Goal: Transaction & Acquisition: Purchase product/service

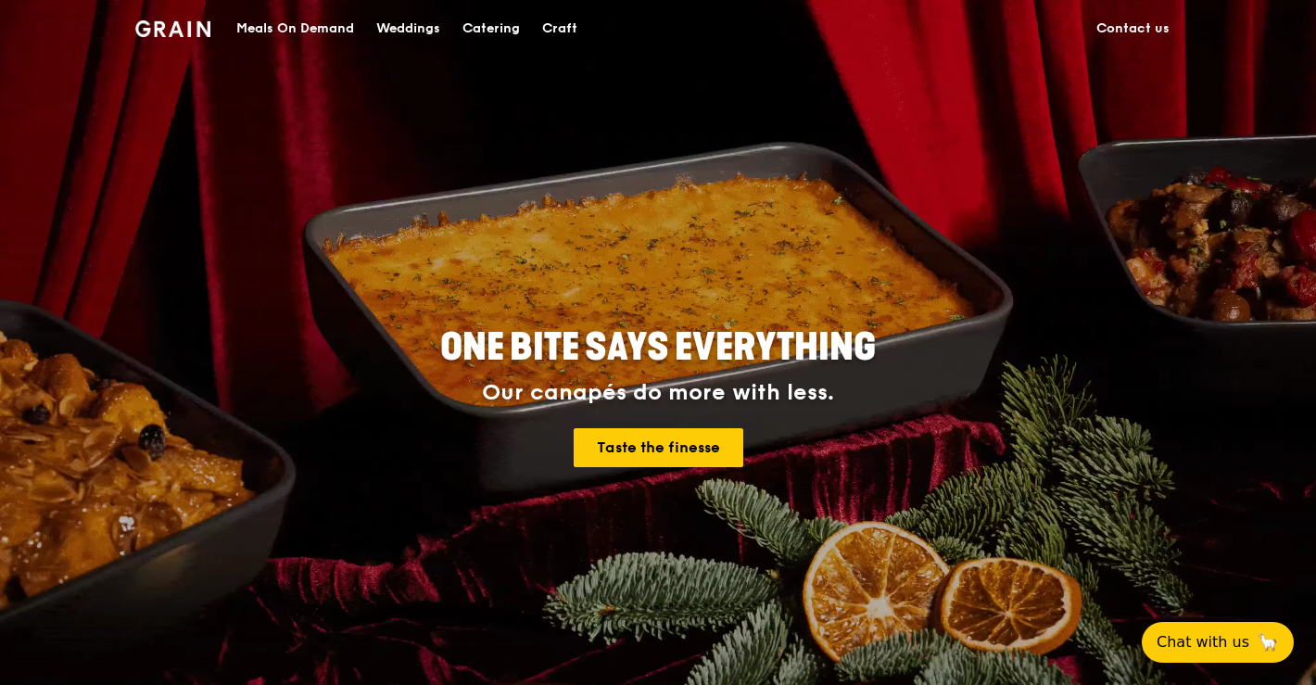
click at [495, 23] on div "Catering" at bounding box center [490, 29] width 57 height 56
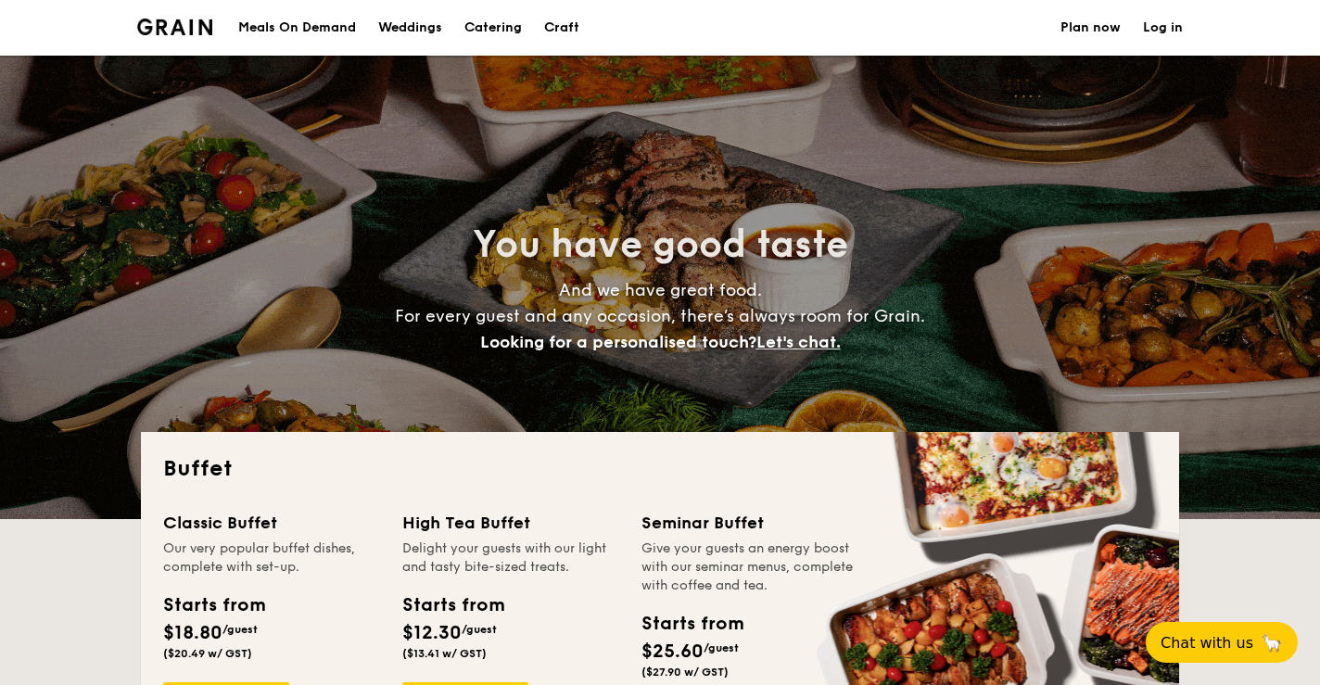
select select
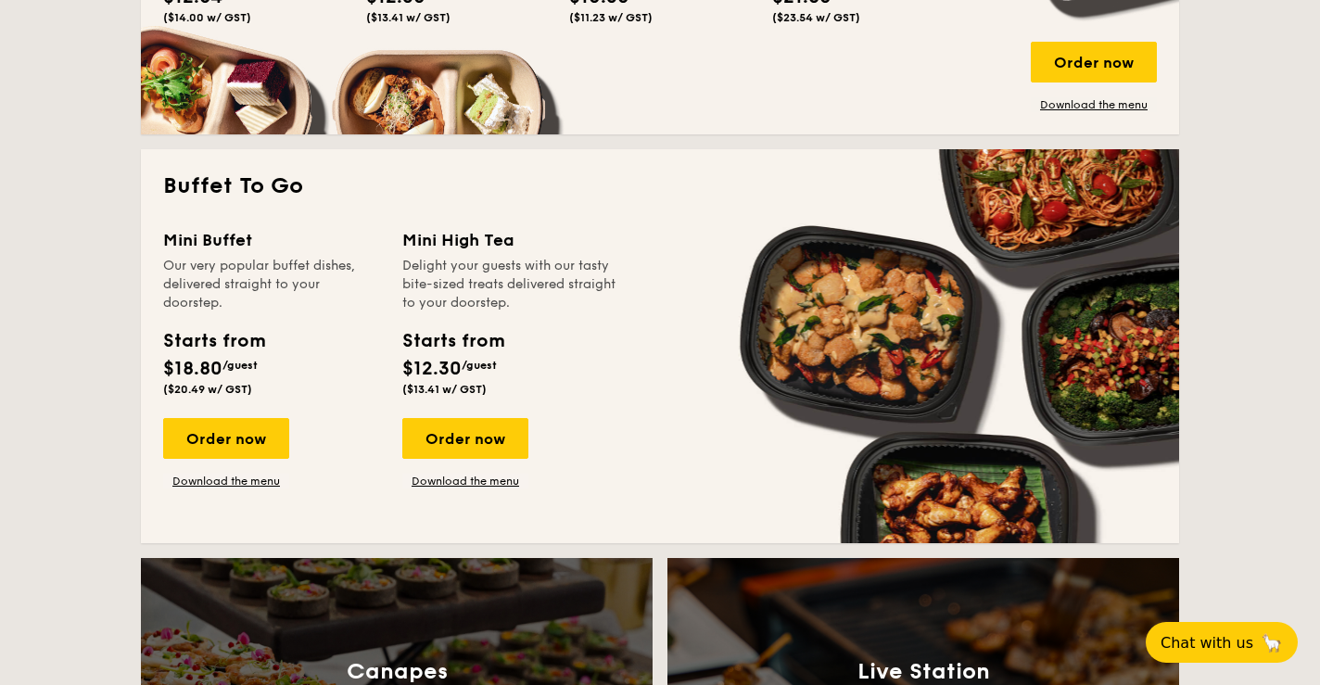
scroll to position [1109, 0]
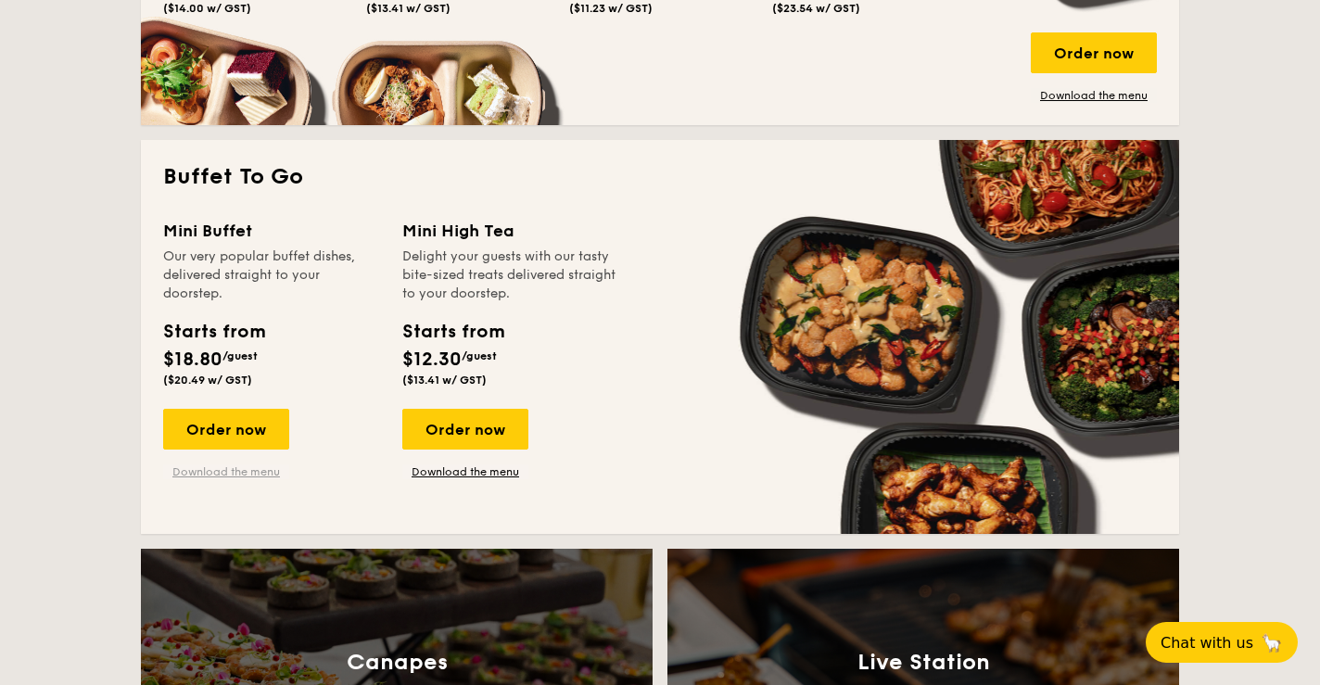
click at [248, 478] on link "Download the menu" at bounding box center [226, 471] width 126 height 15
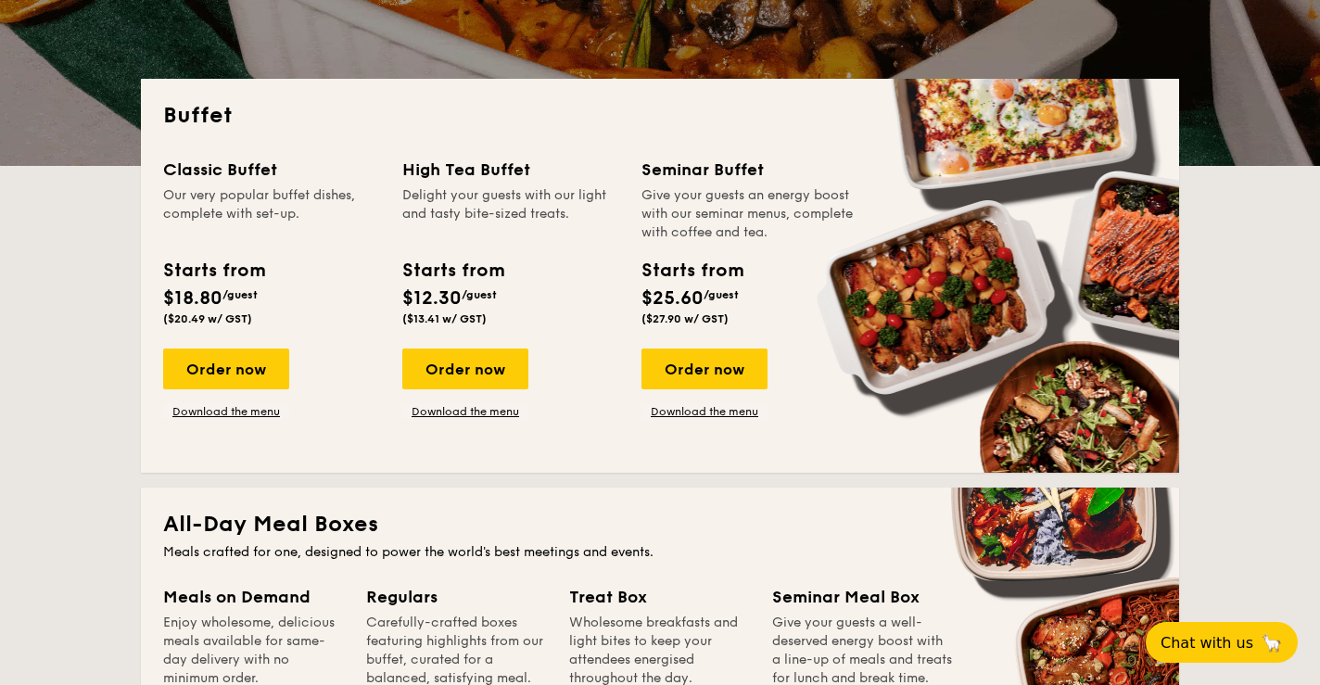
scroll to position [350, 0]
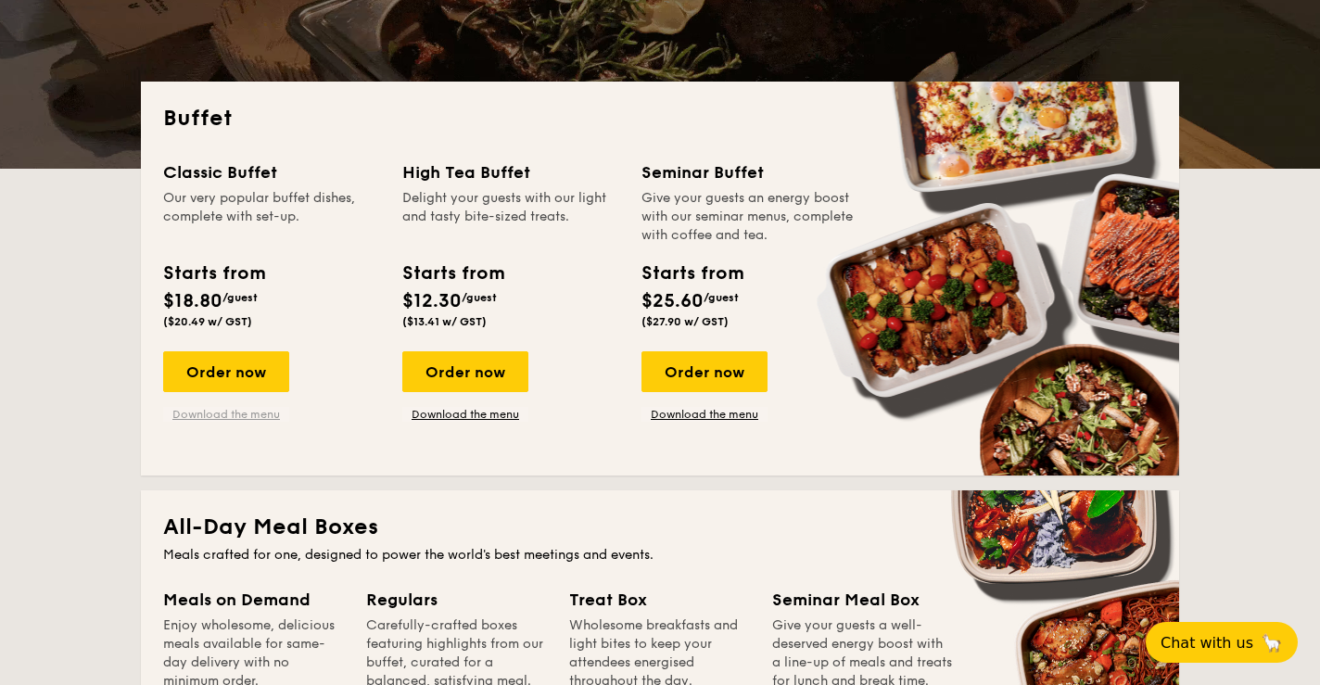
click at [209, 413] on link "Download the menu" at bounding box center [226, 414] width 126 height 15
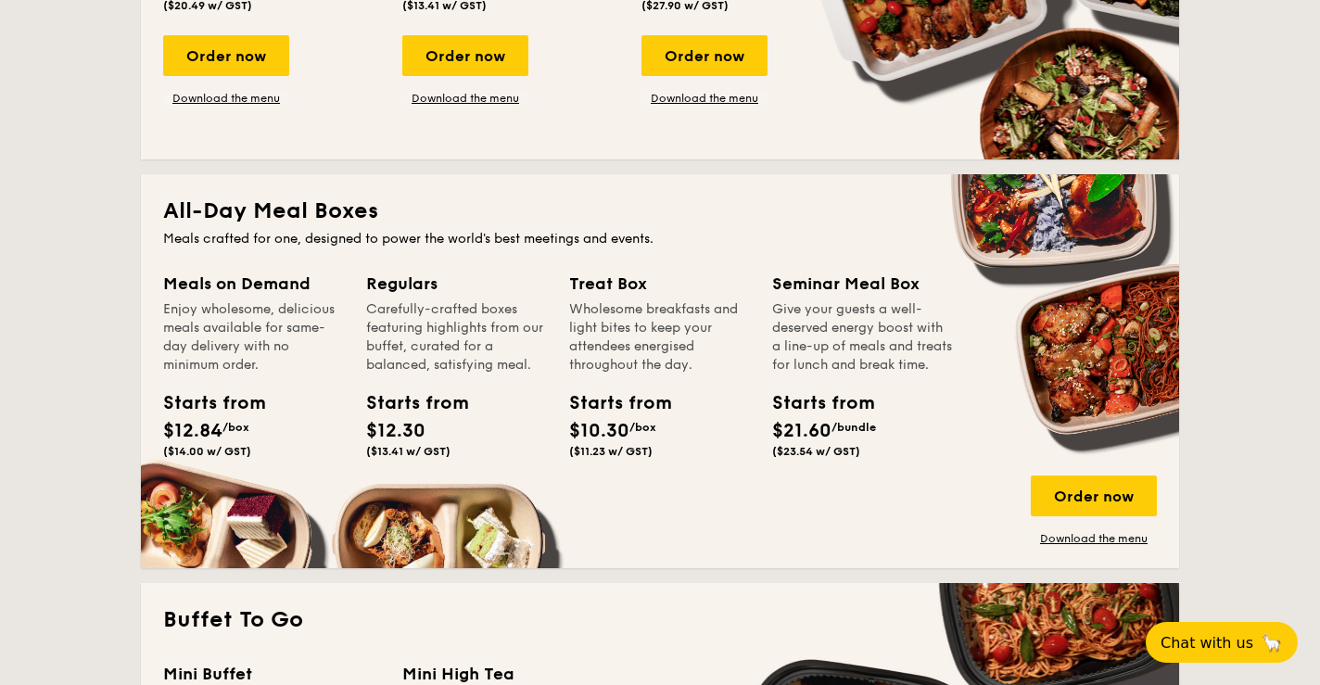
scroll to position [0, 0]
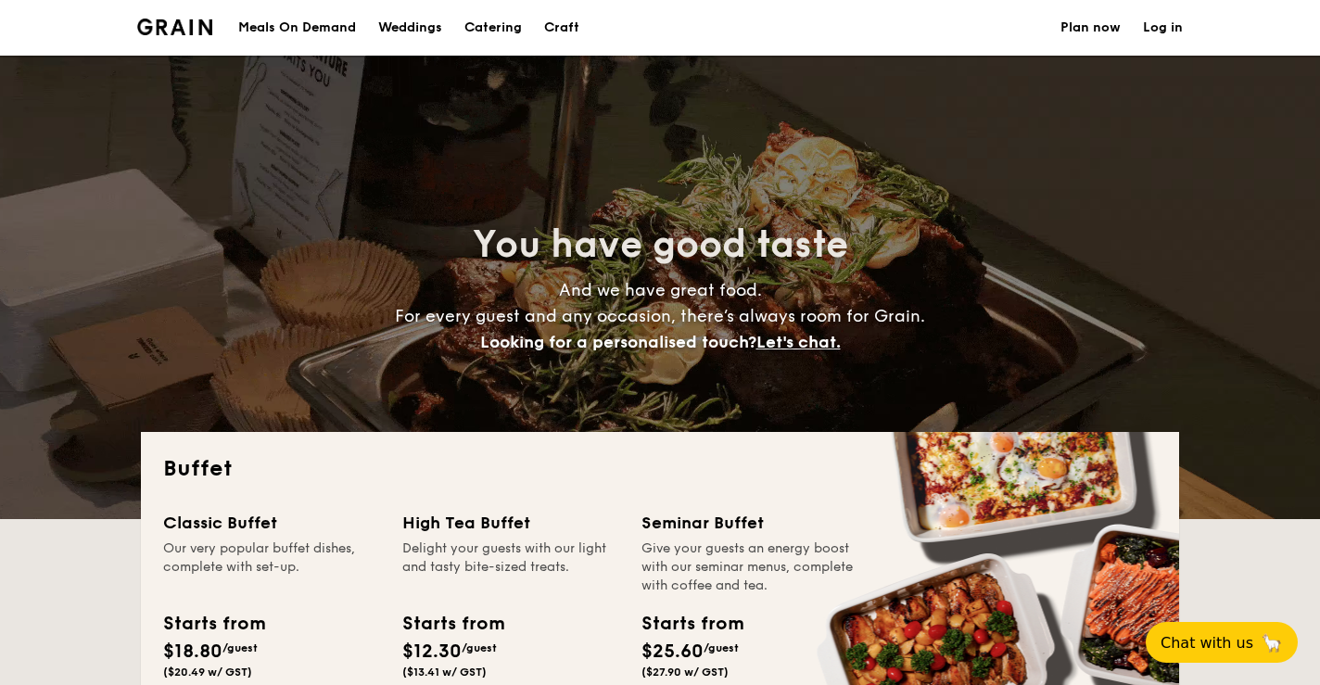
click at [339, 28] on div "Meals On Demand" at bounding box center [297, 28] width 118 height 56
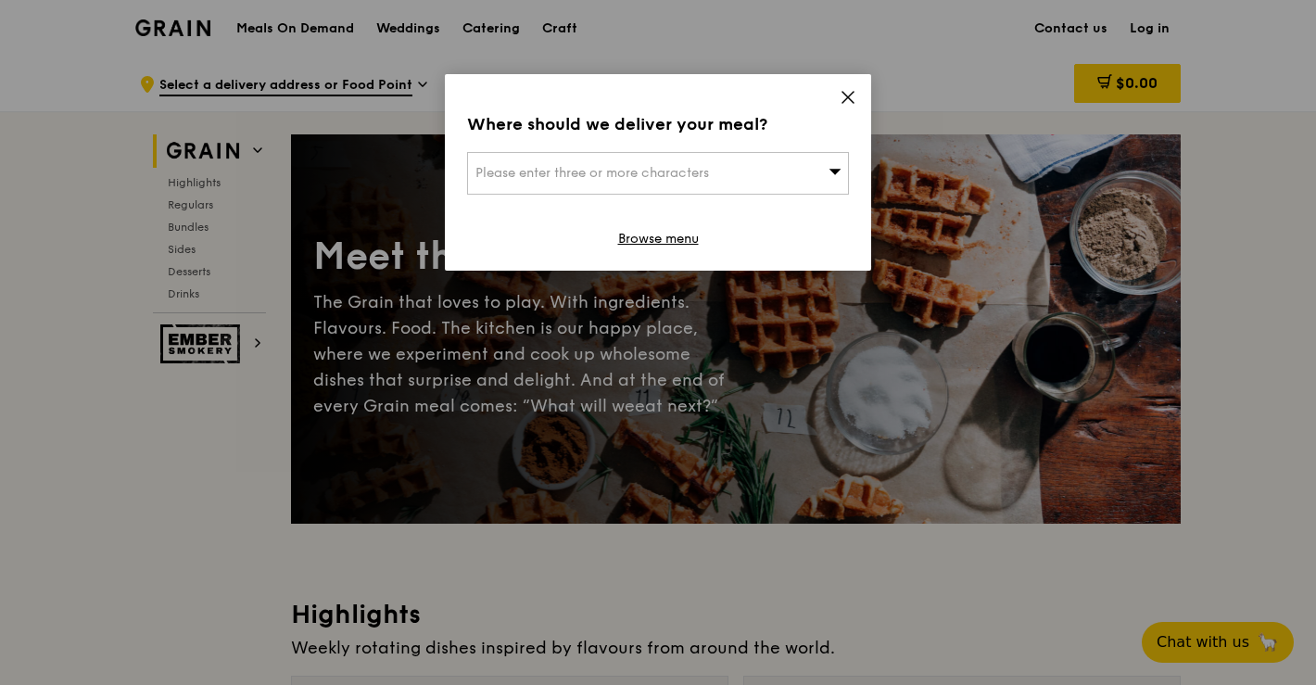
click at [811, 173] on div "Please enter three or more characters" at bounding box center [658, 173] width 382 height 43
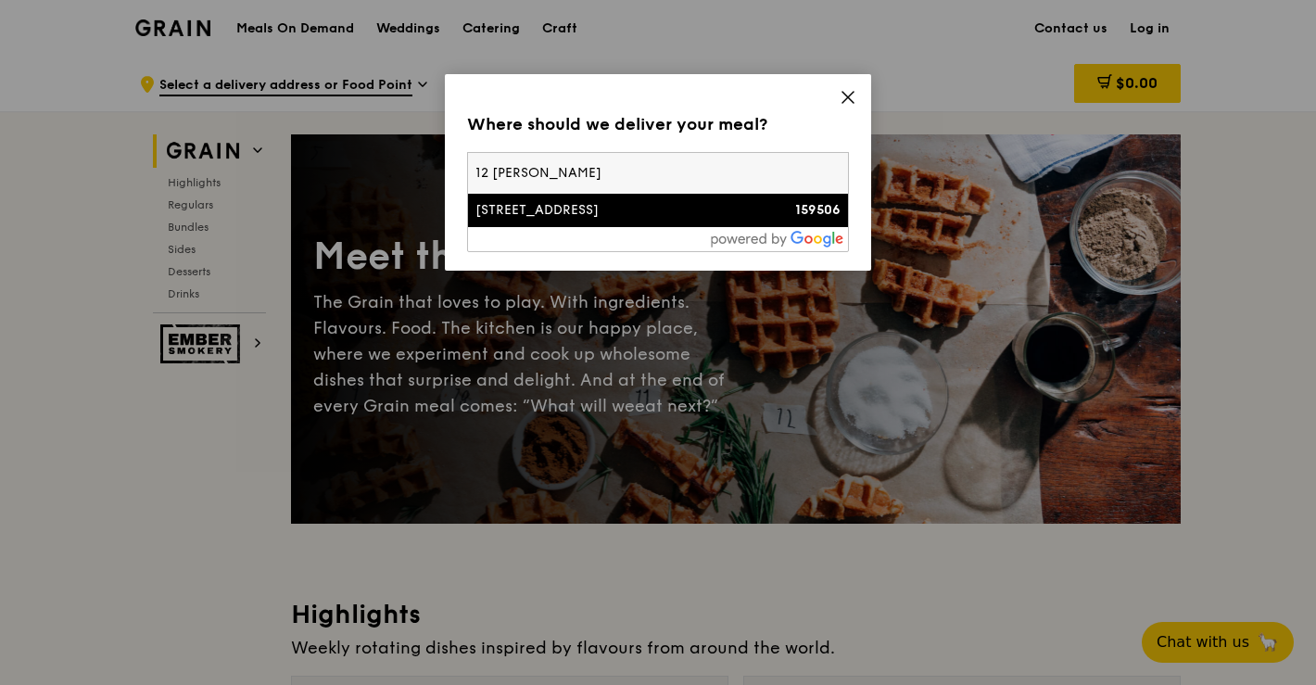
type input "12 hoy fa"
click at [732, 210] on div "12 Hoy Fatt Road" at bounding box center [612, 210] width 274 height 19
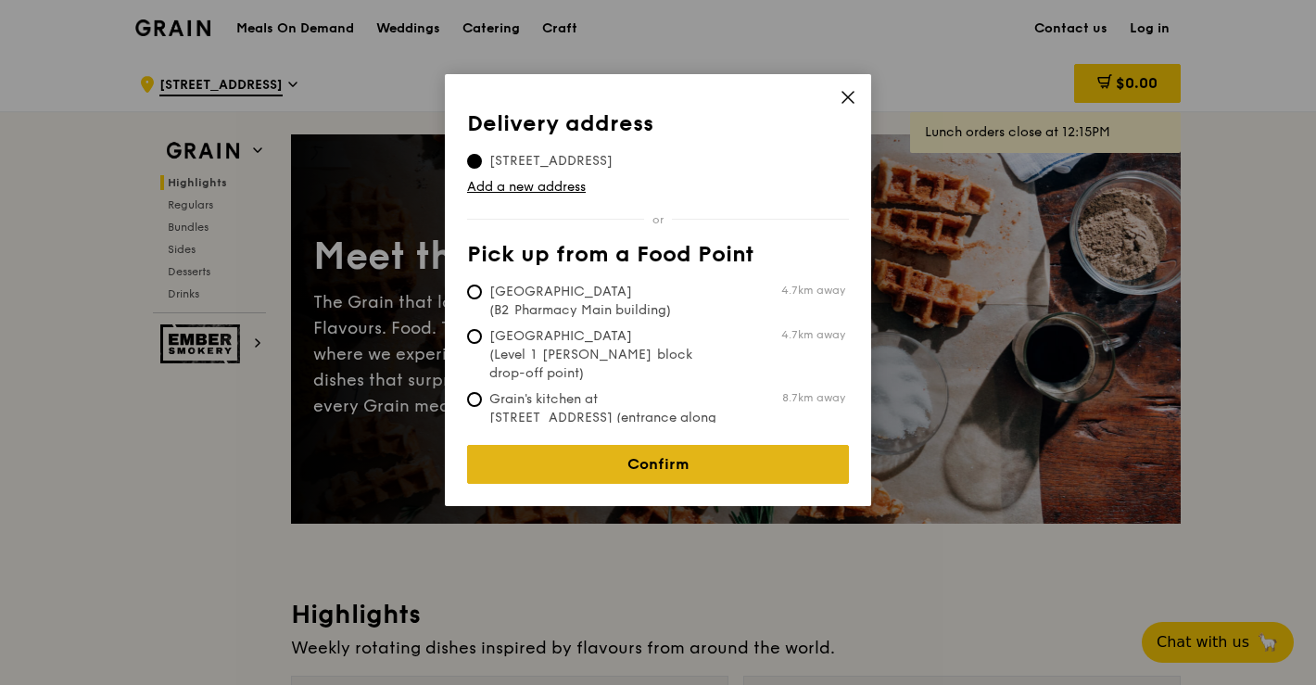
click at [661, 456] on link "Confirm" at bounding box center [658, 464] width 382 height 39
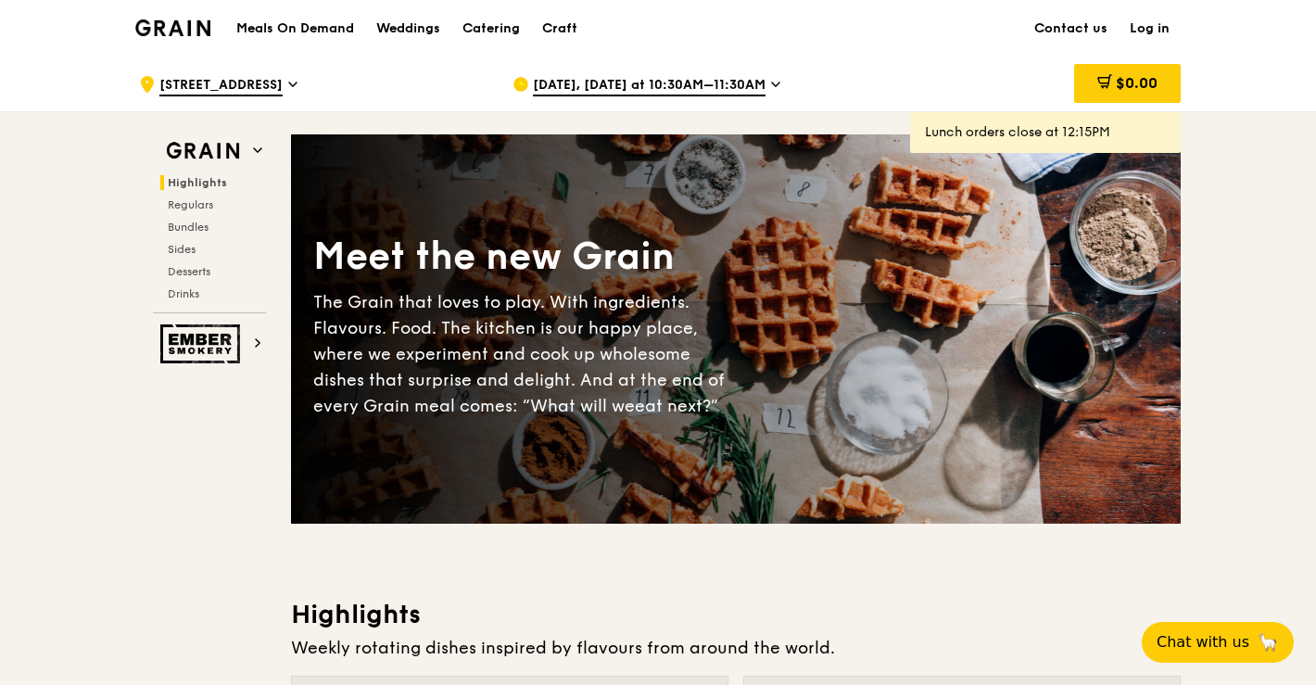
click at [745, 82] on span "Sep 10, Today at 10:30AM–11:30AM" at bounding box center [649, 86] width 233 height 20
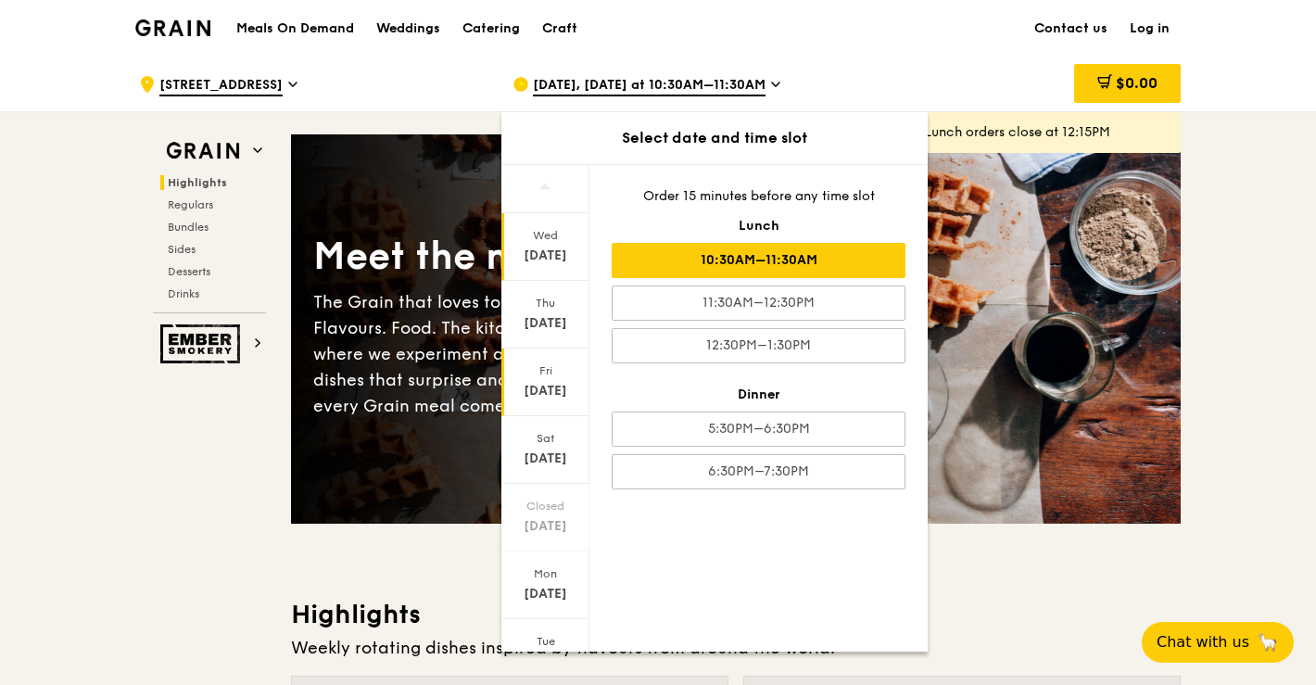
click at [564, 387] on div "Sep 12" at bounding box center [545, 391] width 82 height 19
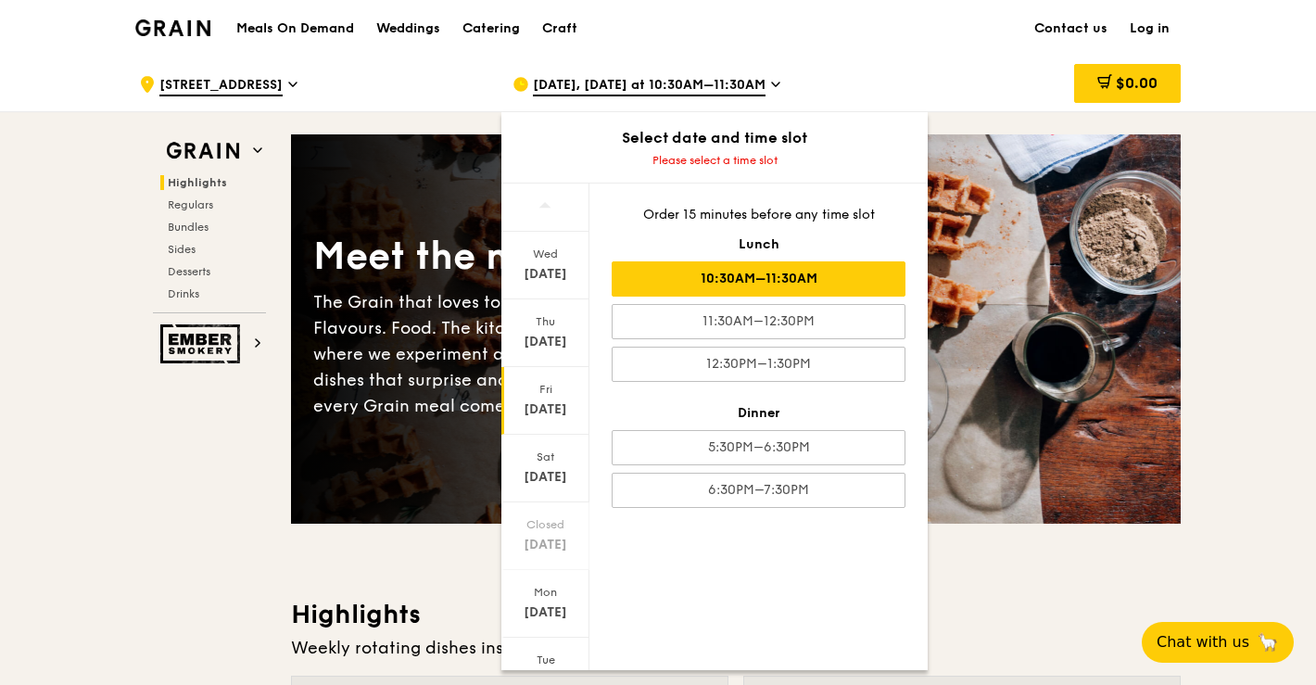
click at [732, 280] on div "10:30AM–11:30AM" at bounding box center [759, 278] width 294 height 35
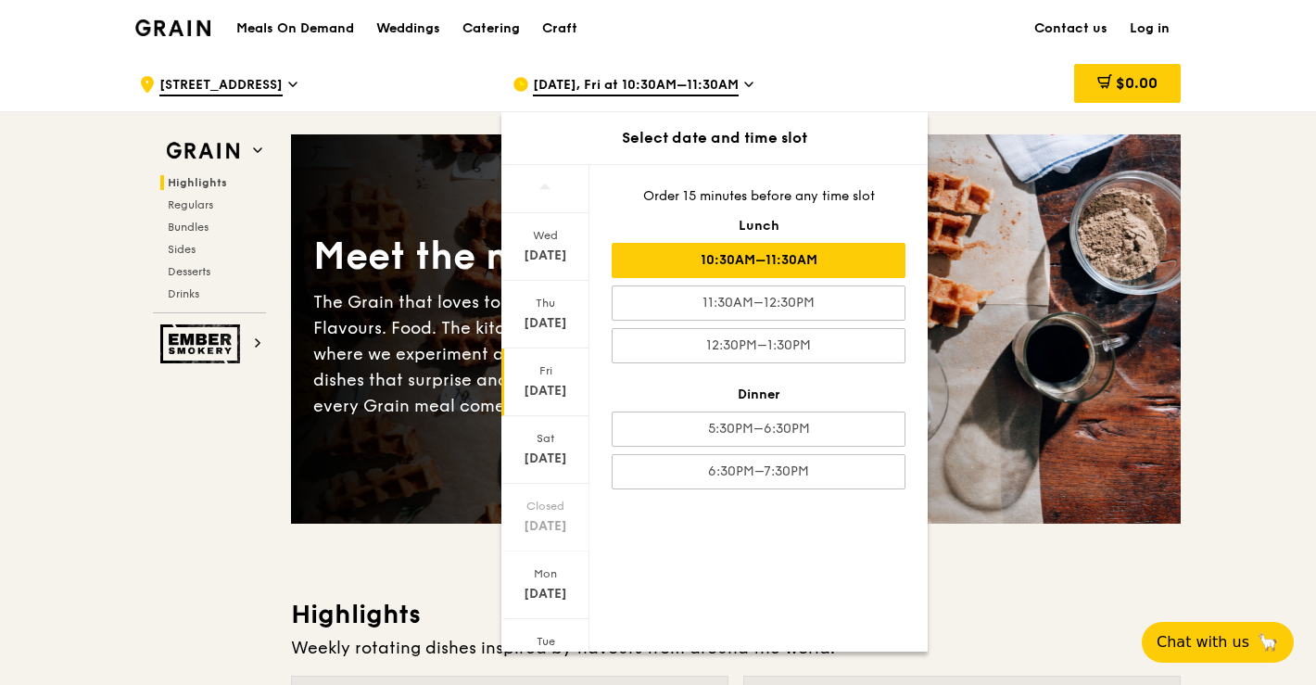
click at [810, 53] on div "Meals On Demand Weddings Catering Craft Contact us Log in" at bounding box center [657, 28] width 1045 height 57
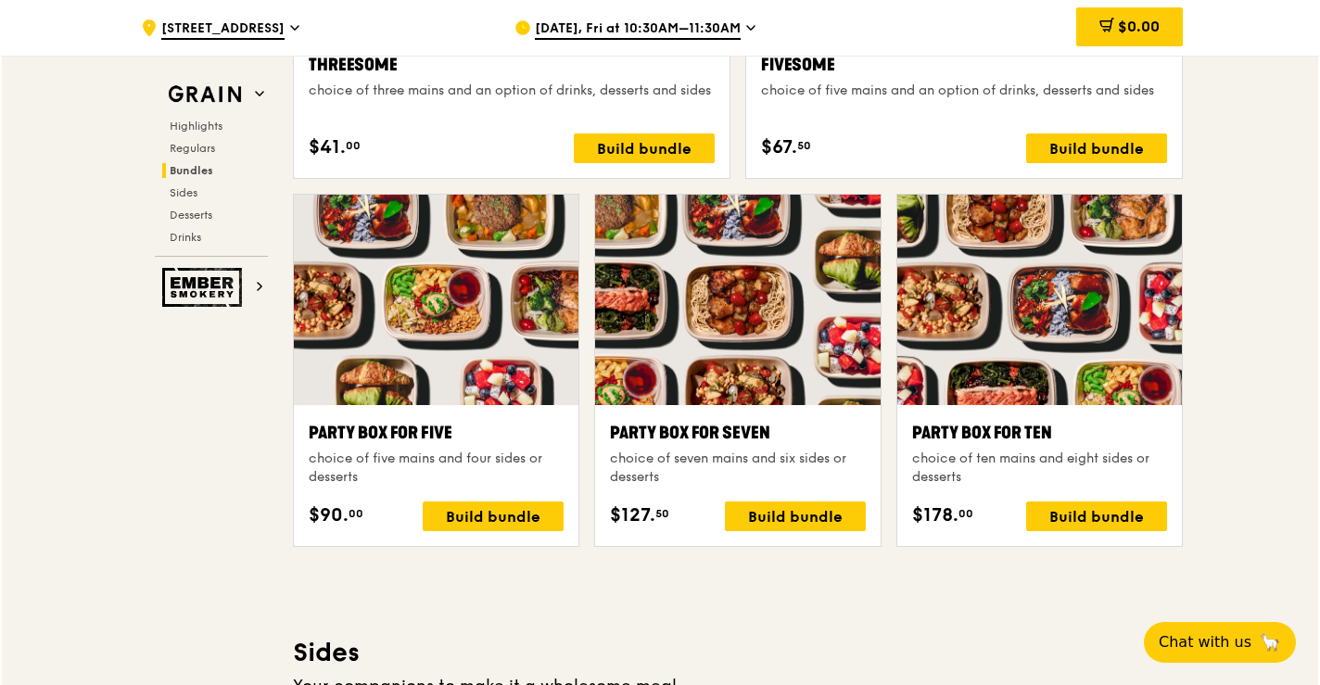
scroll to position [3570, 0]
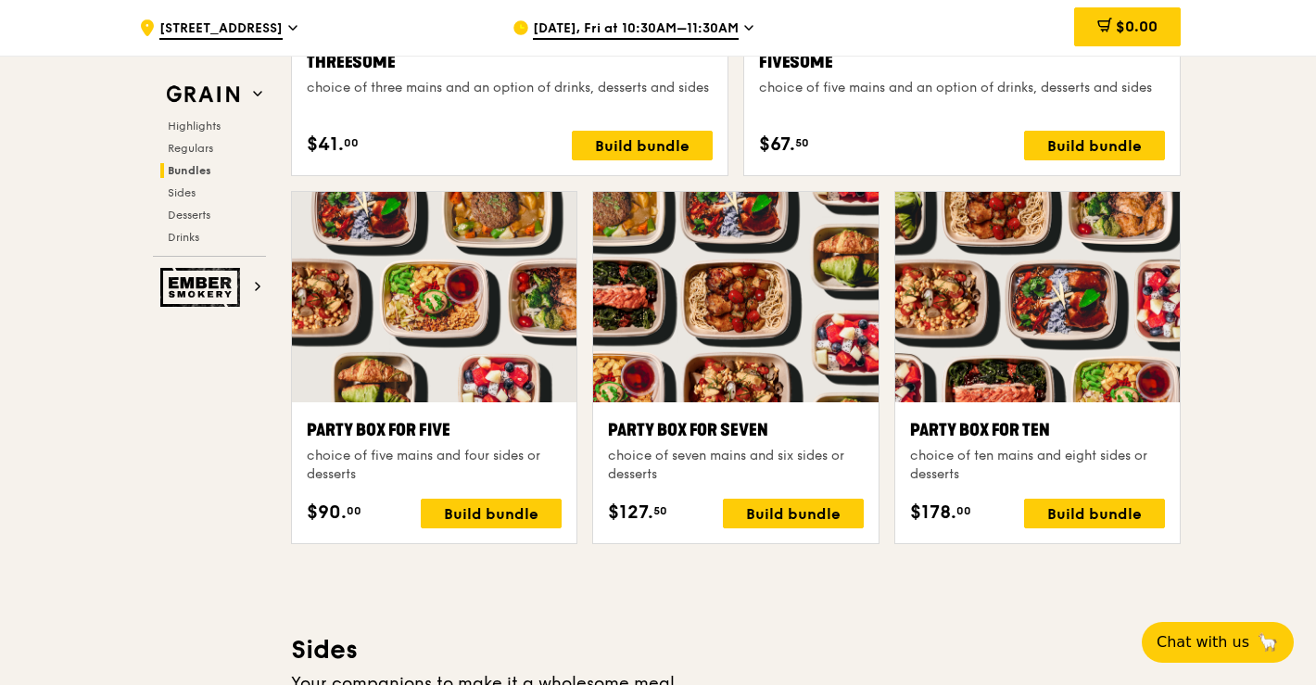
click at [1023, 272] on div at bounding box center [1037, 297] width 285 height 210
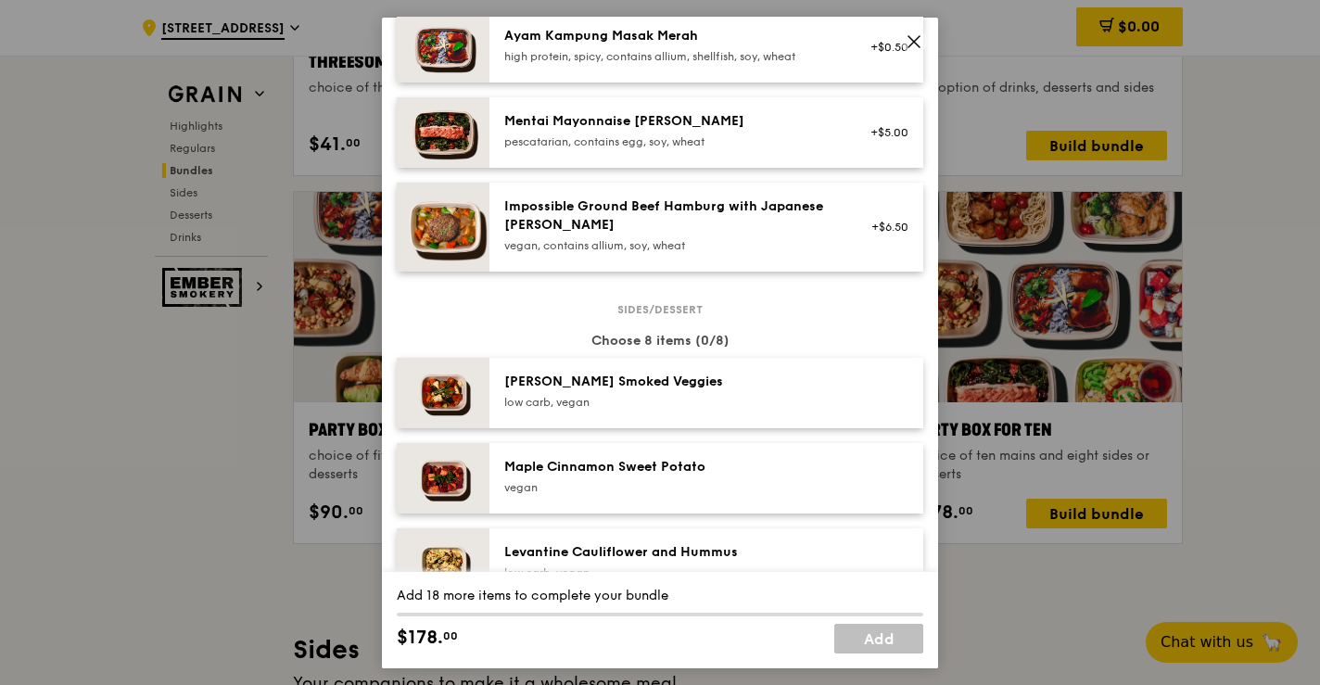
scroll to position [0, 0]
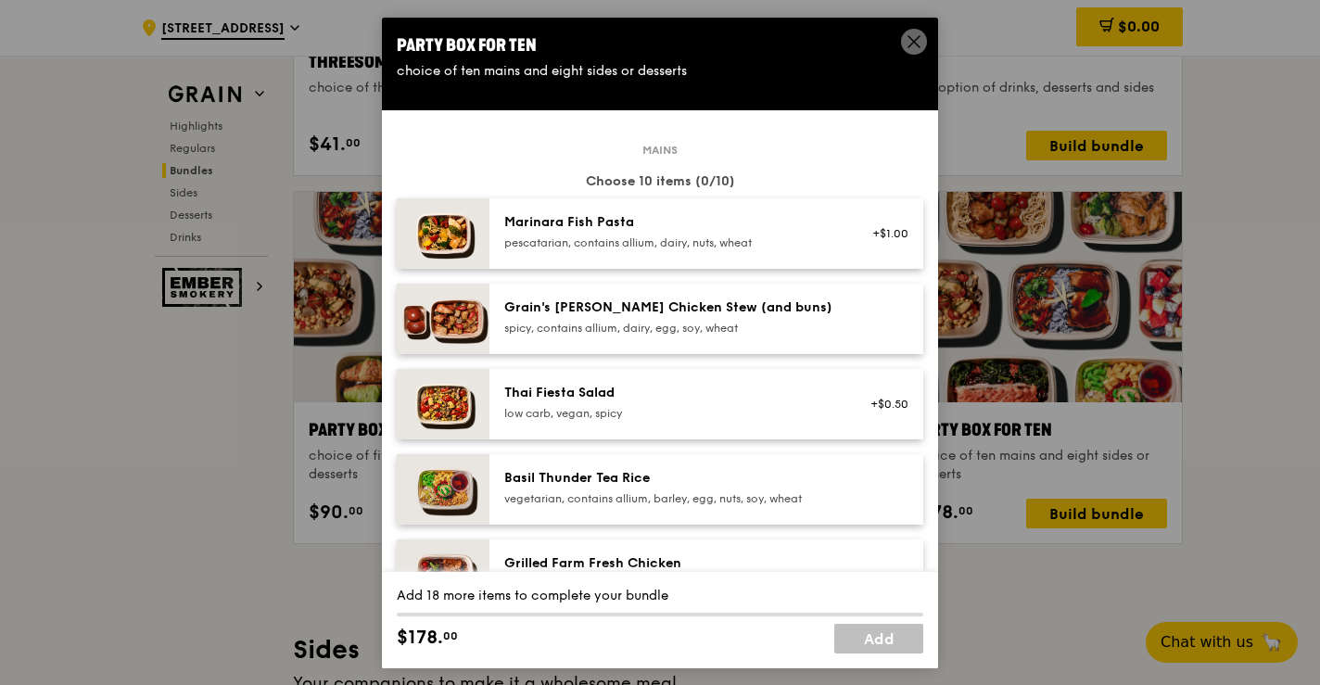
click at [919, 43] on icon at bounding box center [914, 40] width 17 height 17
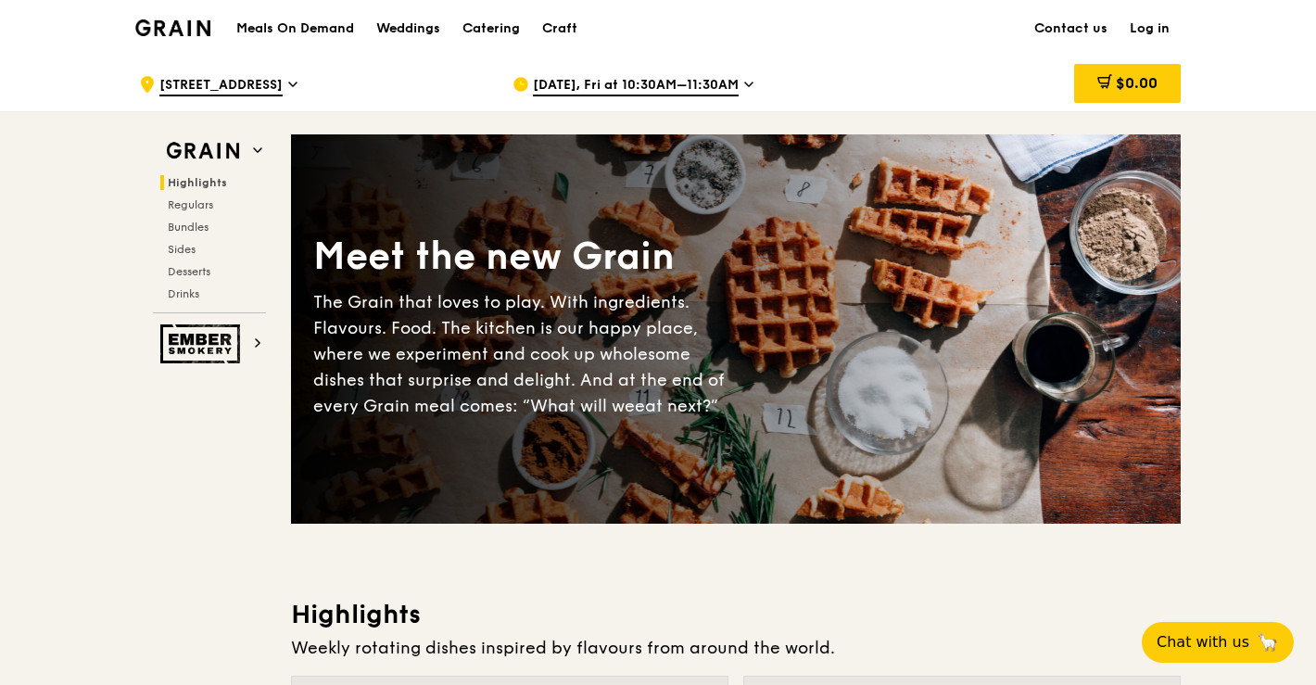
click at [628, 85] on span "Sep 12, Fri at 10:30AM–11:30AM" at bounding box center [636, 86] width 206 height 20
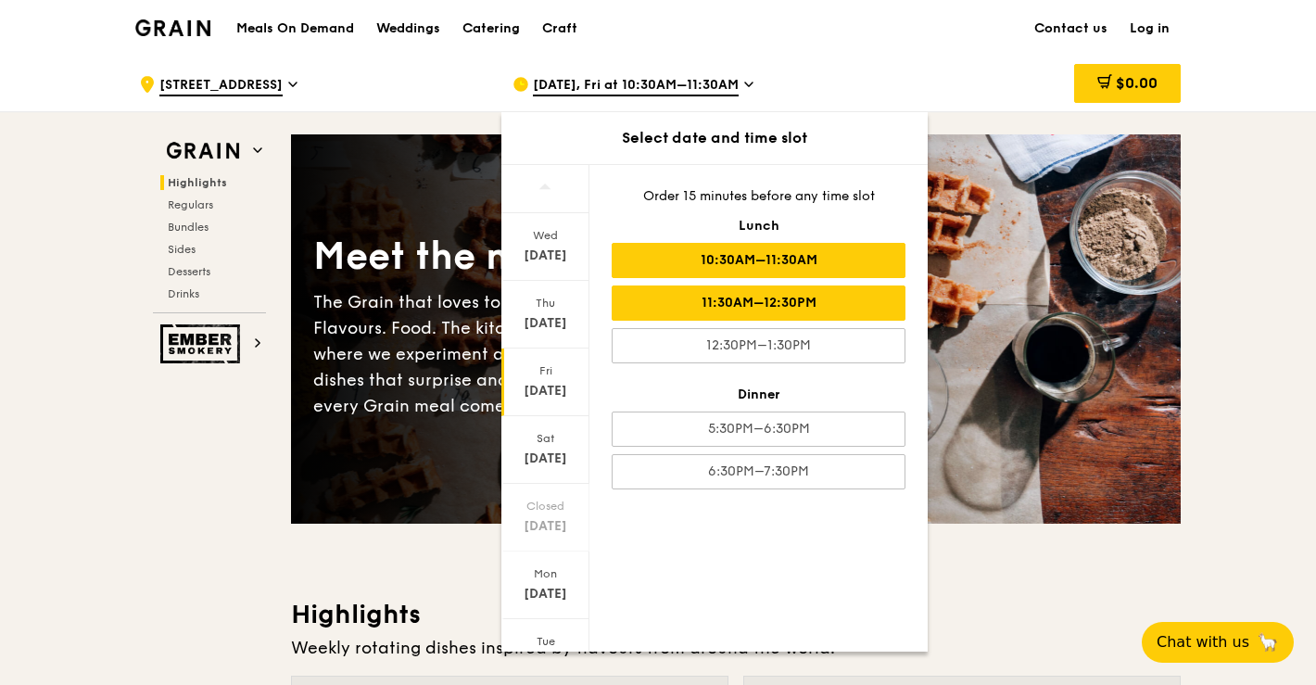
click at [687, 298] on div "11:30AM–12:30PM" at bounding box center [759, 302] width 294 height 35
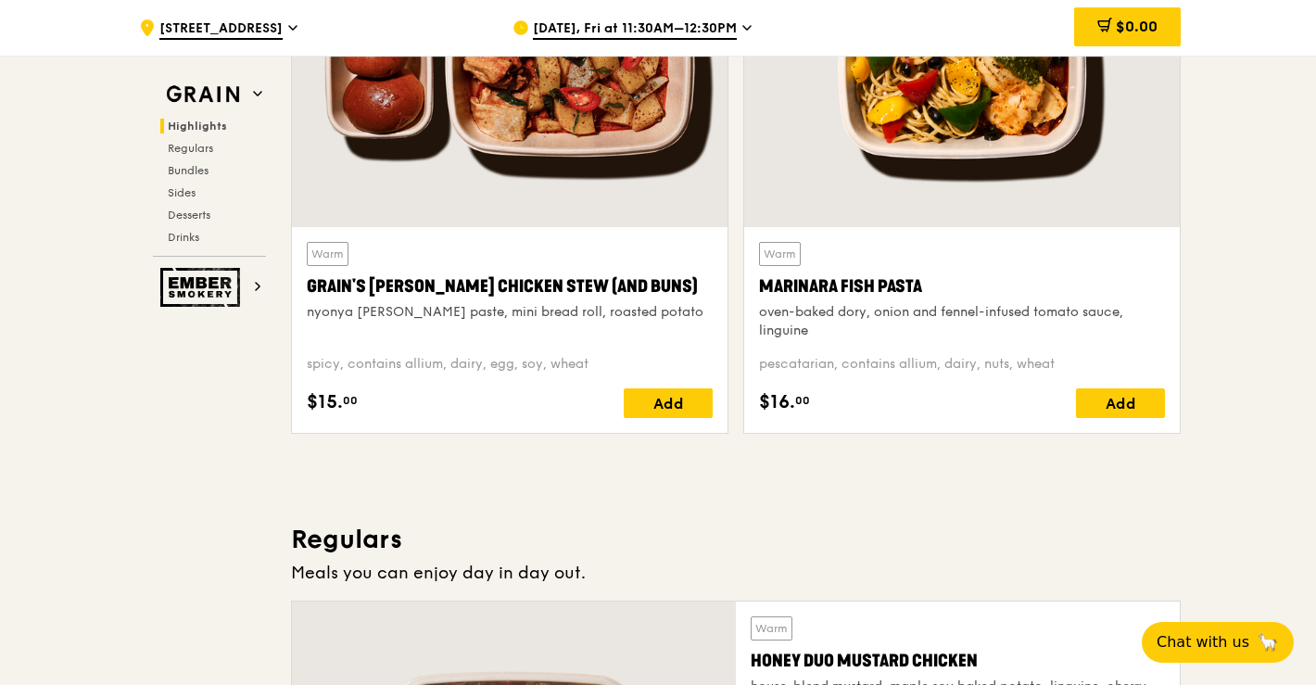
scroll to position [798, 0]
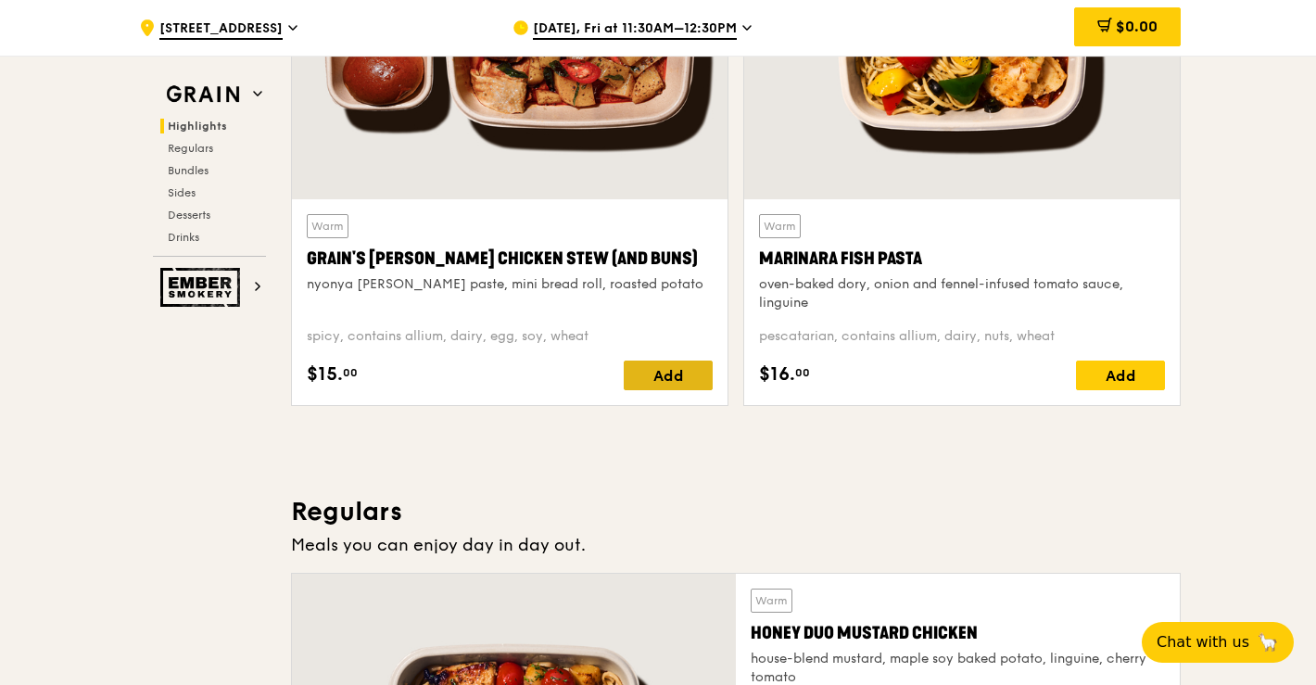
click at [652, 365] on div "Add" at bounding box center [668, 376] width 89 height 30
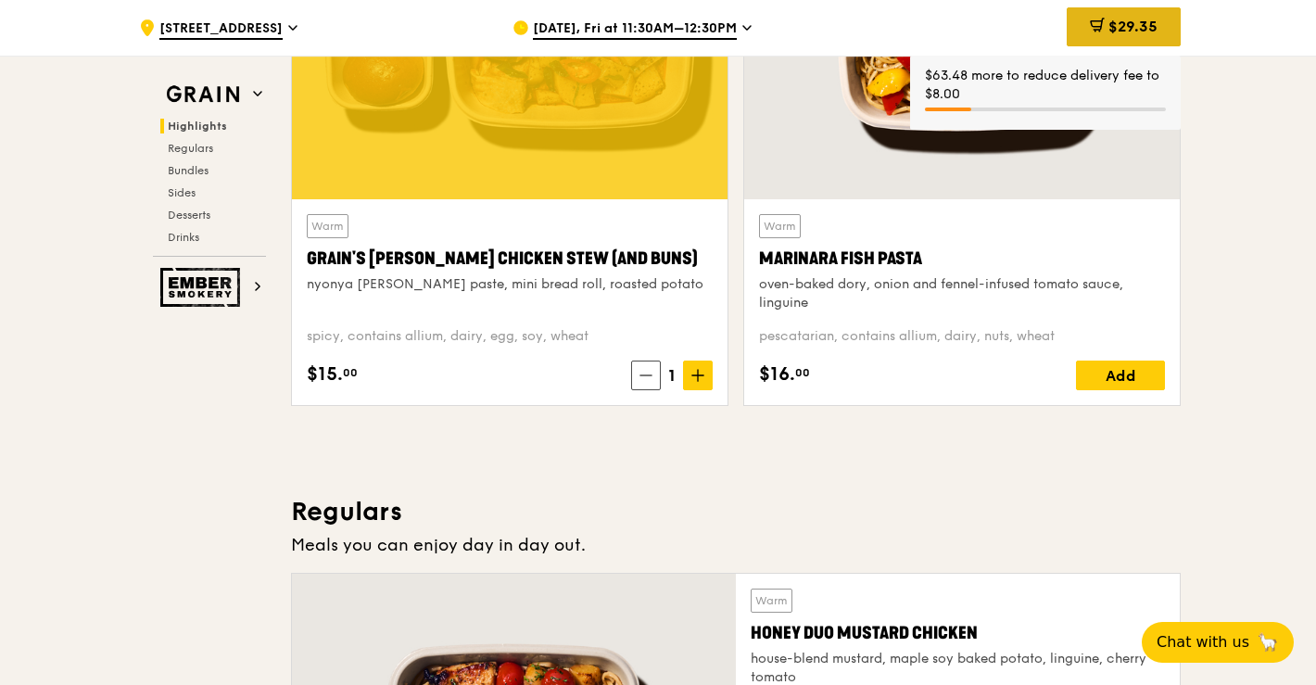
click at [1098, 17] on div "$29.35" at bounding box center [1124, 26] width 114 height 39
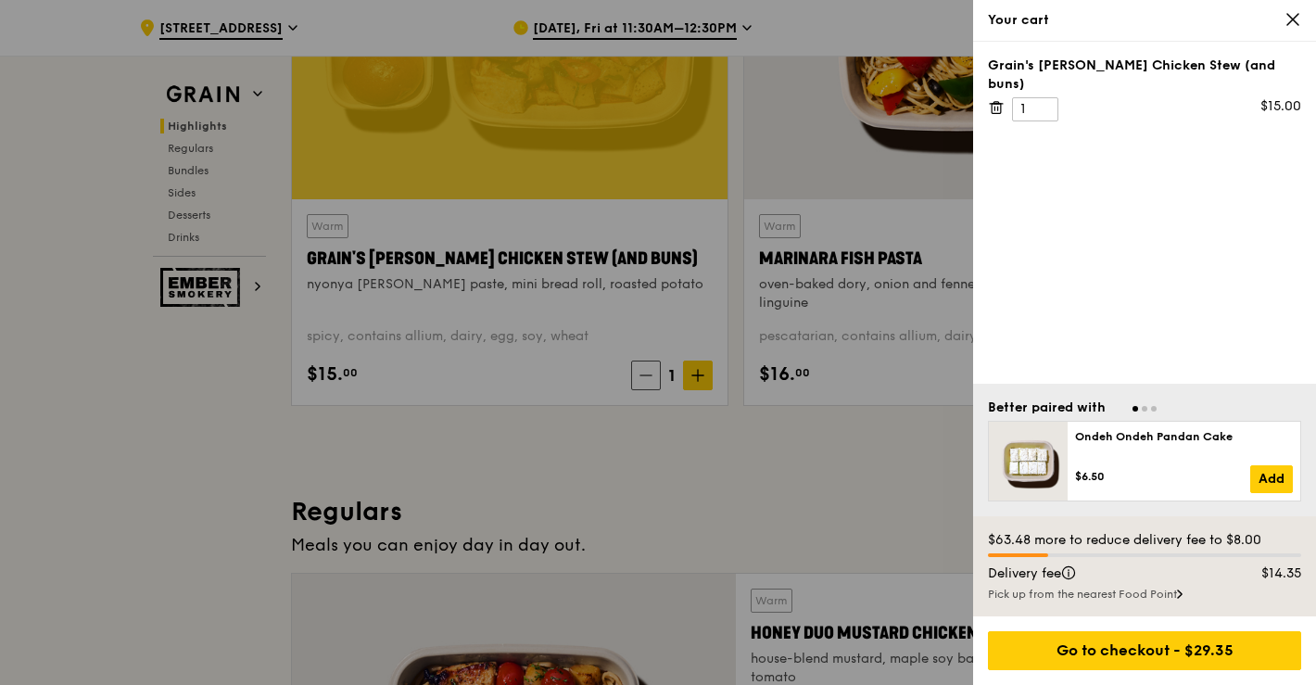
click at [1293, 20] on icon at bounding box center [1293, 19] width 17 height 17
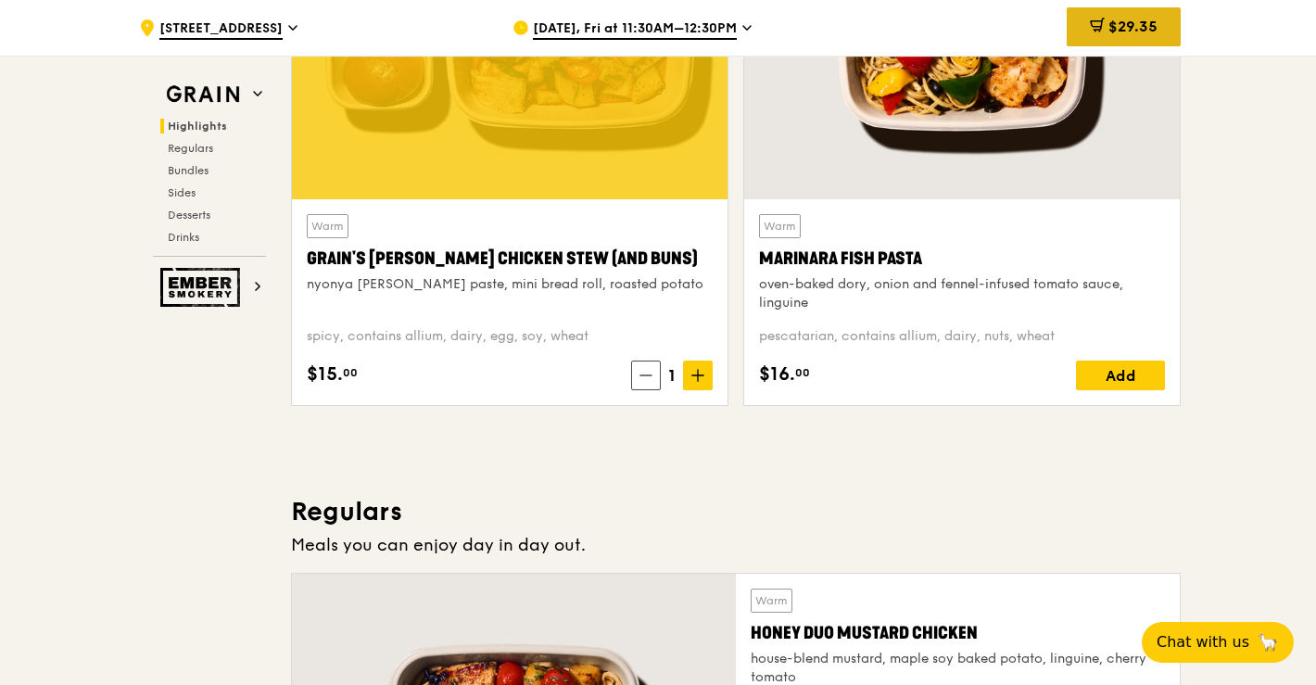
click at [1101, 25] on icon at bounding box center [1097, 25] width 15 height 15
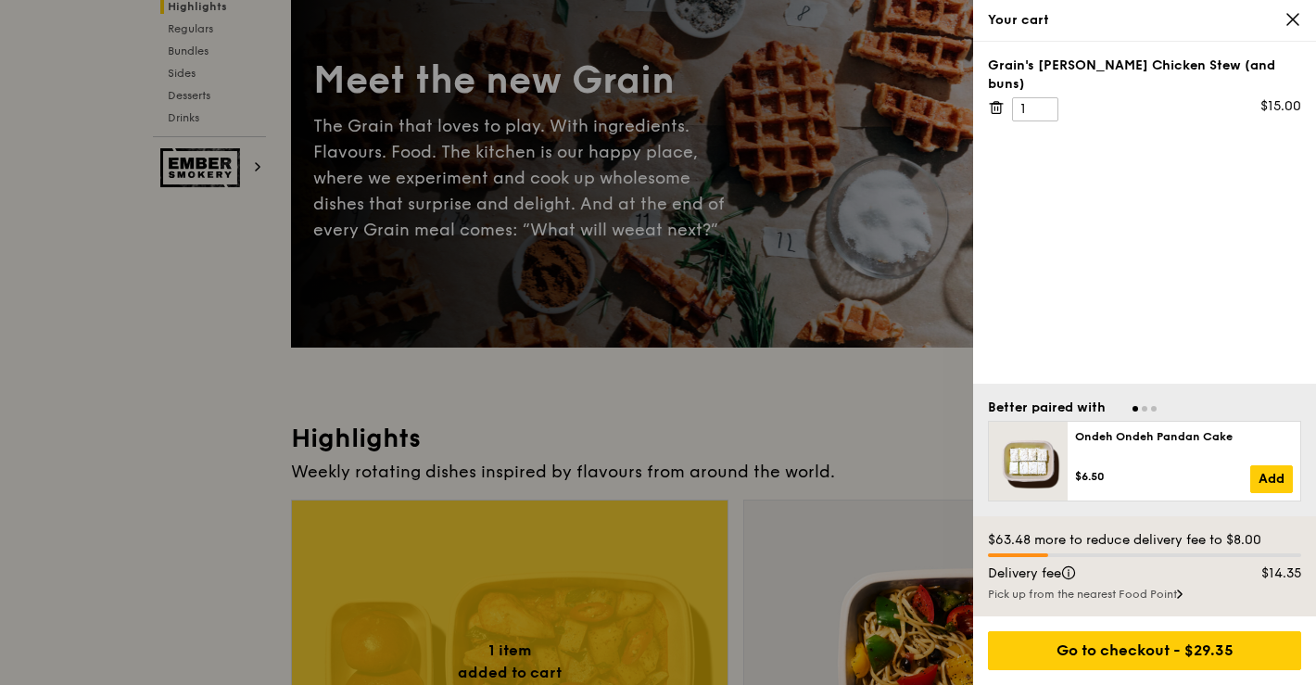
scroll to position [0, 0]
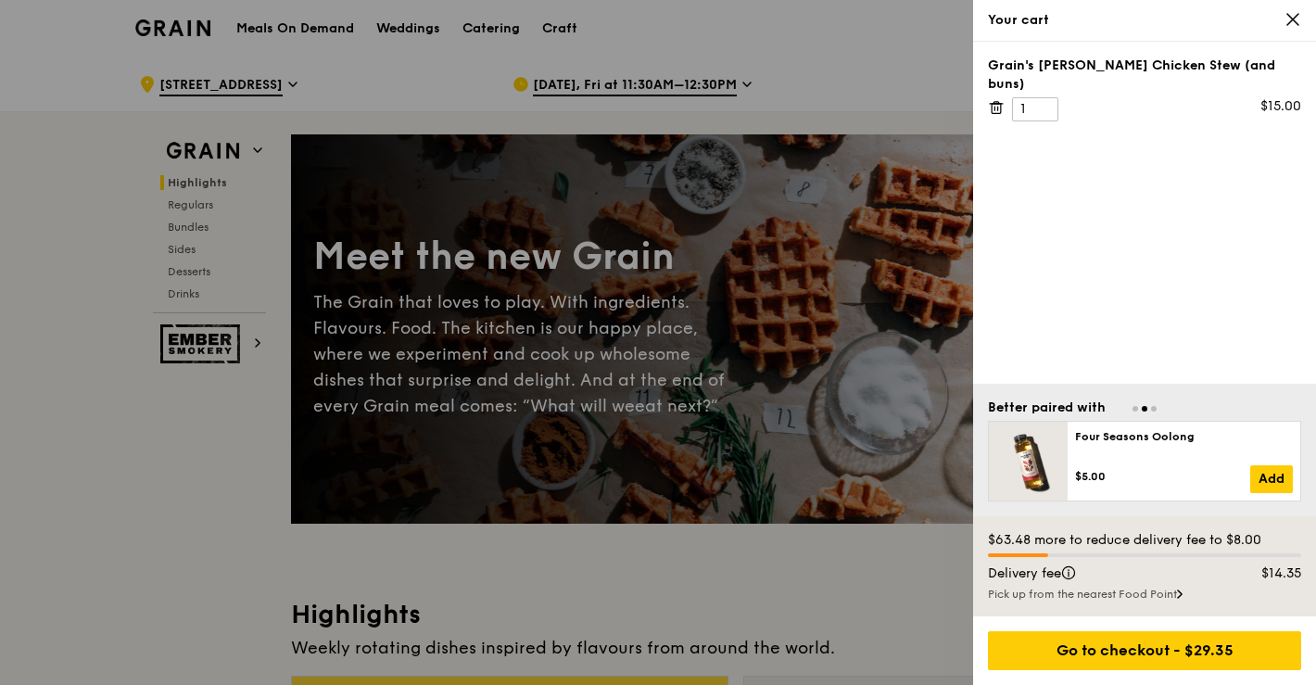
click at [993, 99] on icon at bounding box center [996, 107] width 17 height 17
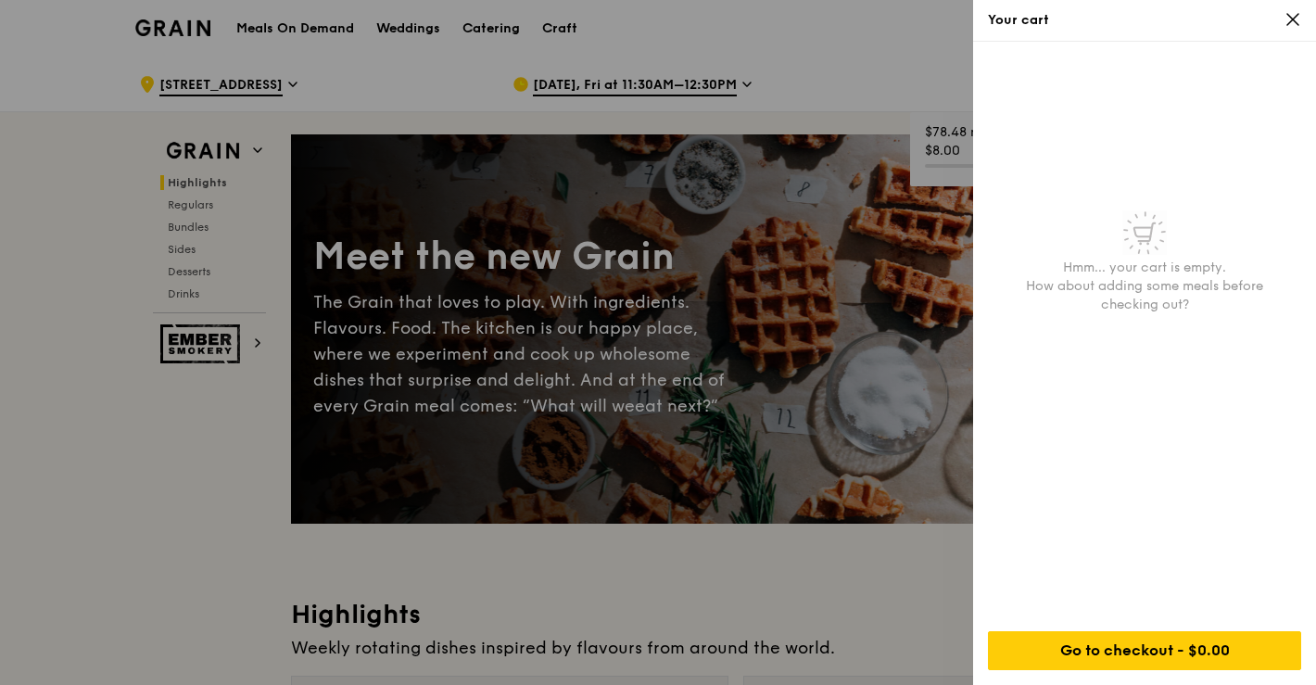
click at [1285, 13] on icon at bounding box center [1293, 19] width 17 height 17
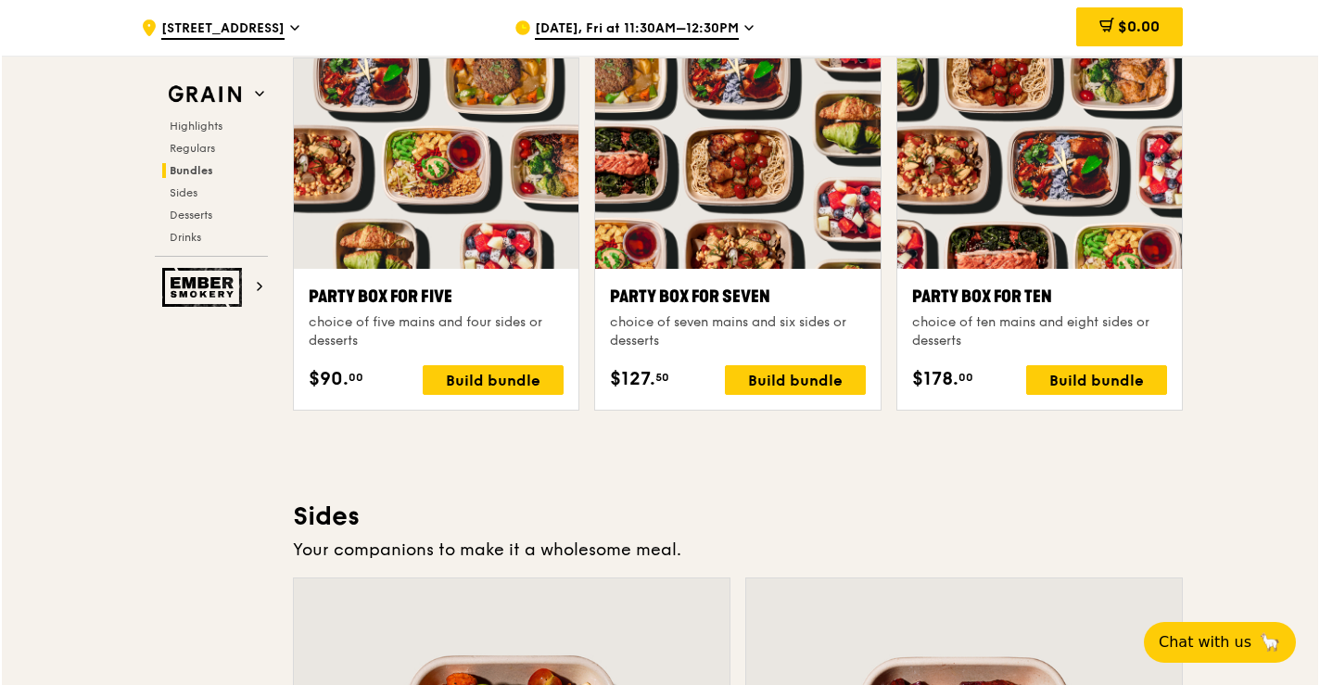
scroll to position [3707, 0]
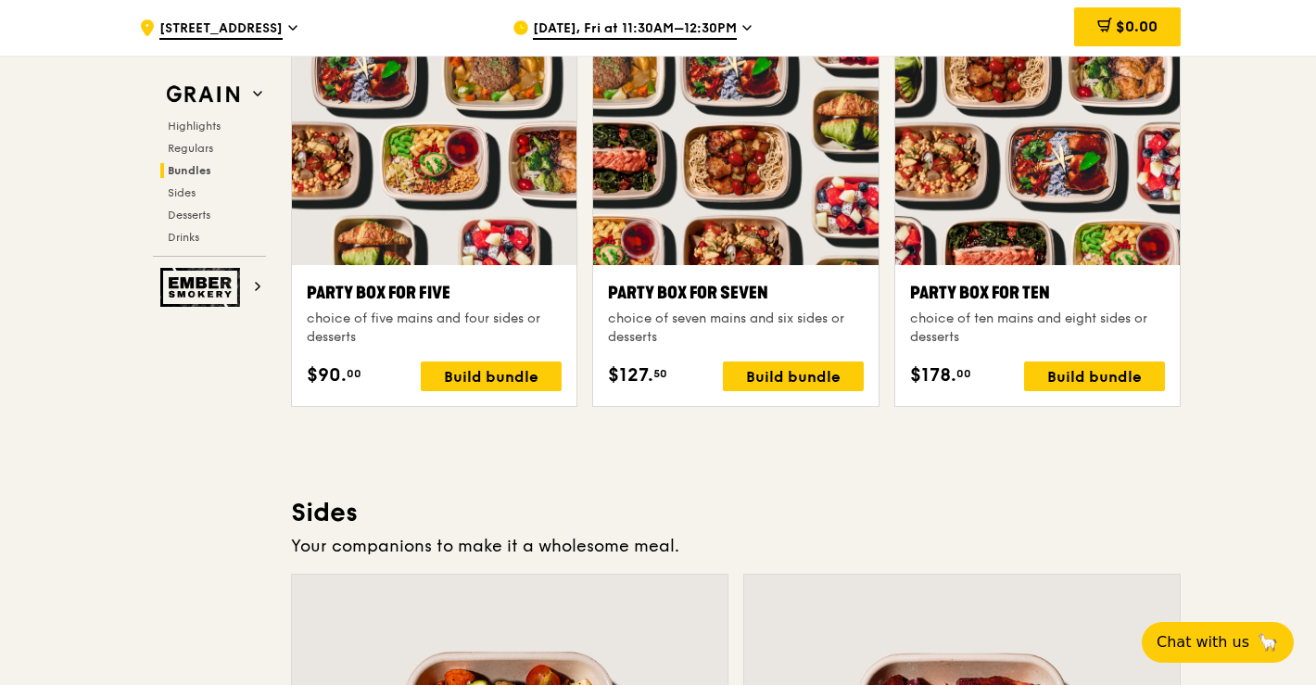
click at [1023, 185] on div at bounding box center [1037, 160] width 285 height 210
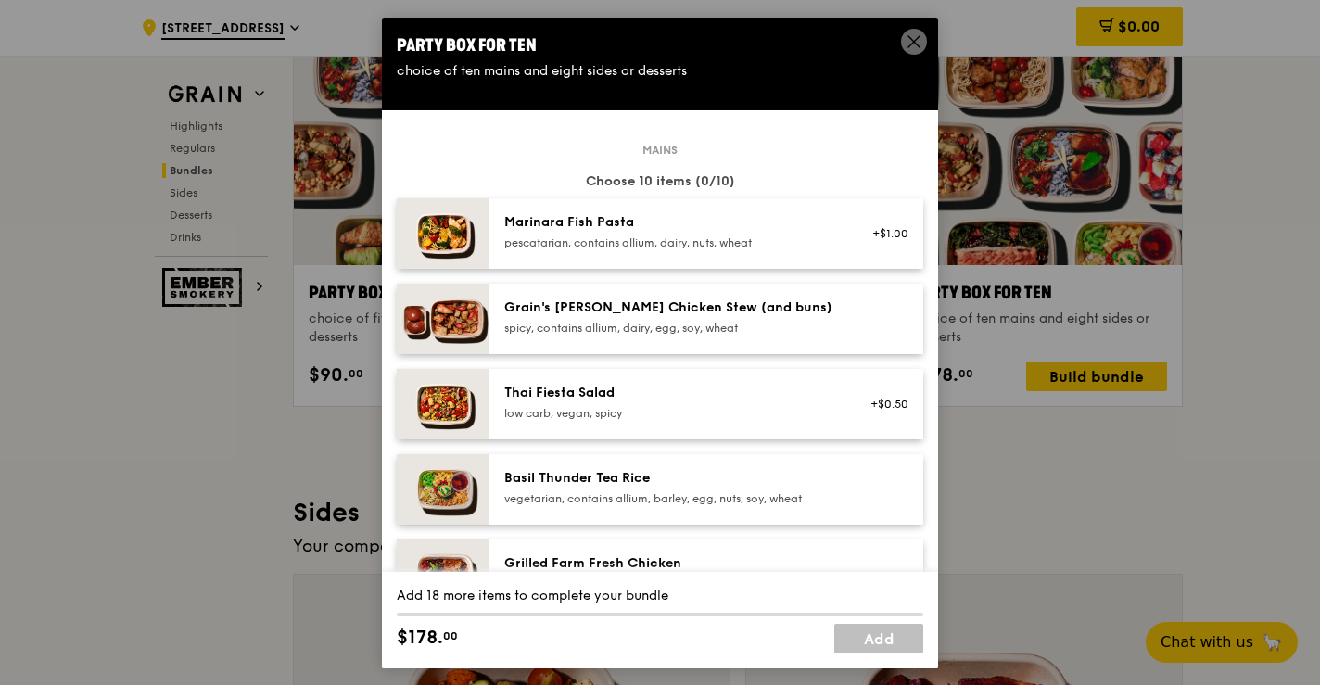
click at [667, 246] on div "pescatarian, contains allium, dairy, nuts, wheat" at bounding box center [670, 241] width 333 height 15
click at [668, 247] on div "pescatarian, contains allium, dairy, nuts, wheat" at bounding box center [670, 241] width 333 height 15
click at [668, 319] on div "Grain's Curry Chicken Stew (and buns) spicy, contains allium, dairy, egg, soy, …" at bounding box center [670, 316] width 333 height 37
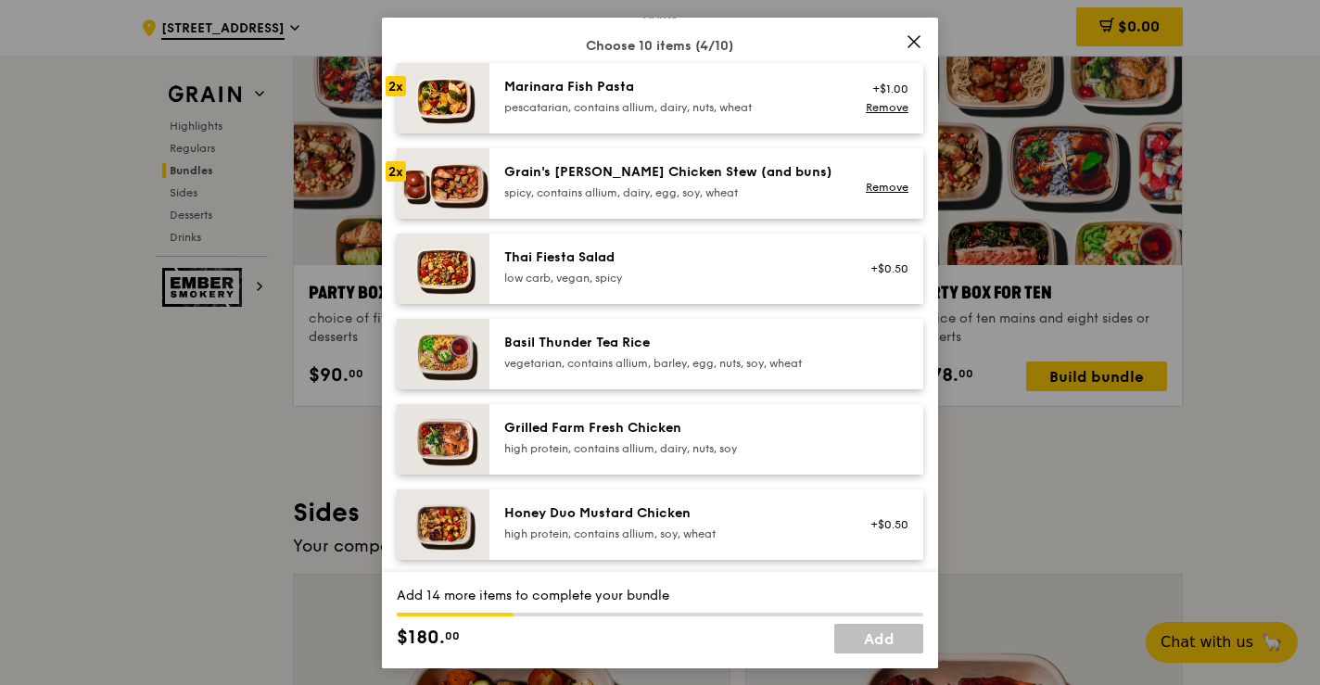
scroll to position [142, 0]
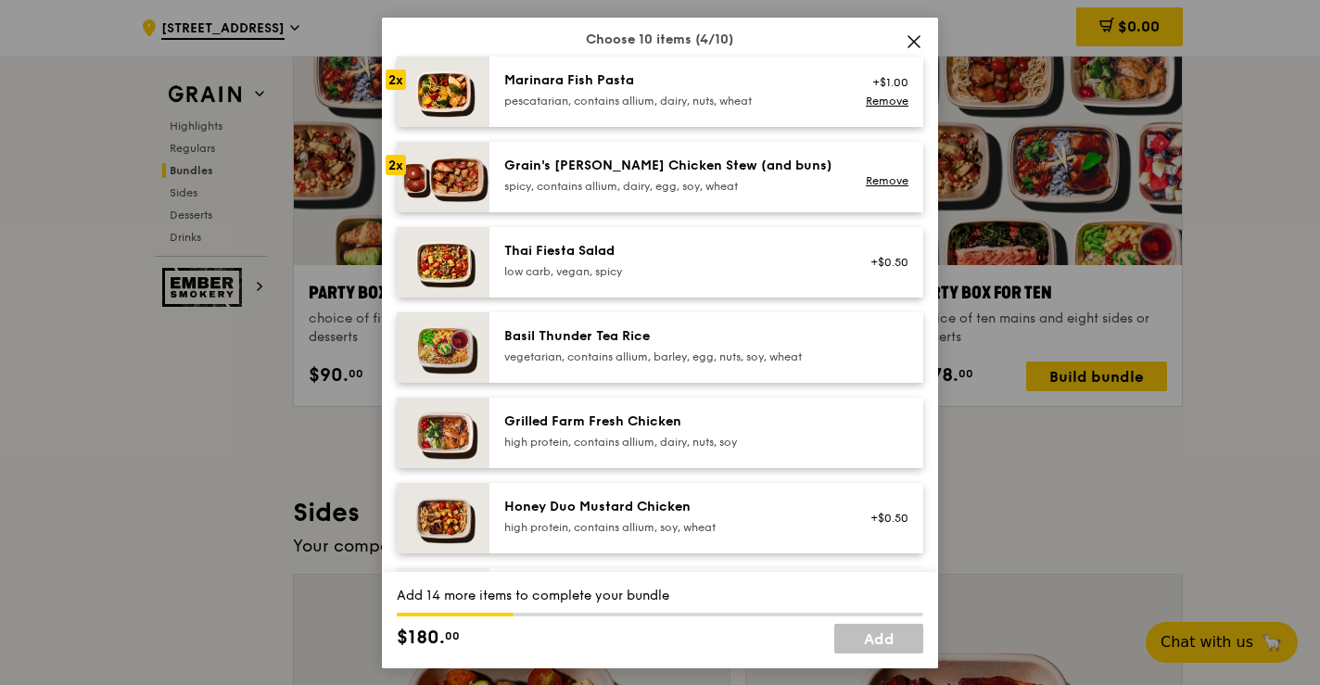
click at [663, 349] on div "vegetarian, contains allium, barley, egg, nuts, soy, wheat" at bounding box center [670, 355] width 333 height 15
click at [647, 358] on div "vegetarian, contains allium, barley, egg, nuts, soy, wheat" at bounding box center [670, 355] width 333 height 15
click at [646, 437] on div "high protein, contains allium, dairy, nuts, soy" at bounding box center [670, 441] width 333 height 15
click at [647, 508] on div "Honey Duo Mustard Chicken" at bounding box center [670, 506] width 333 height 19
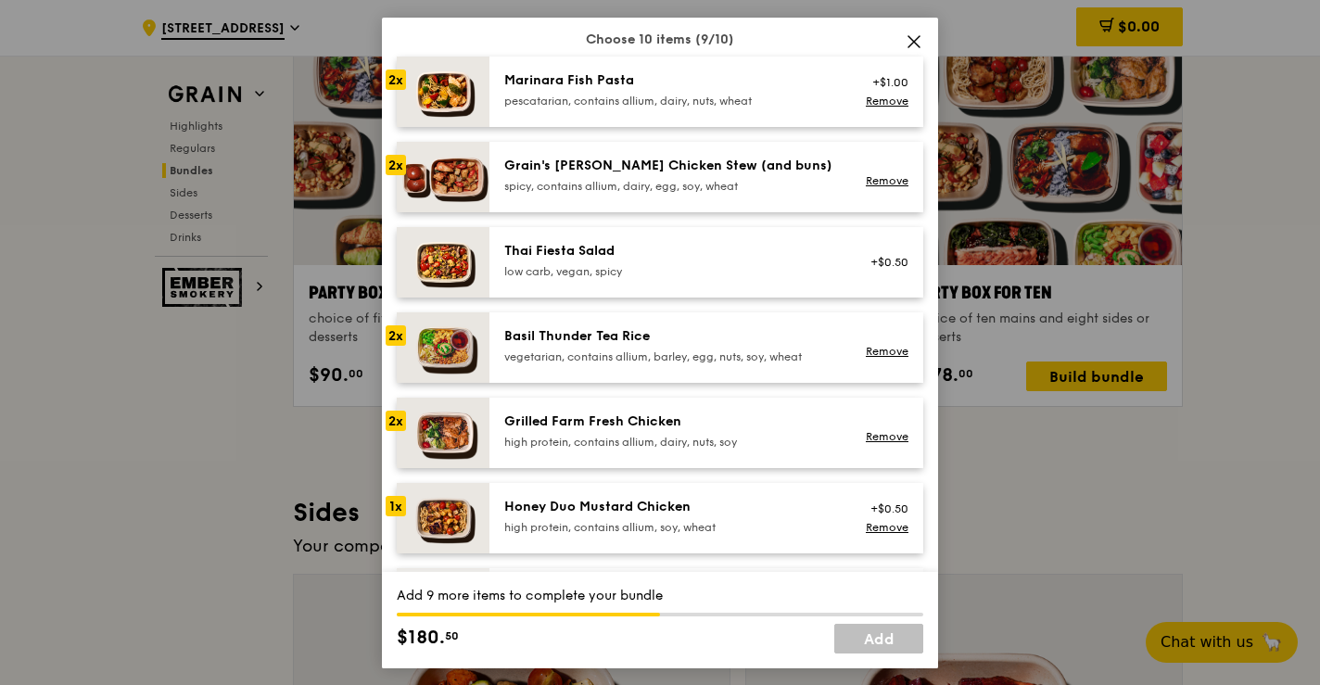
click at [647, 508] on div "Honey Duo Mustard Chicken" at bounding box center [670, 506] width 333 height 19
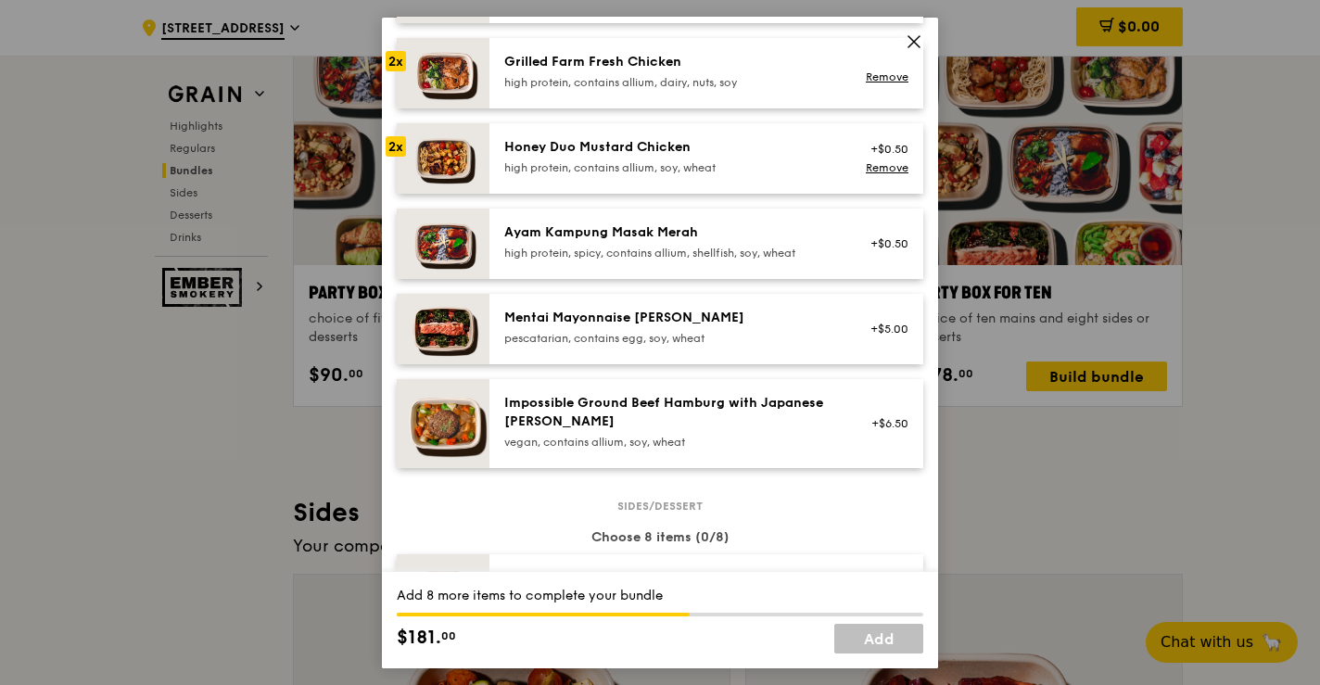
scroll to position [500, 0]
click at [632, 243] on div "Ayam Kampung Masak Merah high protein, spicy, contains allium, shellfish, soy, …" at bounding box center [670, 241] width 333 height 37
click at [638, 336] on div "pescatarian, contains egg, soy, wheat" at bounding box center [670, 338] width 333 height 15
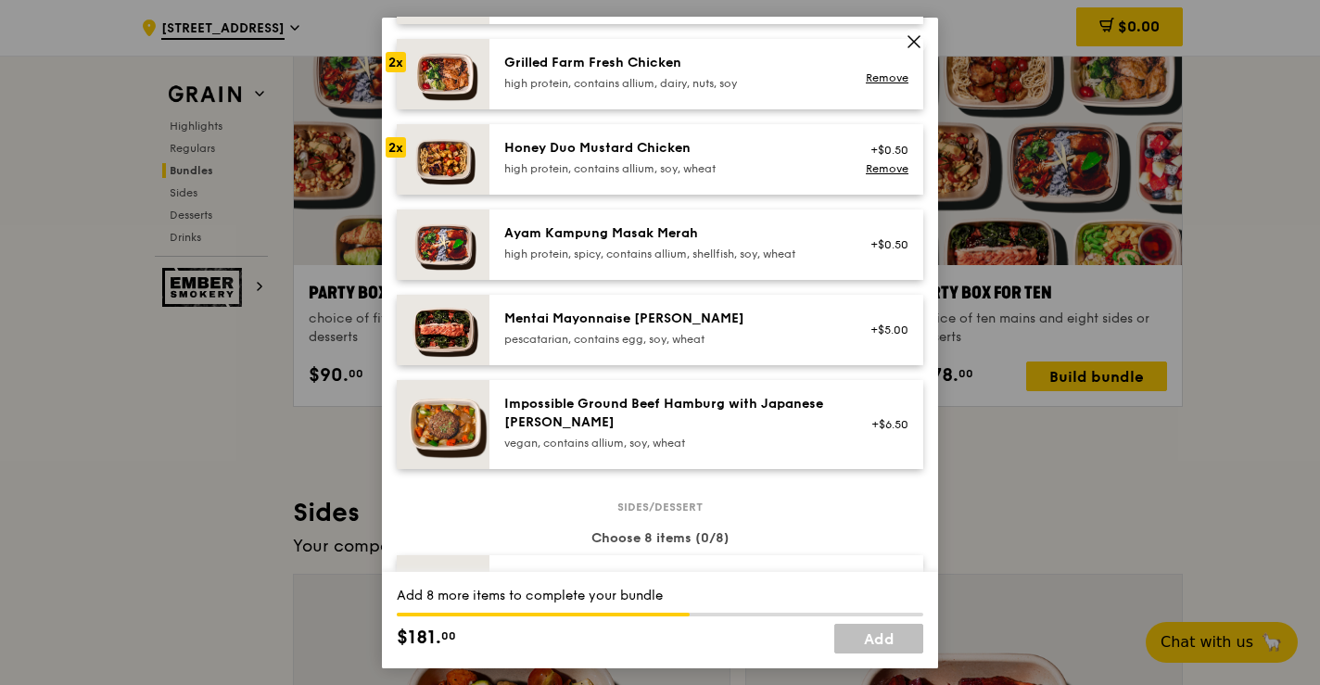
scroll to position [44, 0]
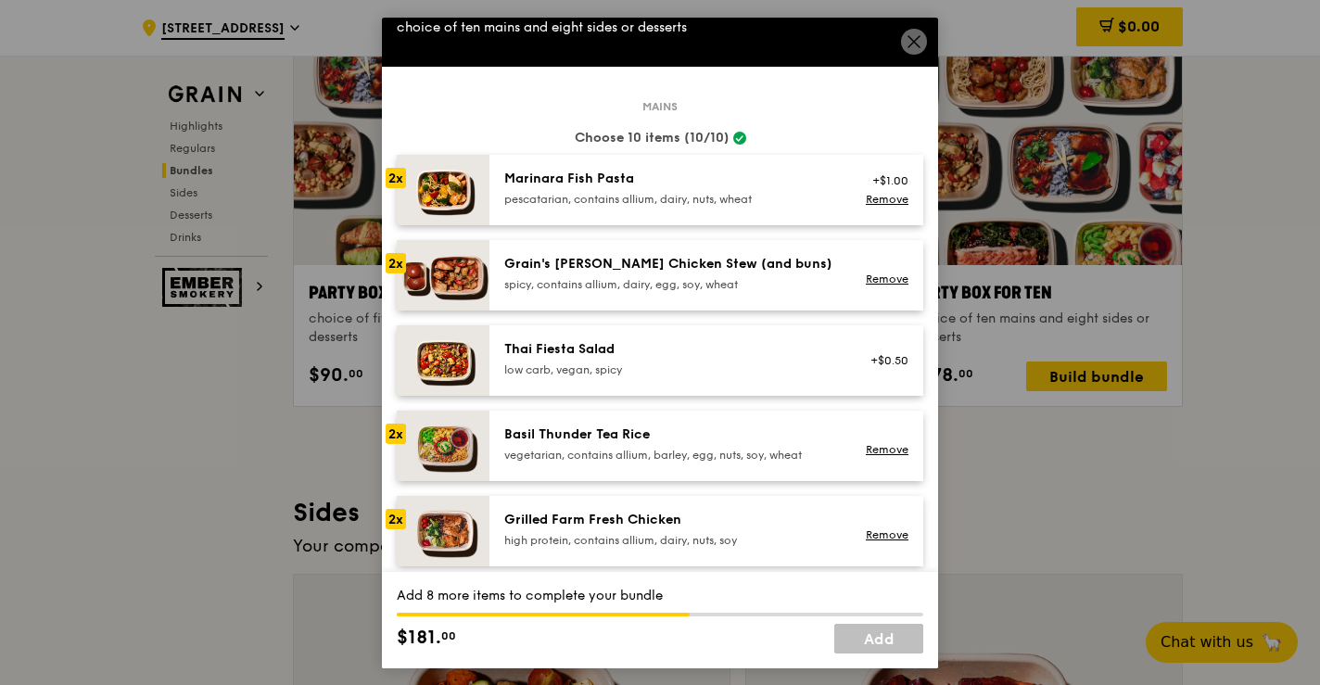
click at [556, 202] on div "pescatarian, contains allium, dairy, nuts, wheat" at bounding box center [670, 198] width 333 height 15
click at [885, 201] on link "Remove" at bounding box center [887, 198] width 43 height 13
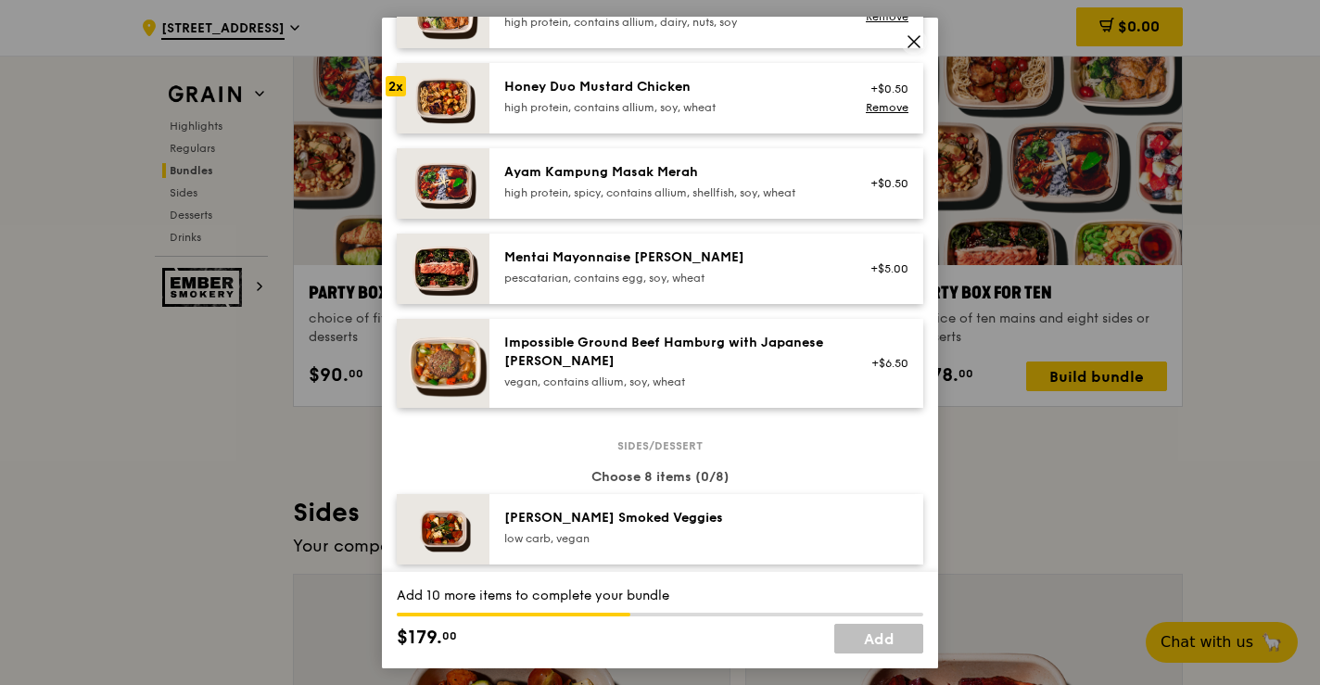
scroll to position [572, 0]
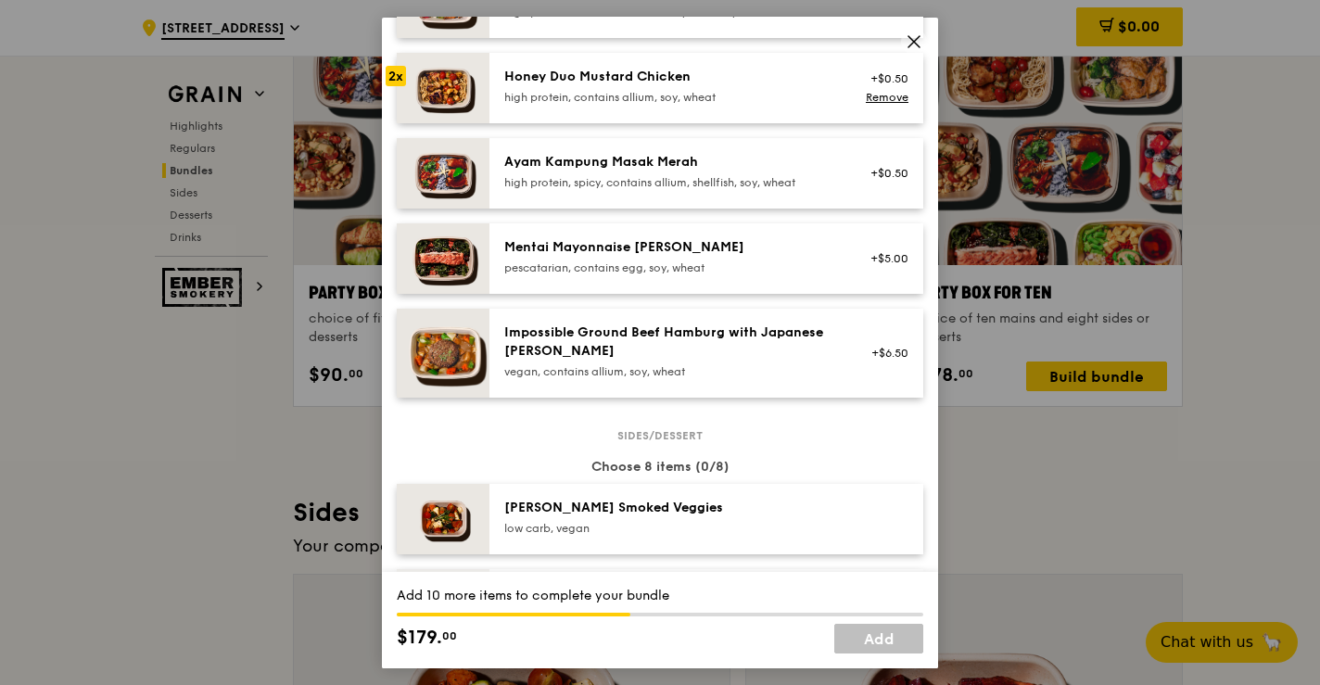
click at [678, 183] on div "high protein, spicy, contains allium, shellfish, soy, wheat" at bounding box center [670, 181] width 333 height 15
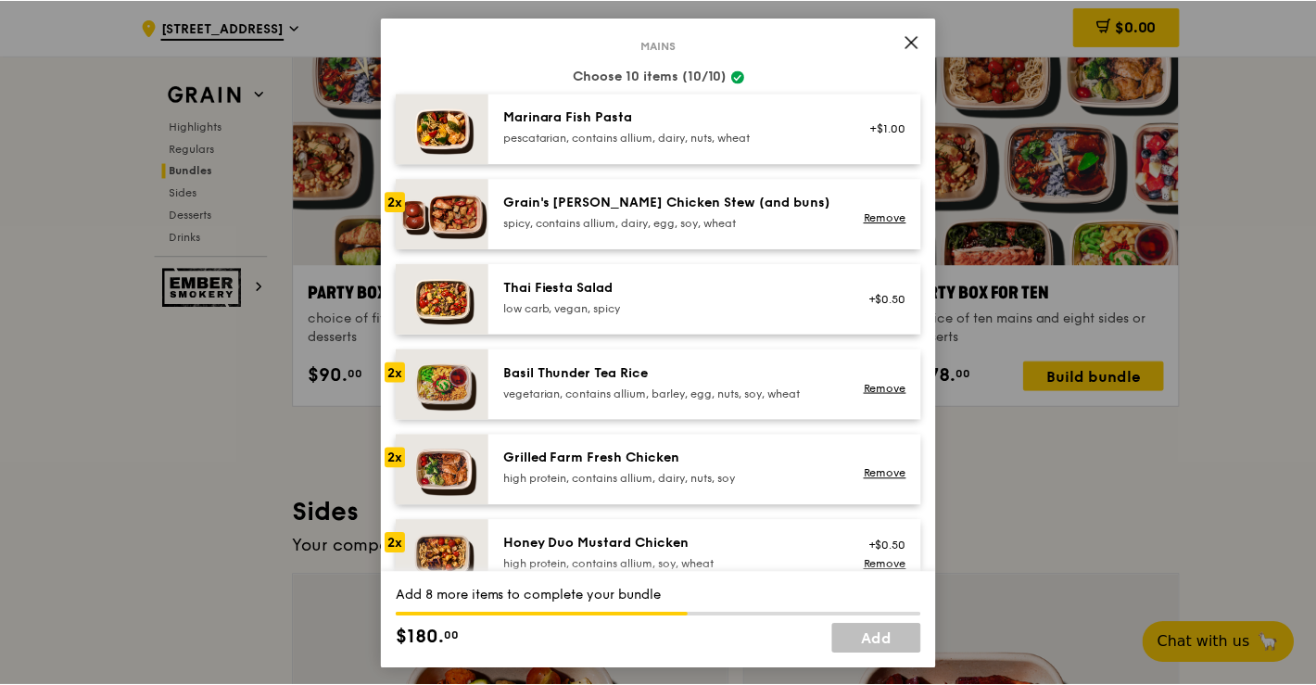
scroll to position [0, 0]
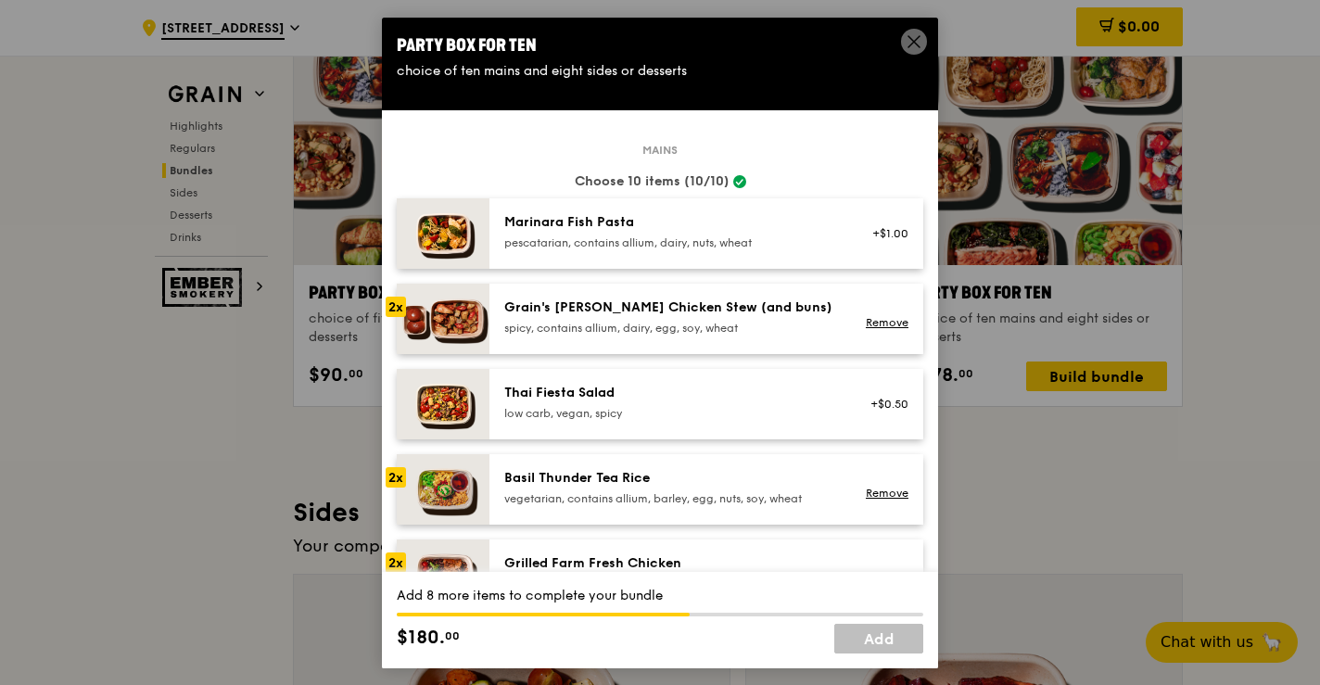
click at [911, 36] on icon at bounding box center [914, 40] width 17 height 17
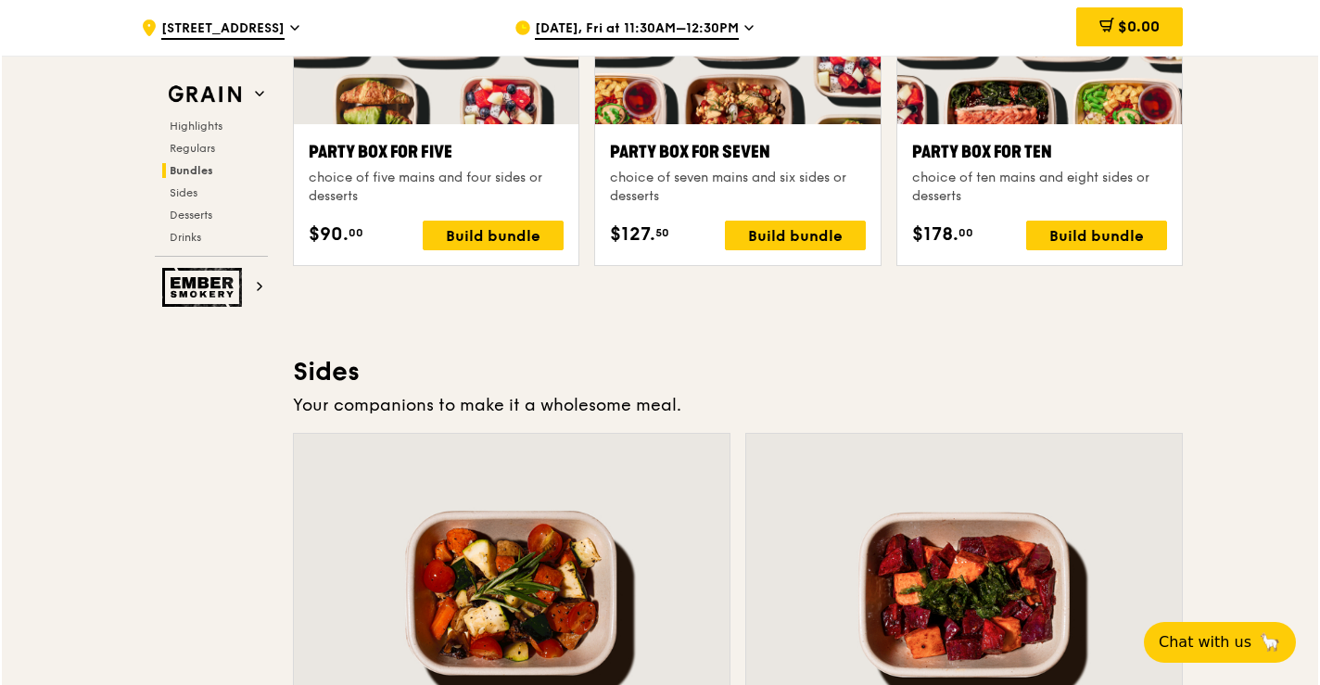
scroll to position [3887, 0]
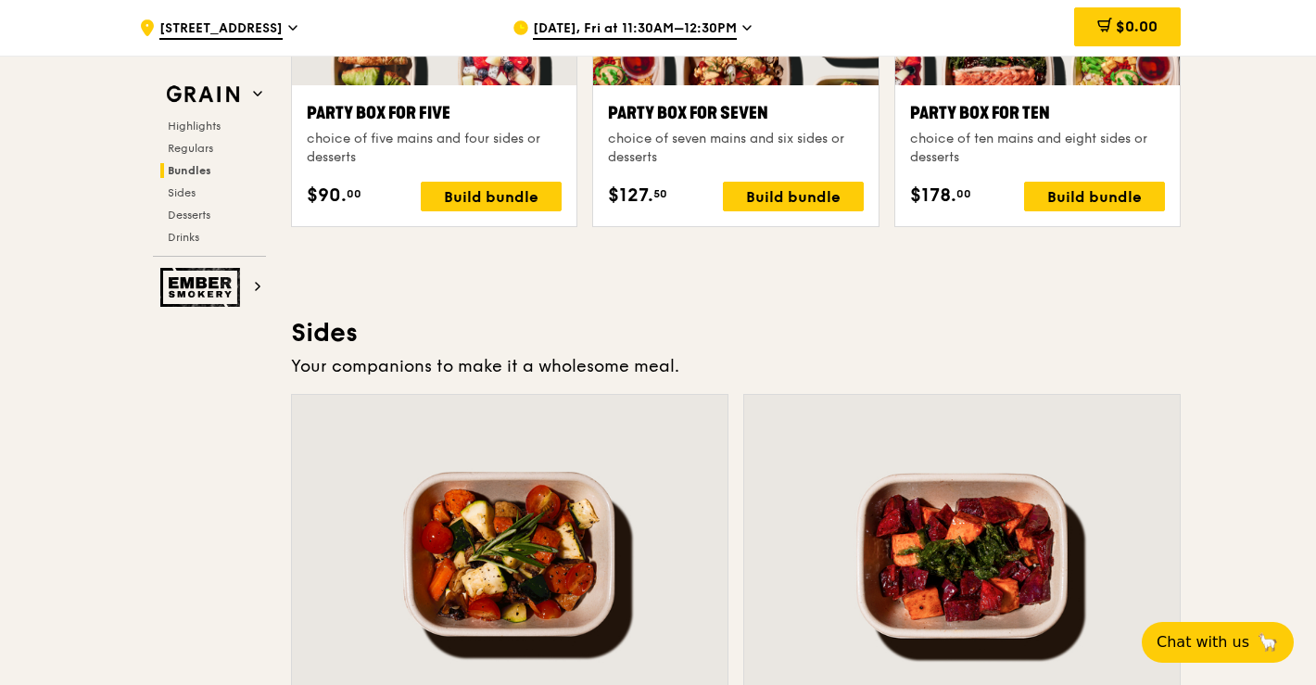
click at [1076, 180] on div "Party Box for Ten choice of ten mains and eight sides or desserts $178. 00 Buil…" at bounding box center [1037, 155] width 255 height 111
click at [1076, 192] on div "Build bundle" at bounding box center [1094, 197] width 141 height 30
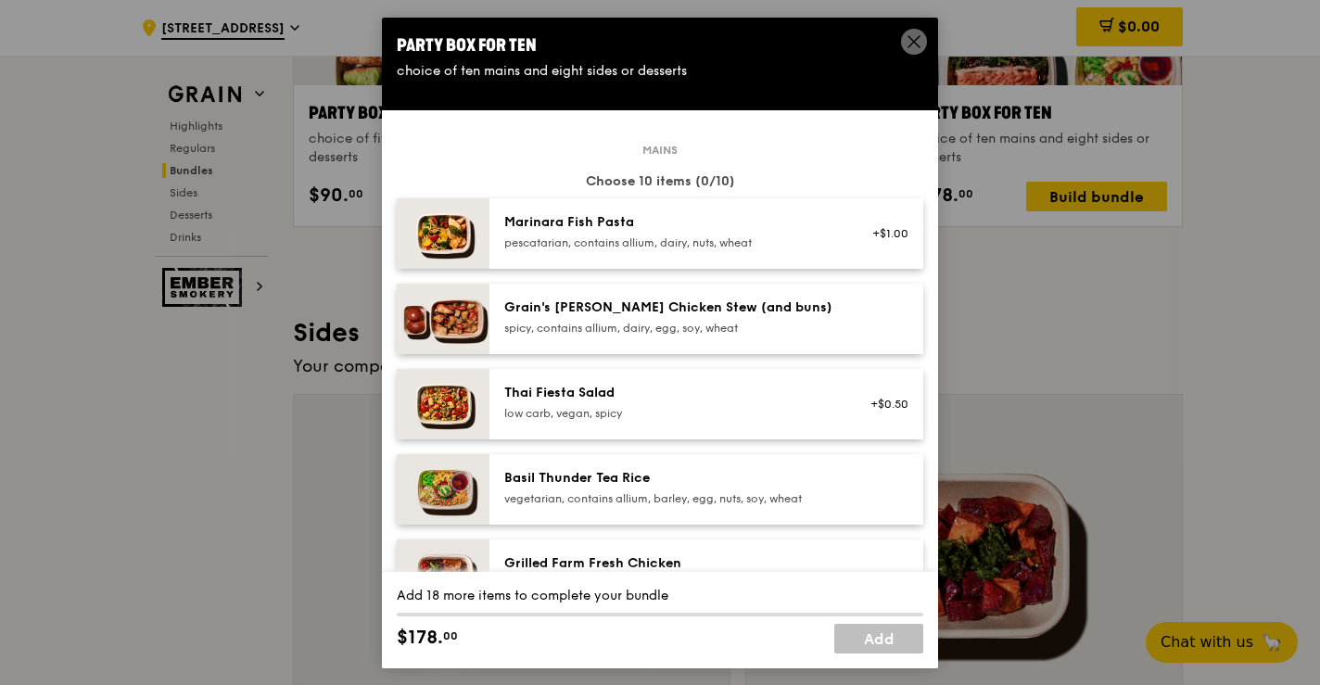
scroll to position [50, 0]
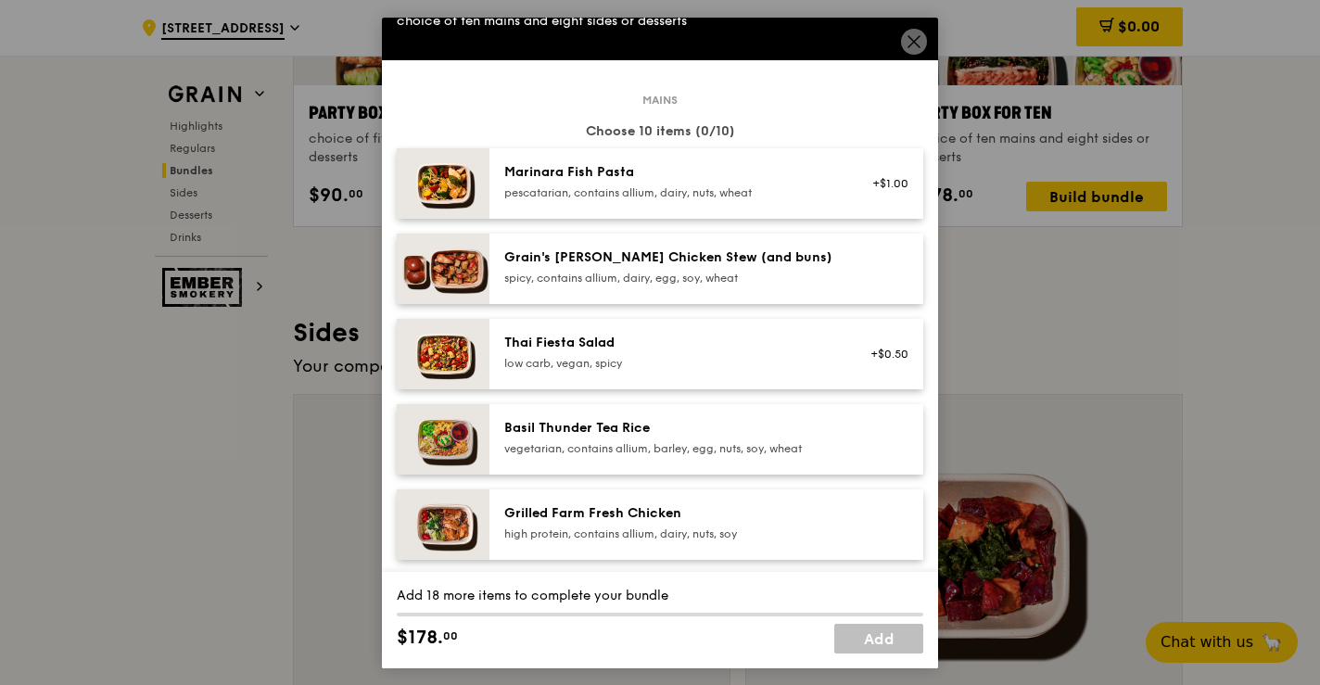
click at [710, 261] on div "Grain's Curry Chicken Stew (and buns)" at bounding box center [670, 256] width 333 height 19
click at [687, 420] on div "Basil Thunder Tea Rice" at bounding box center [670, 427] width 333 height 19
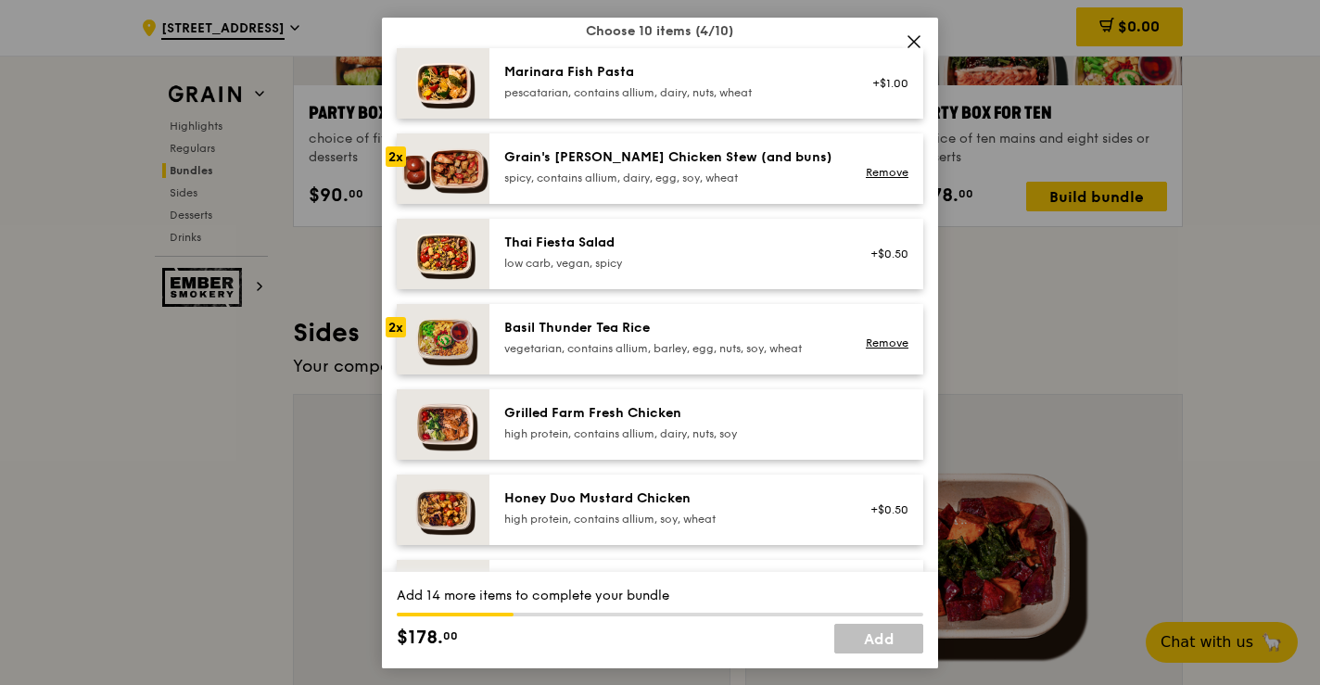
scroll to position [158, 0]
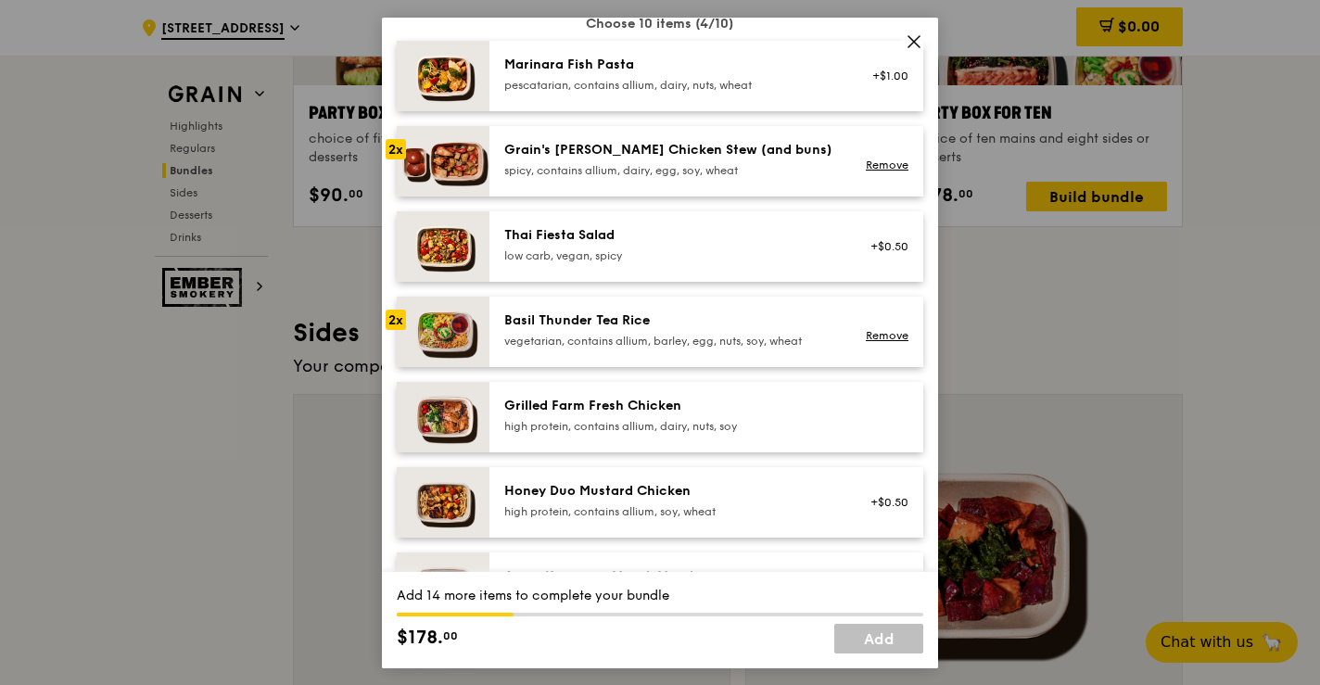
click at [687, 420] on div "high protein, contains allium, dairy, nuts, soy" at bounding box center [670, 425] width 333 height 15
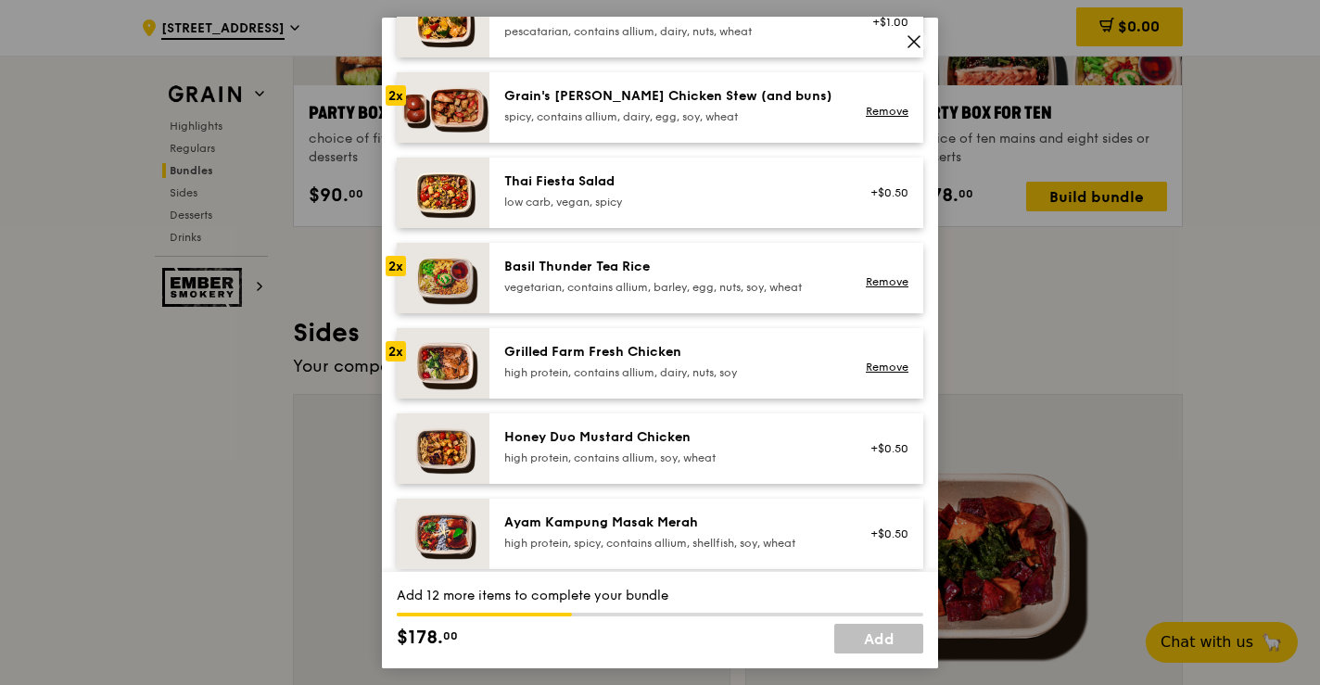
scroll to position [212, 0]
click at [687, 434] on div "Honey Duo Mustard Chicken" at bounding box center [670, 435] width 333 height 19
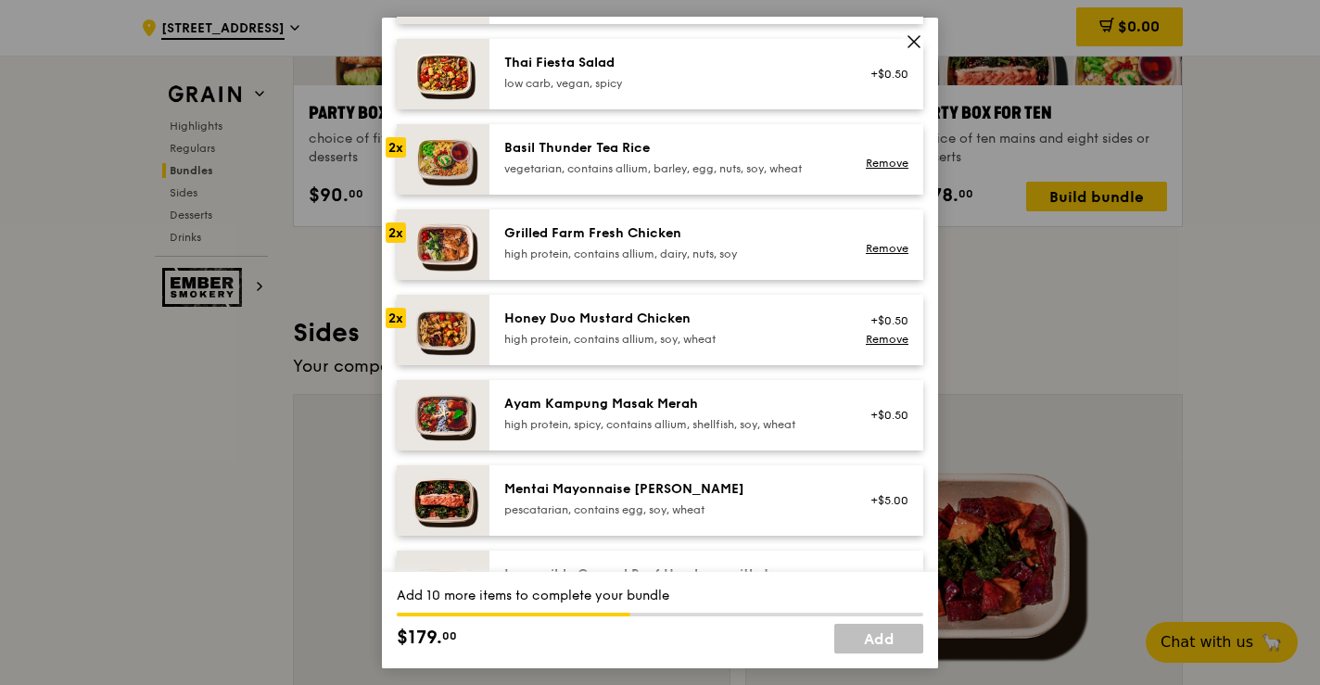
scroll to position [332, 0]
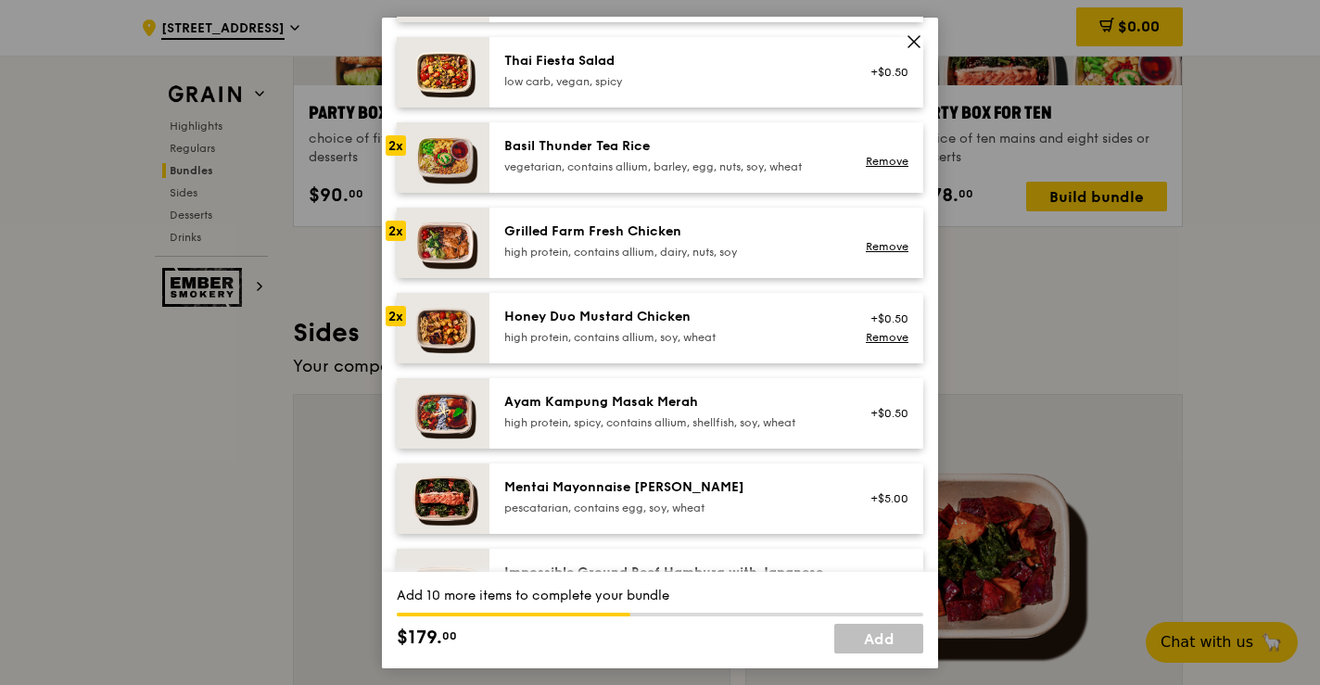
click at [612, 411] on div "Ayam Kampung Masak Merah" at bounding box center [670, 401] width 333 height 19
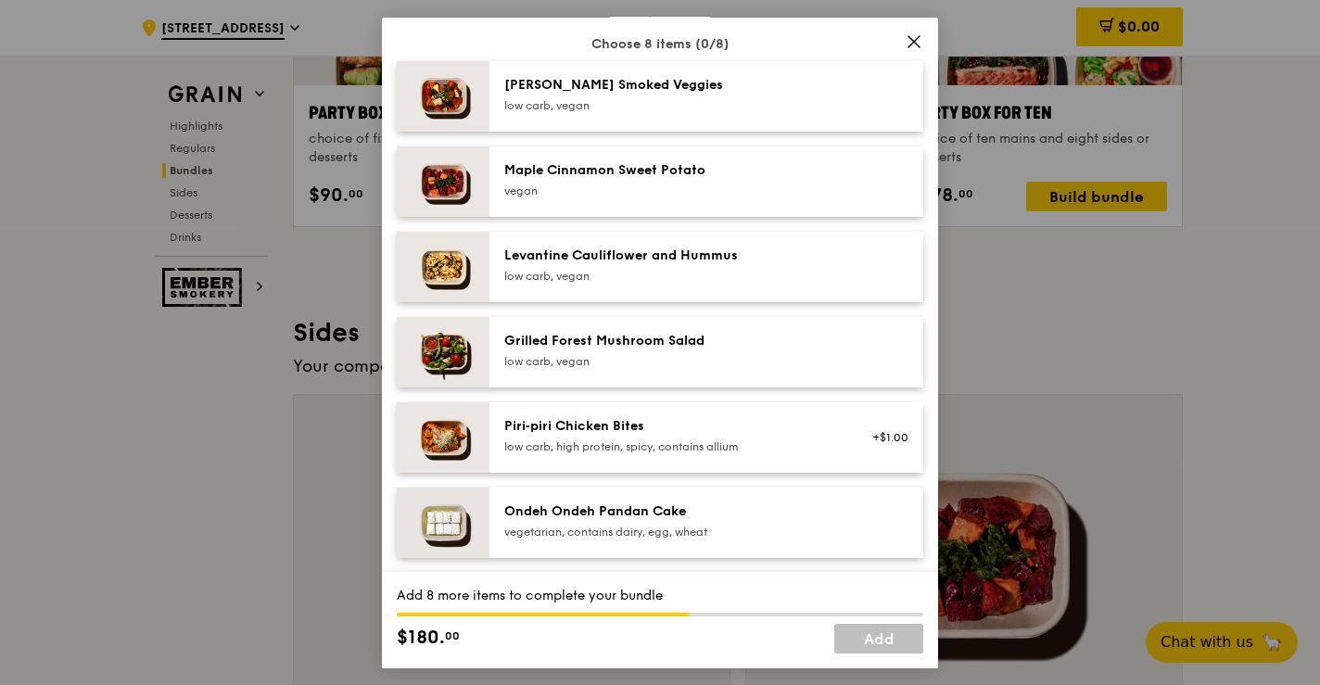
scroll to position [973, 0]
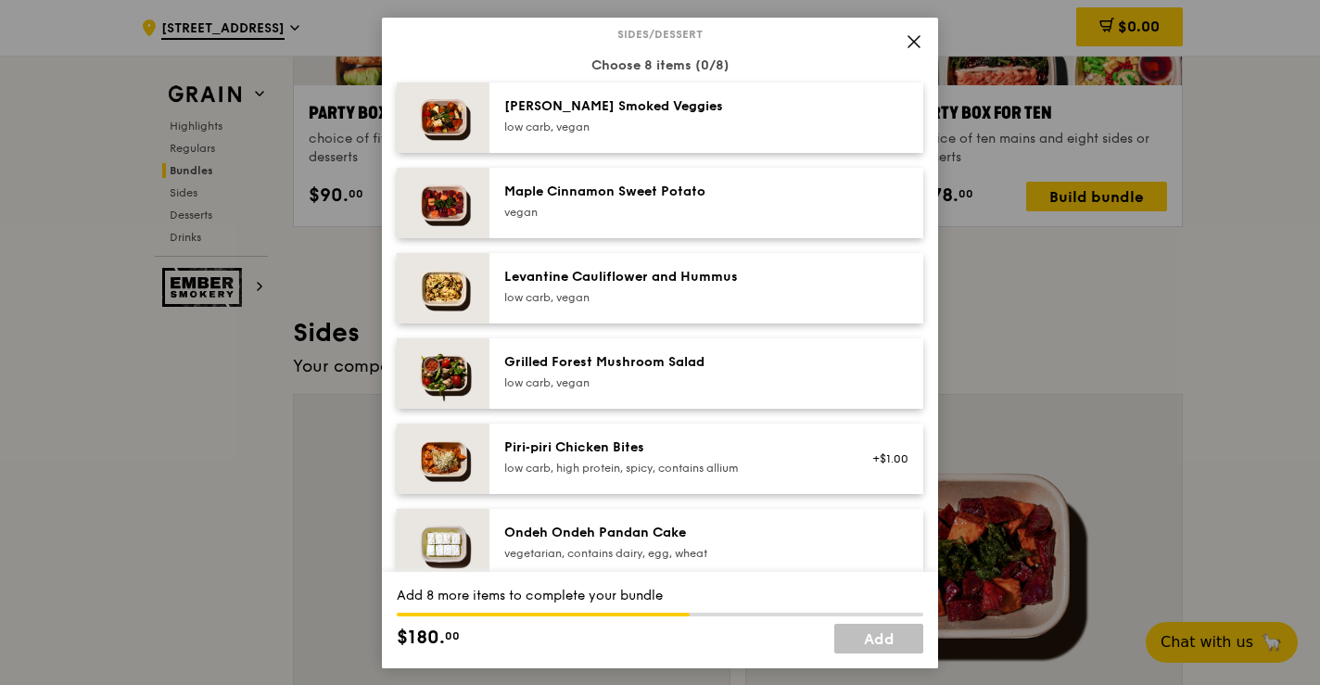
click at [554, 126] on div "low carb, vegan" at bounding box center [670, 126] width 333 height 15
click at [557, 223] on div "Maple Cinnamon Sweet Potato vegan" at bounding box center [706, 202] width 434 height 70
click at [566, 269] on div "Levantine Cauliflower and Hummus" at bounding box center [670, 276] width 333 height 19
click at [585, 358] on div "Grilled Forest Mushroom Salad" at bounding box center [670, 361] width 333 height 19
click at [592, 445] on div "Piri‑piri Chicken Bites" at bounding box center [670, 446] width 333 height 19
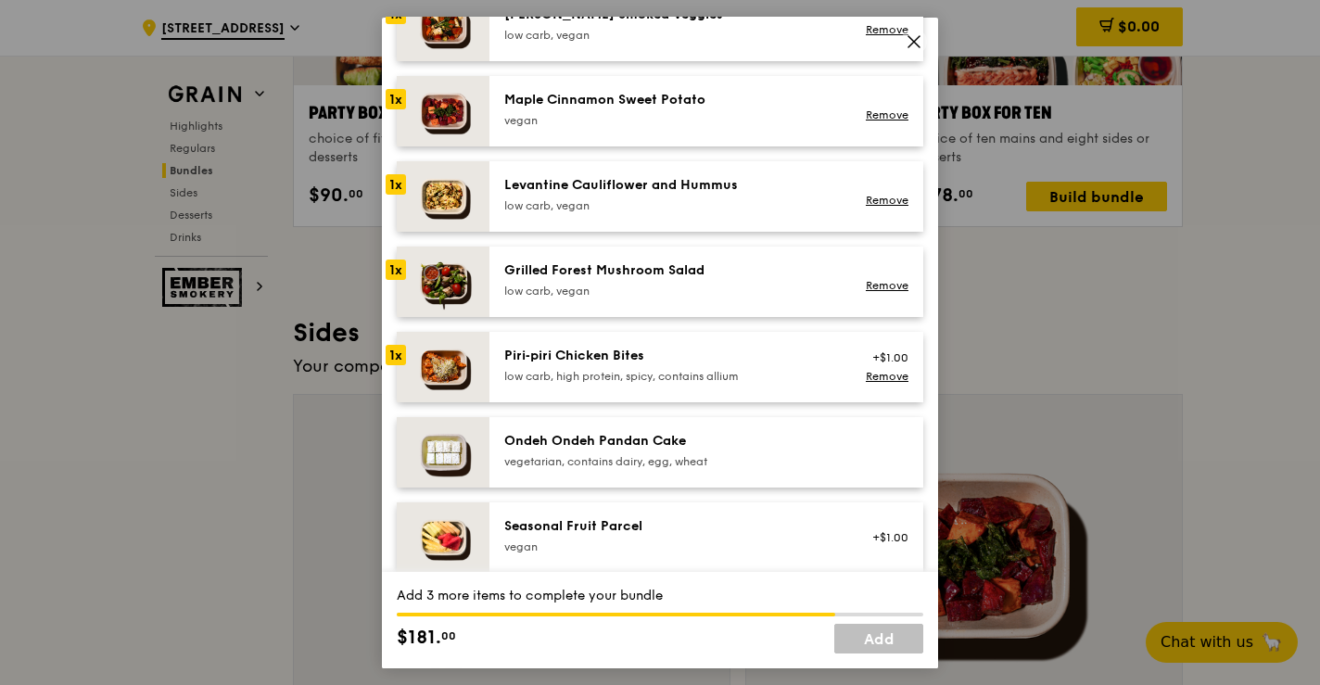
click at [592, 445] on div "Ondeh Ondeh Pandan Cake" at bounding box center [670, 440] width 333 height 19
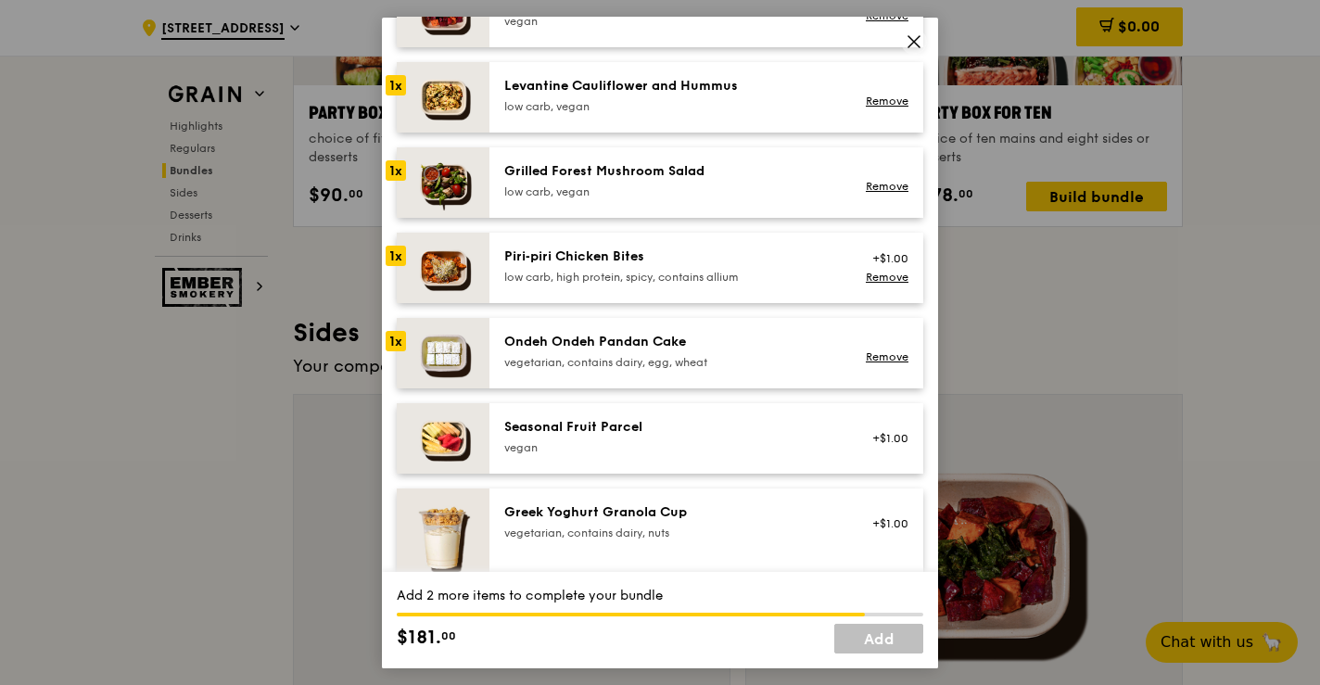
scroll to position [1179, 0]
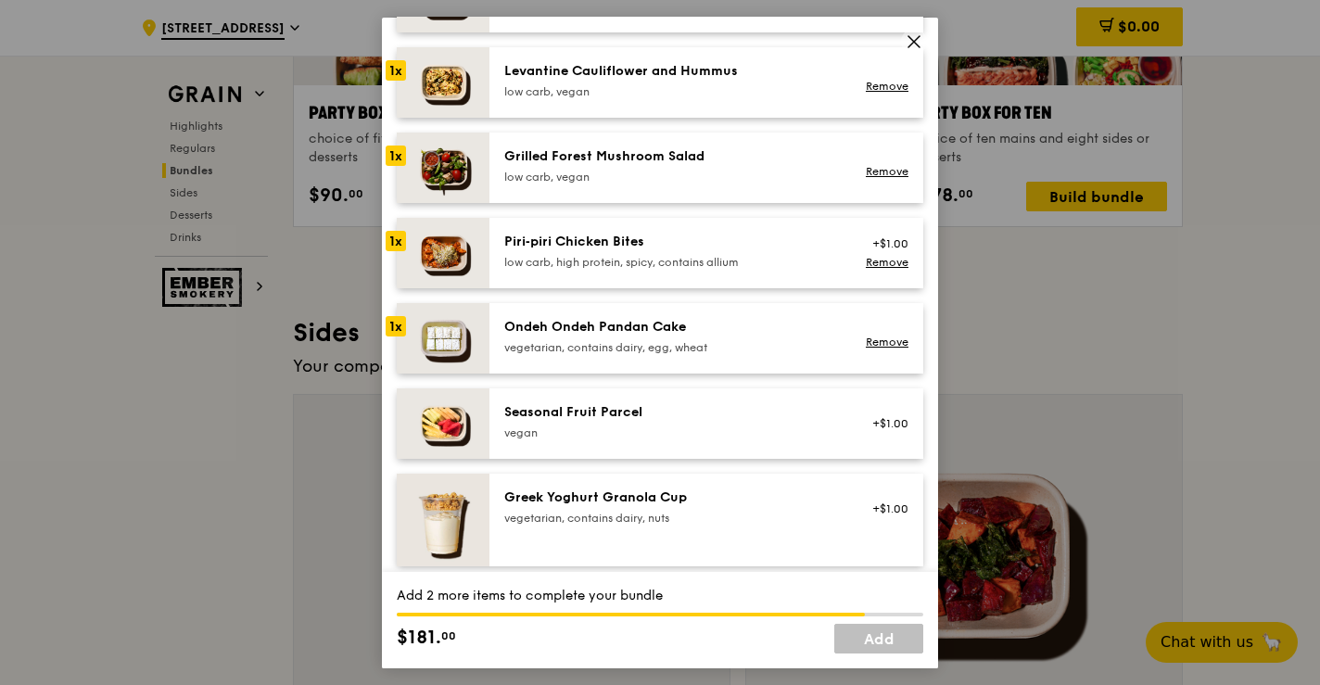
click at [592, 445] on div "Seasonal Fruit Parcel vegan +$1.00" at bounding box center [706, 422] width 434 height 70
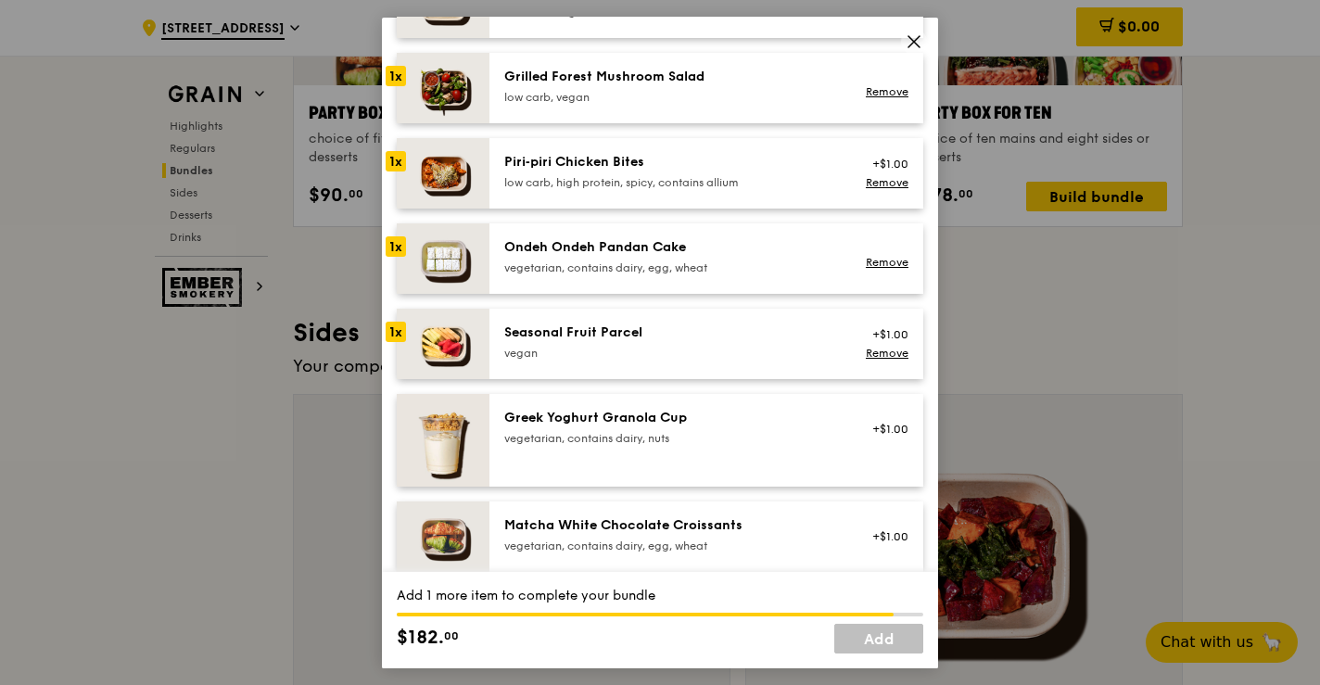
click at [592, 445] on div "vegetarian, contains dairy, nuts" at bounding box center [670, 437] width 333 height 15
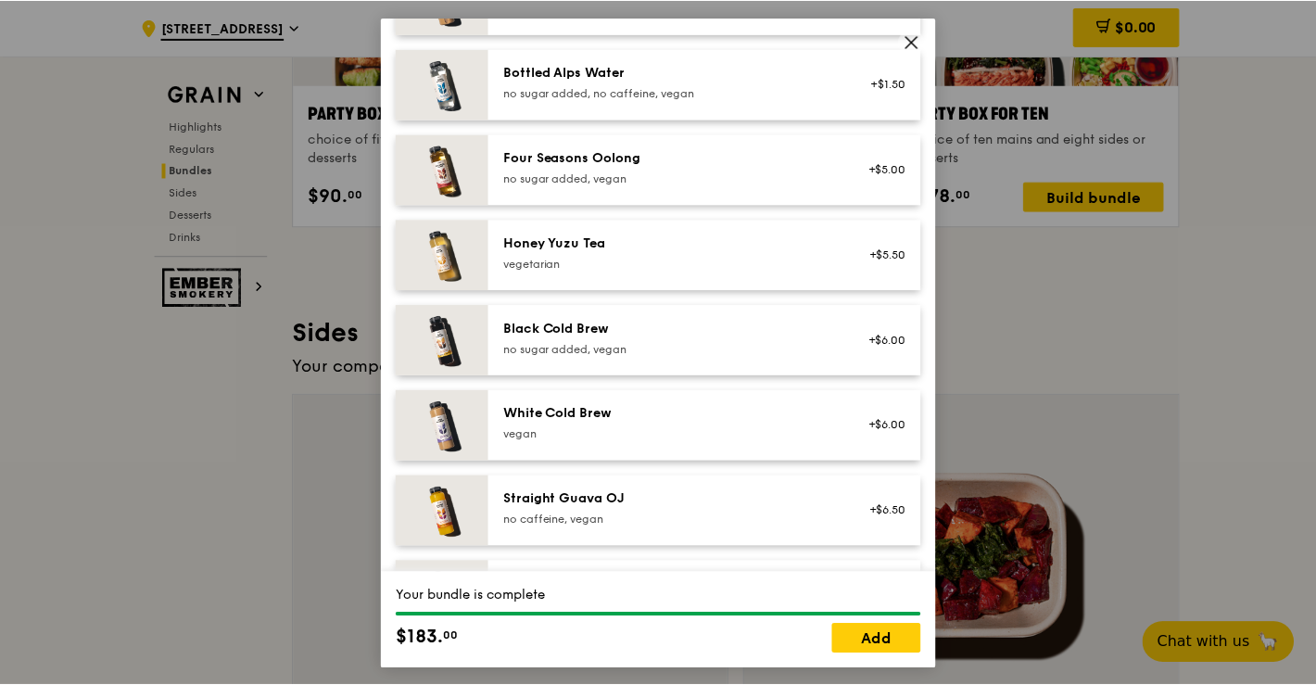
scroll to position [2198, 0]
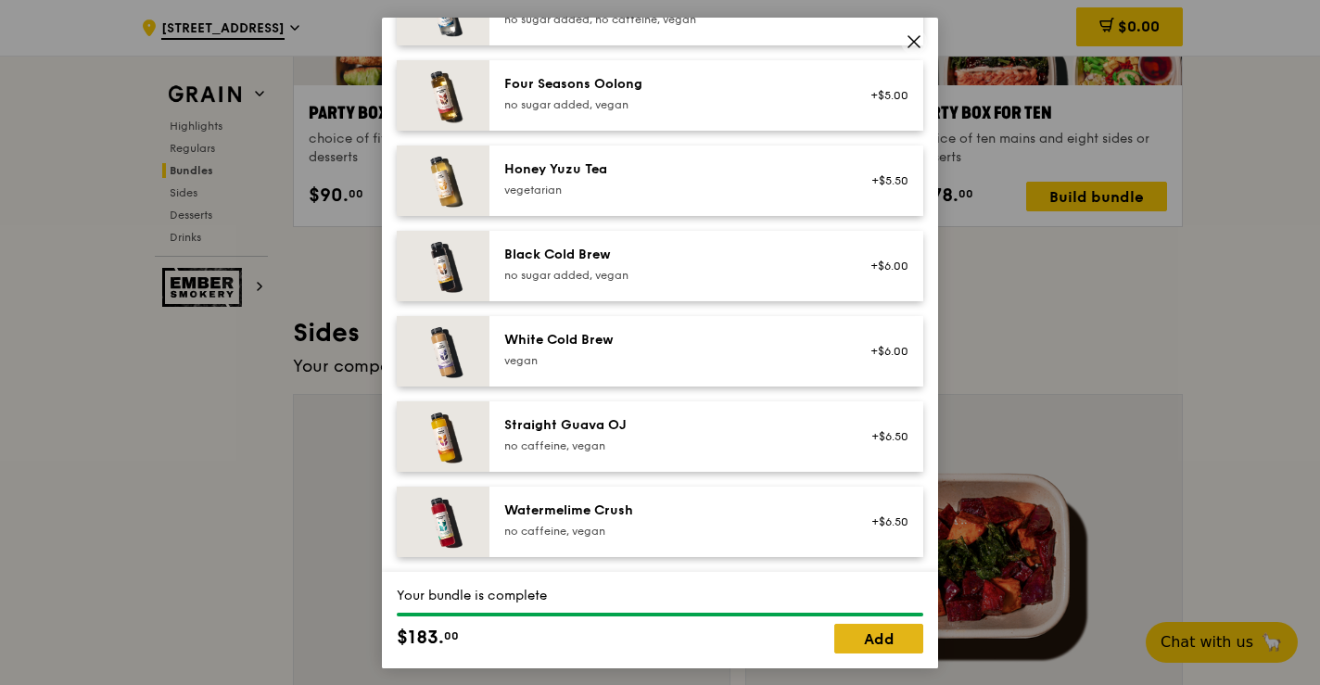
click at [876, 644] on link "Add" at bounding box center [878, 639] width 89 height 30
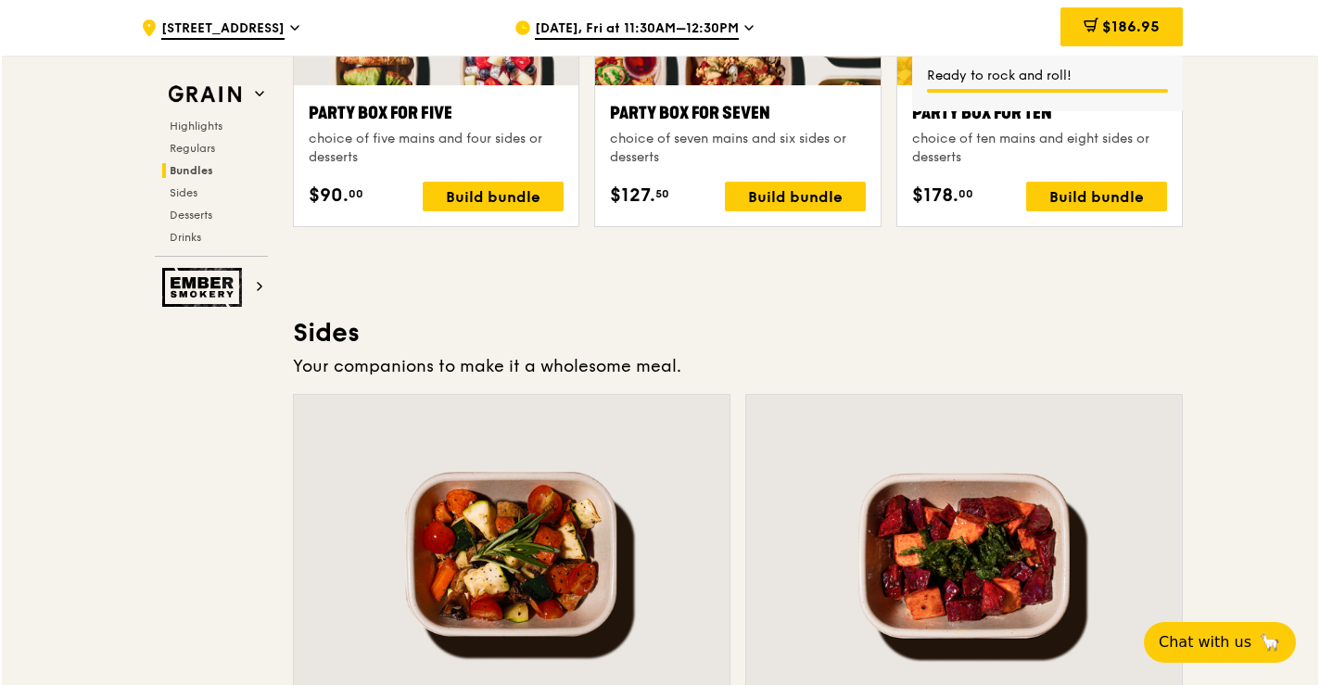
scroll to position [3862, 0]
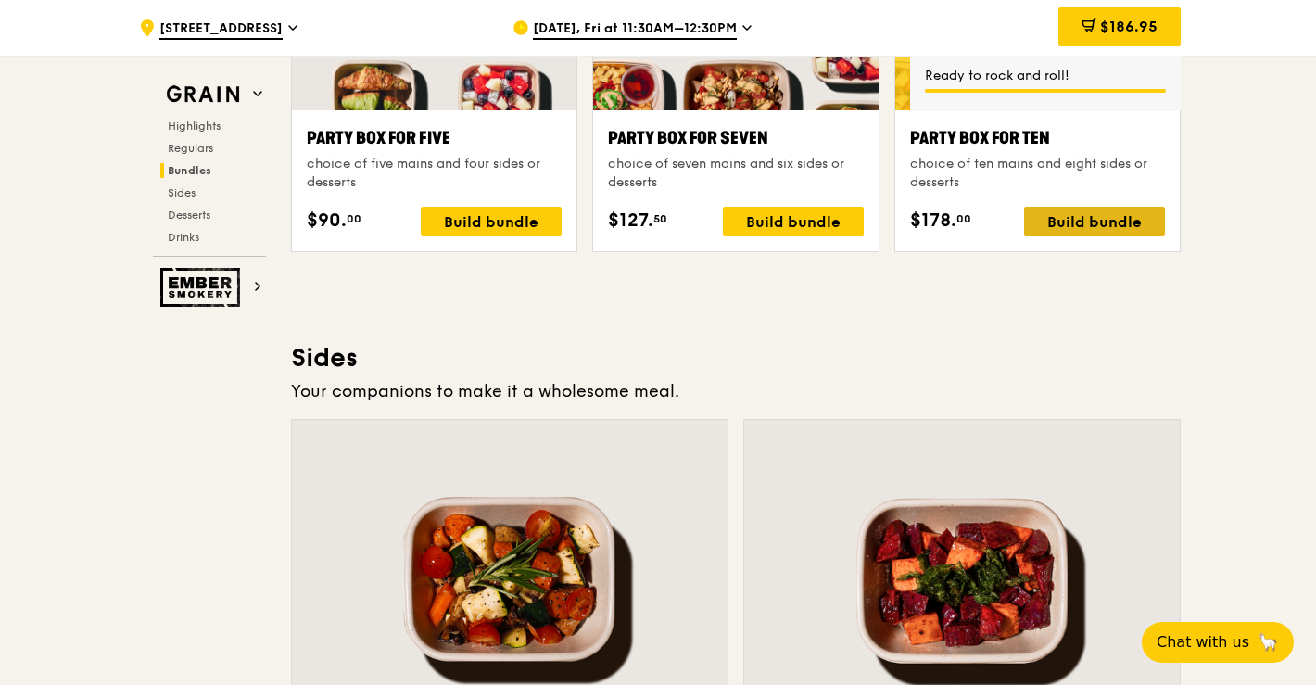
click at [1043, 229] on div "Build bundle" at bounding box center [1094, 222] width 141 height 30
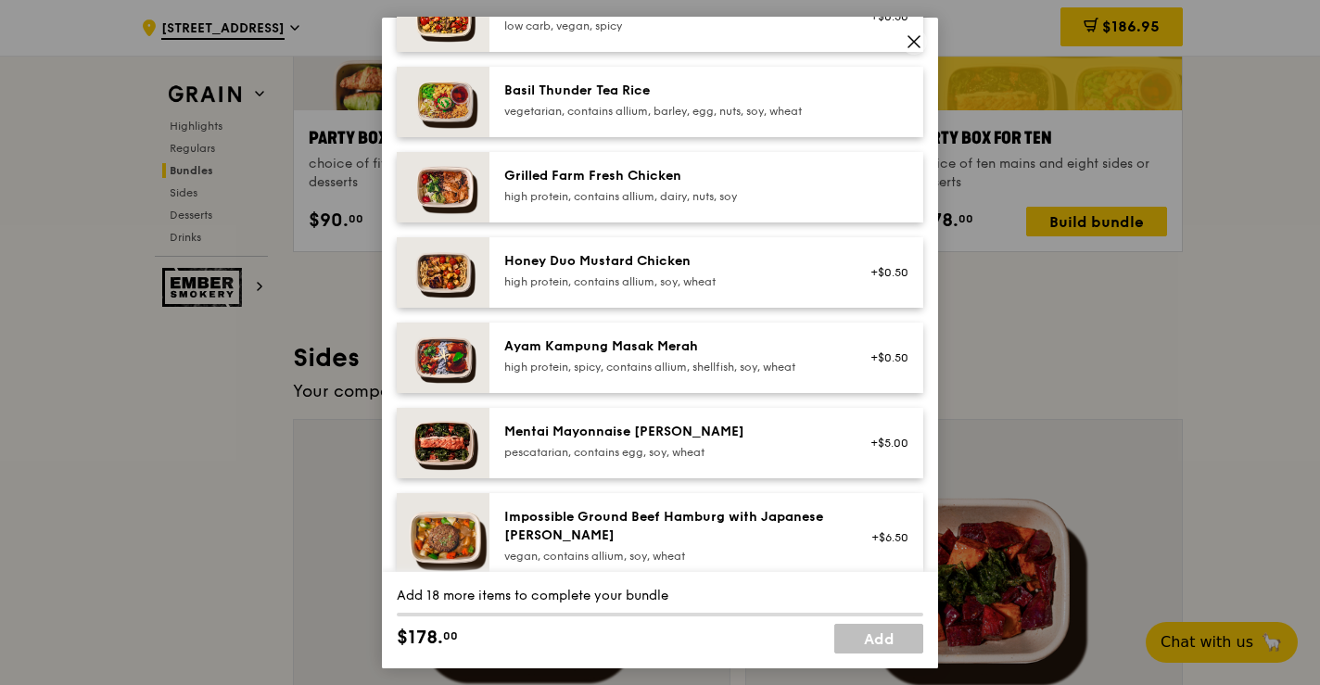
scroll to position [568, 0]
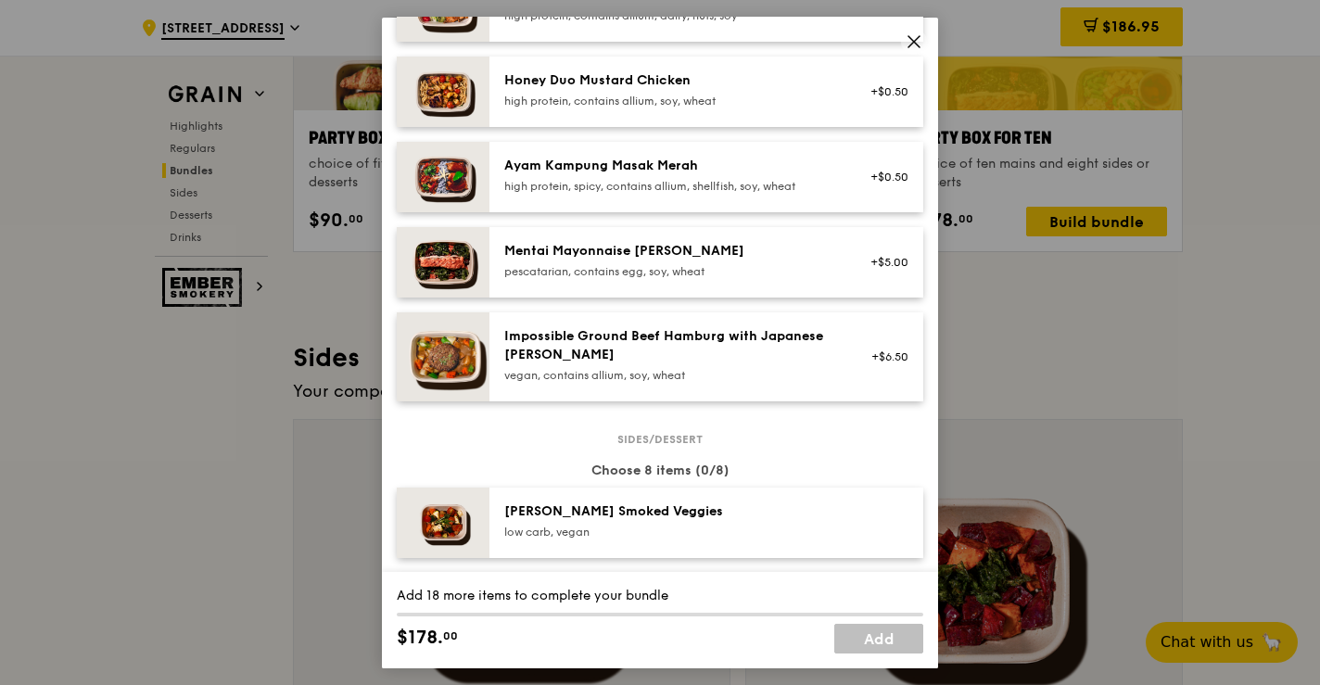
click at [605, 325] on div "Impossible Ground Beef Hamburg with Japanese Curry vegan, contains allium, soy,…" at bounding box center [706, 355] width 434 height 89
click at [886, 367] on link "Remove" at bounding box center [887, 368] width 43 height 13
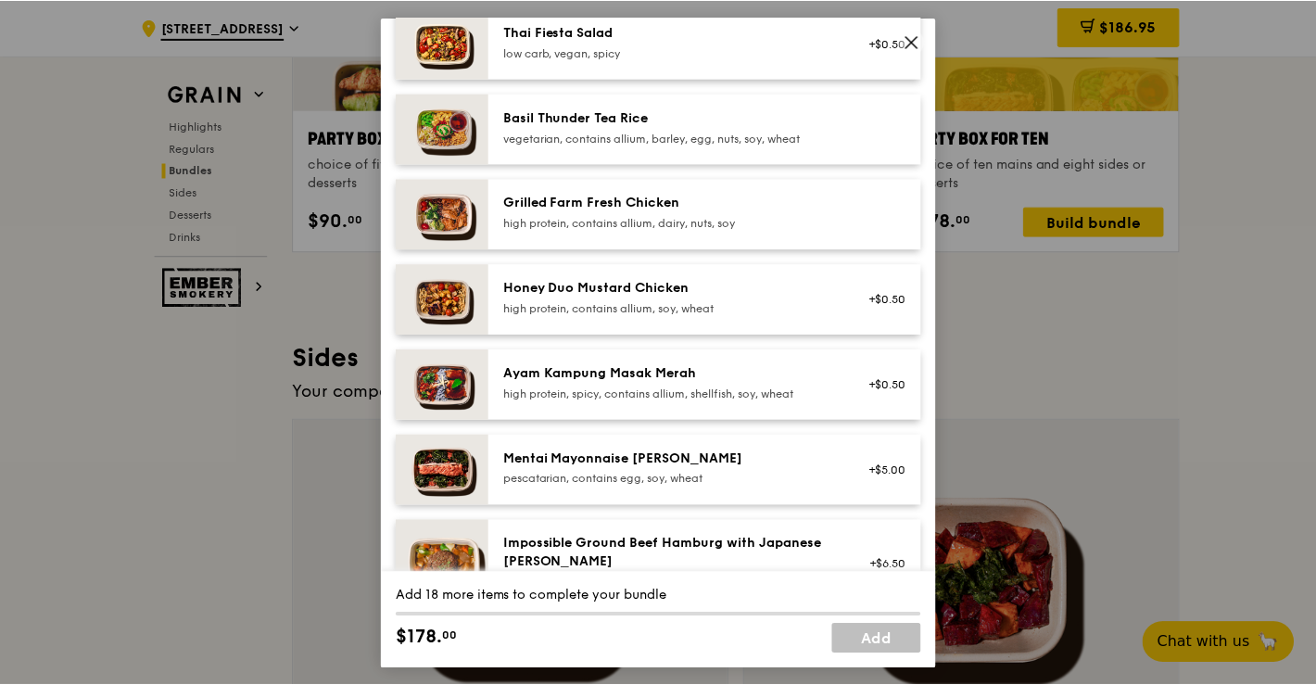
scroll to position [359, 0]
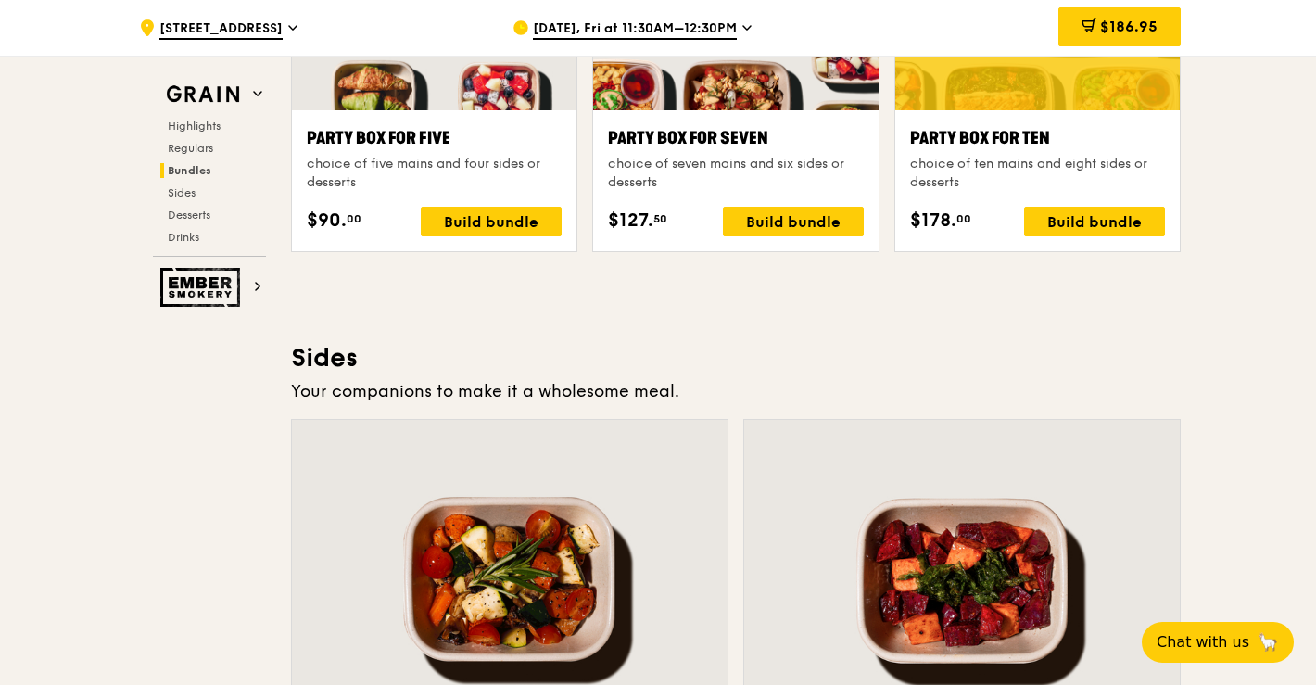
click at [1104, 31] on span "$186.95" at bounding box center [1128, 27] width 57 height 18
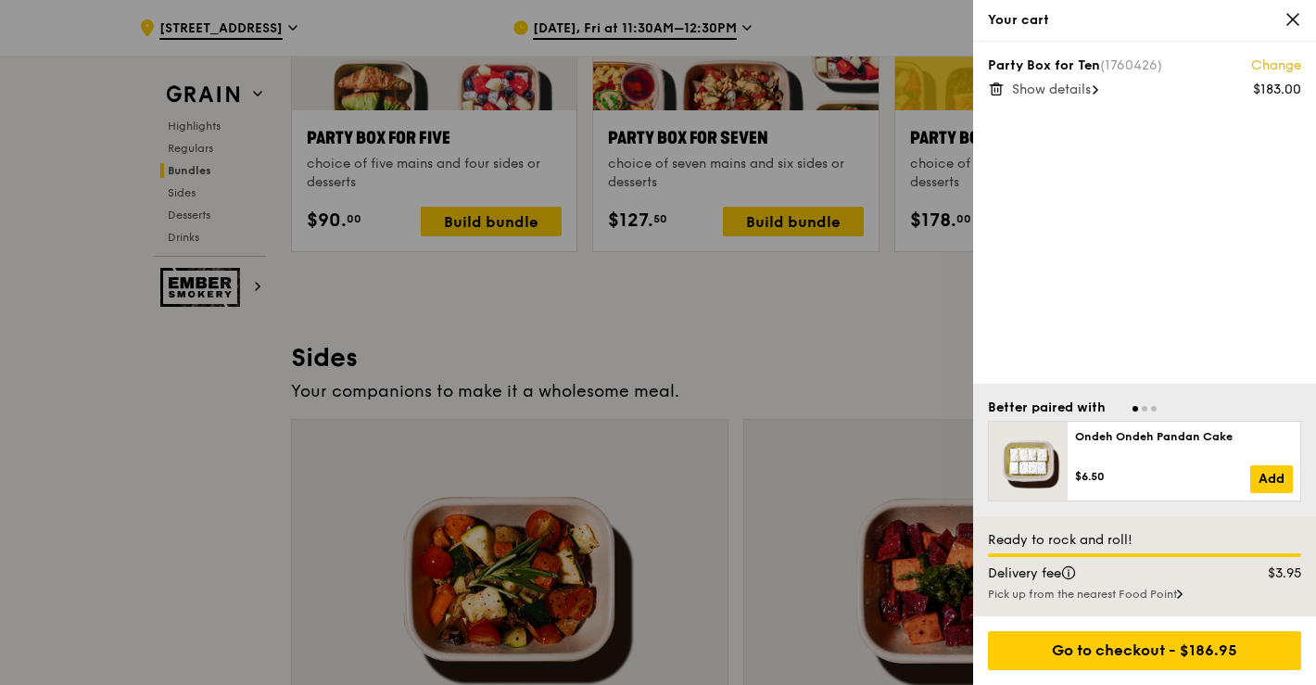
scroll to position [3861, 0]
click at [1072, 91] on span "Show details" at bounding box center [1051, 90] width 79 height 16
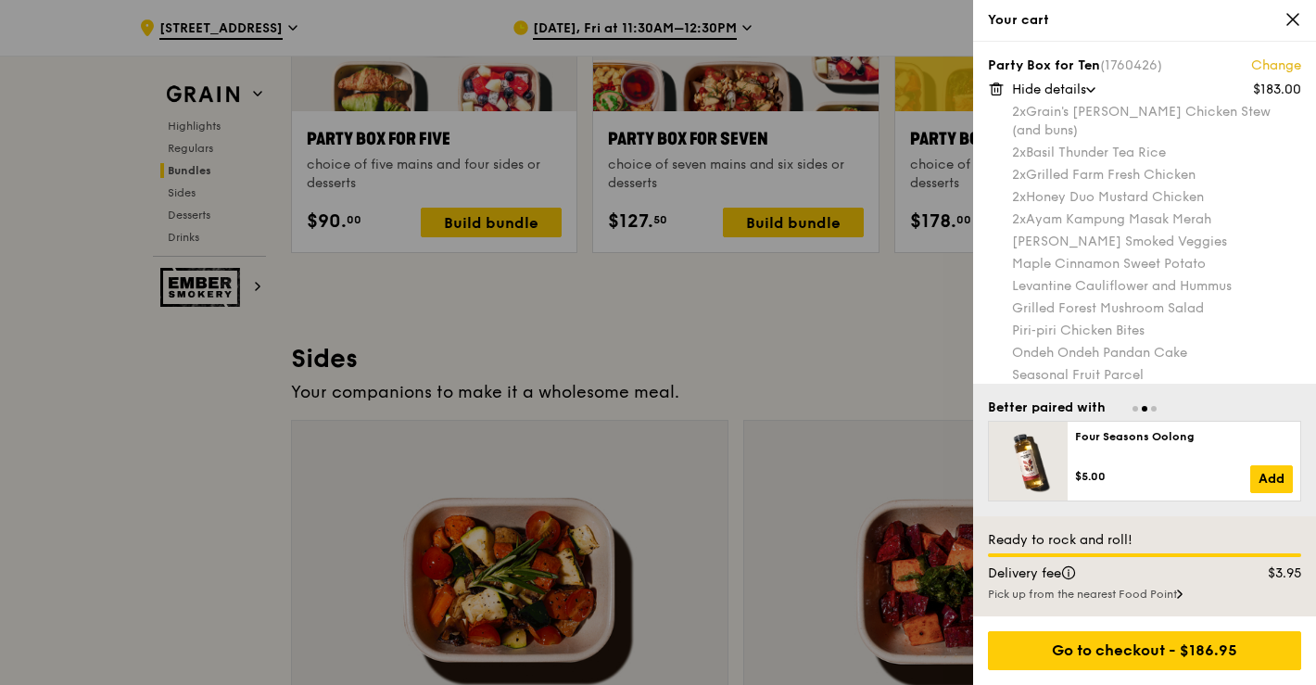
click at [1298, 16] on icon at bounding box center [1293, 19] width 17 height 17
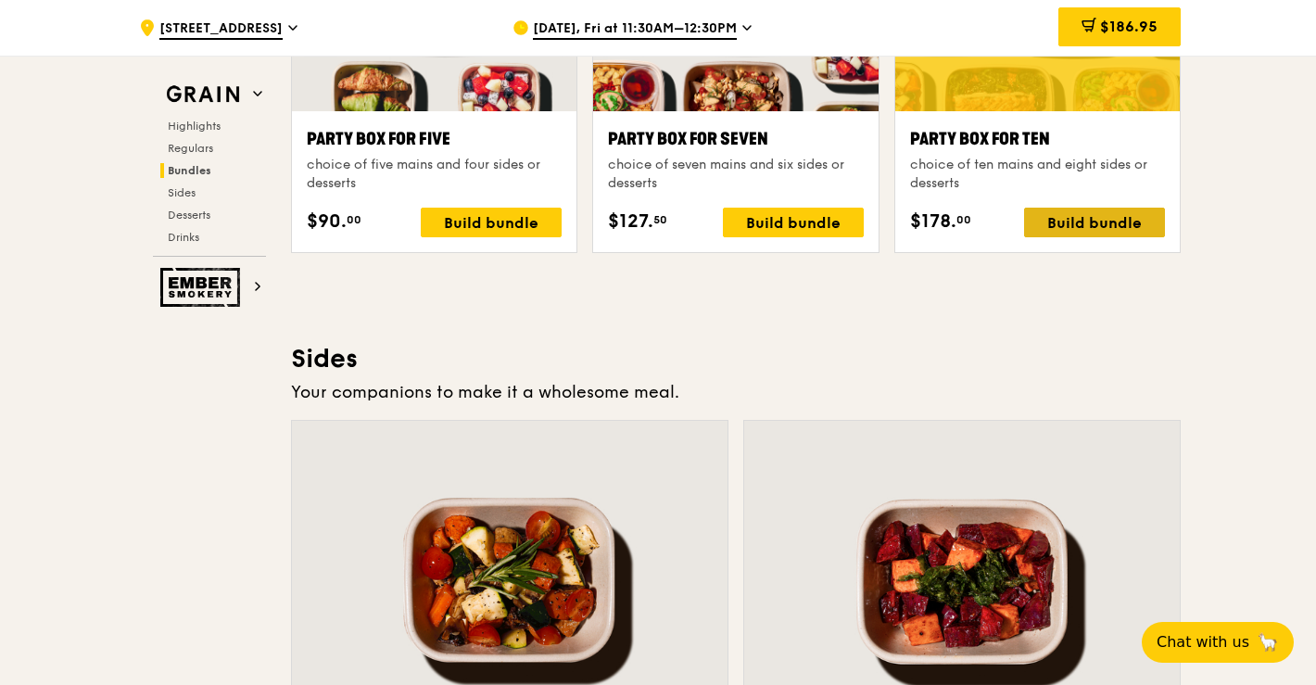
click at [1046, 220] on div "Build bundle" at bounding box center [1094, 223] width 141 height 30
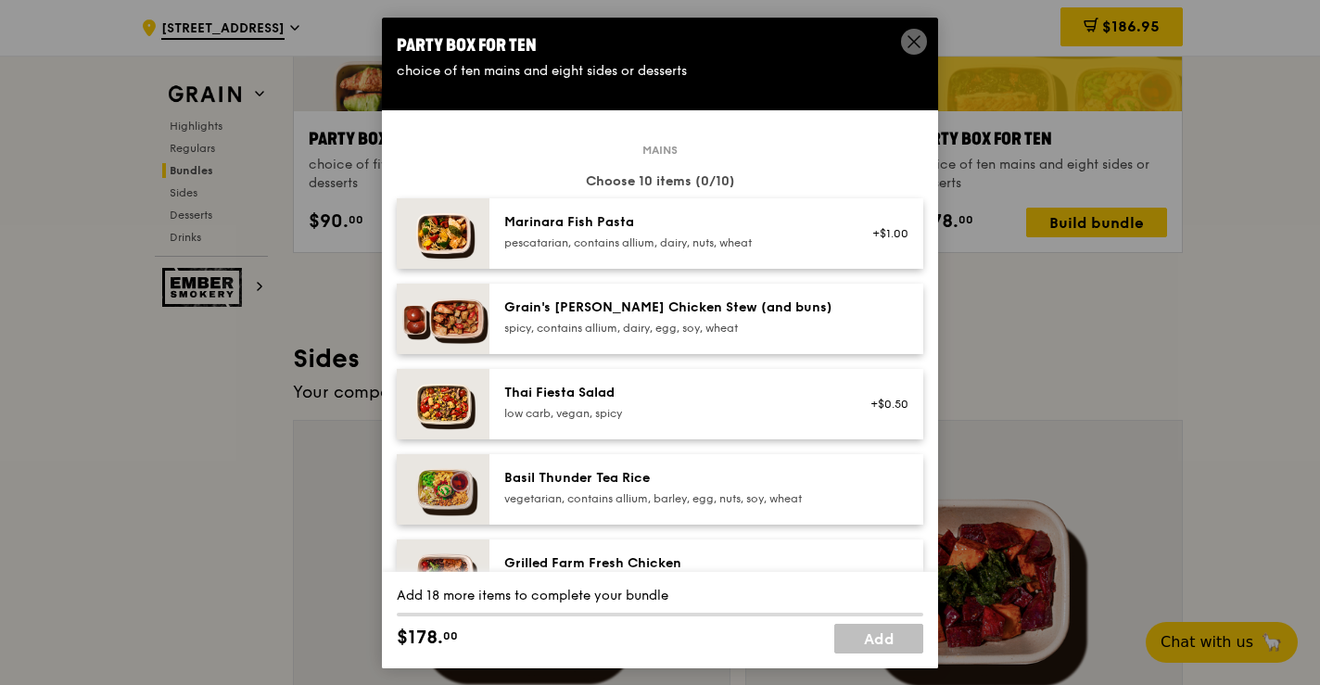
scroll to position [95, 0]
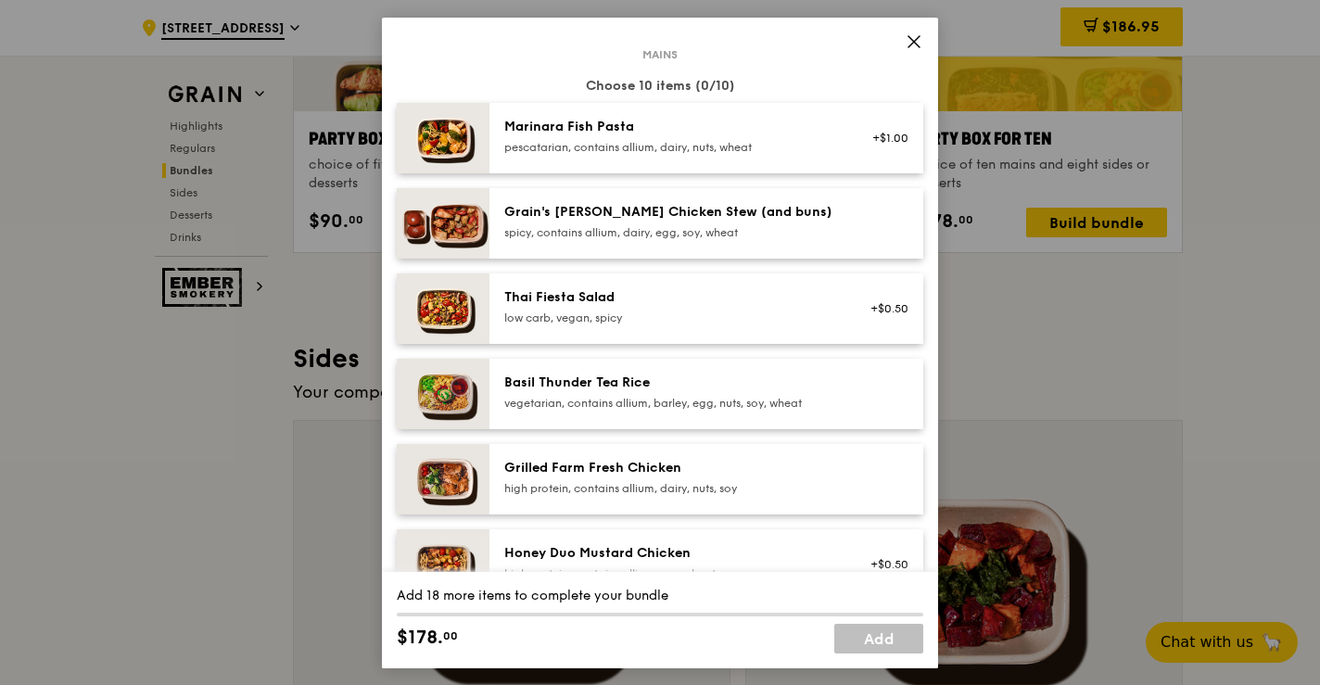
click at [723, 234] on div "spicy, contains allium, dairy, egg, soy, wheat" at bounding box center [670, 231] width 333 height 15
click at [711, 380] on div "Basil Thunder Tea Rice" at bounding box center [670, 382] width 333 height 19
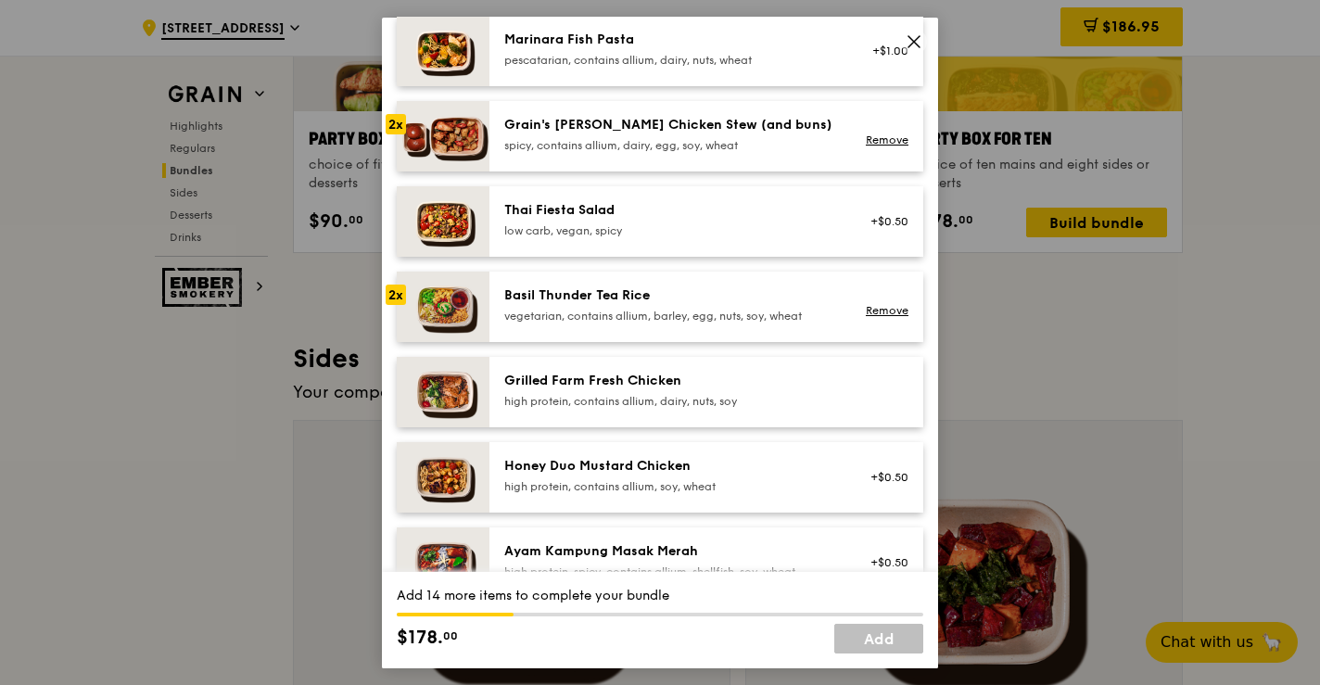
click at [712, 393] on div "high protein, contains allium, dairy, nuts, soy" at bounding box center [670, 400] width 333 height 15
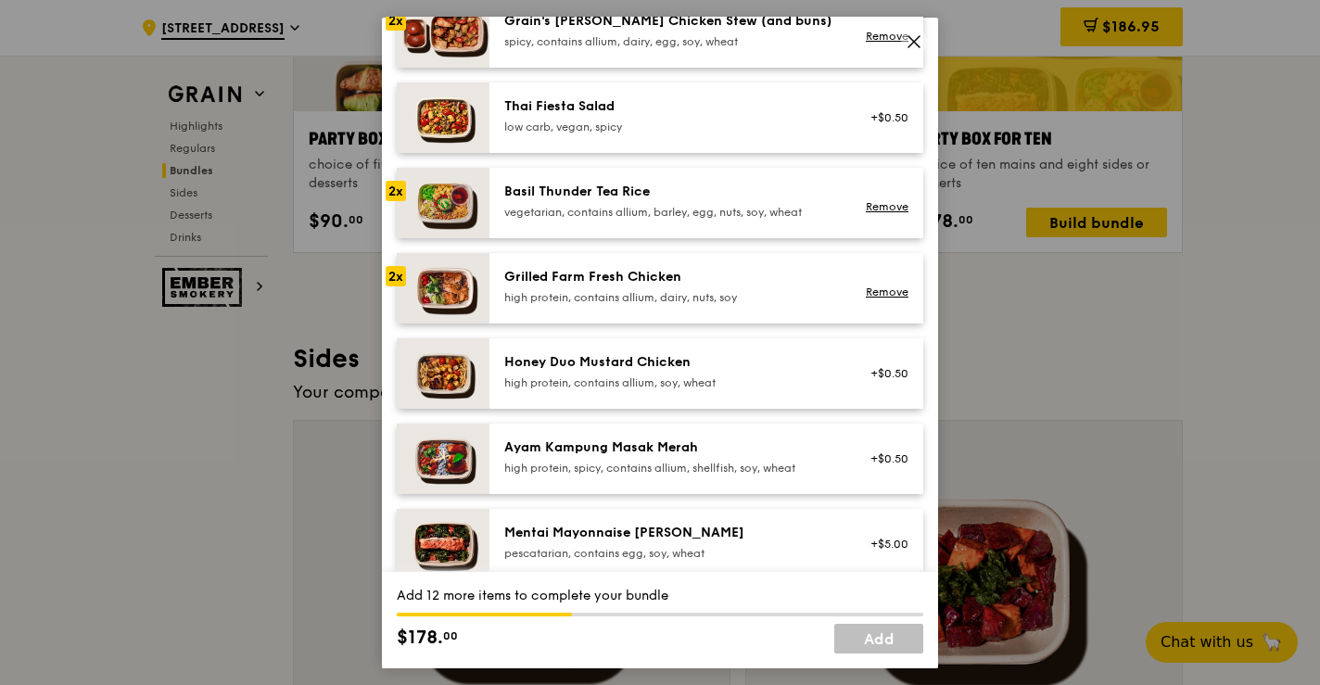
scroll to position [345, 0]
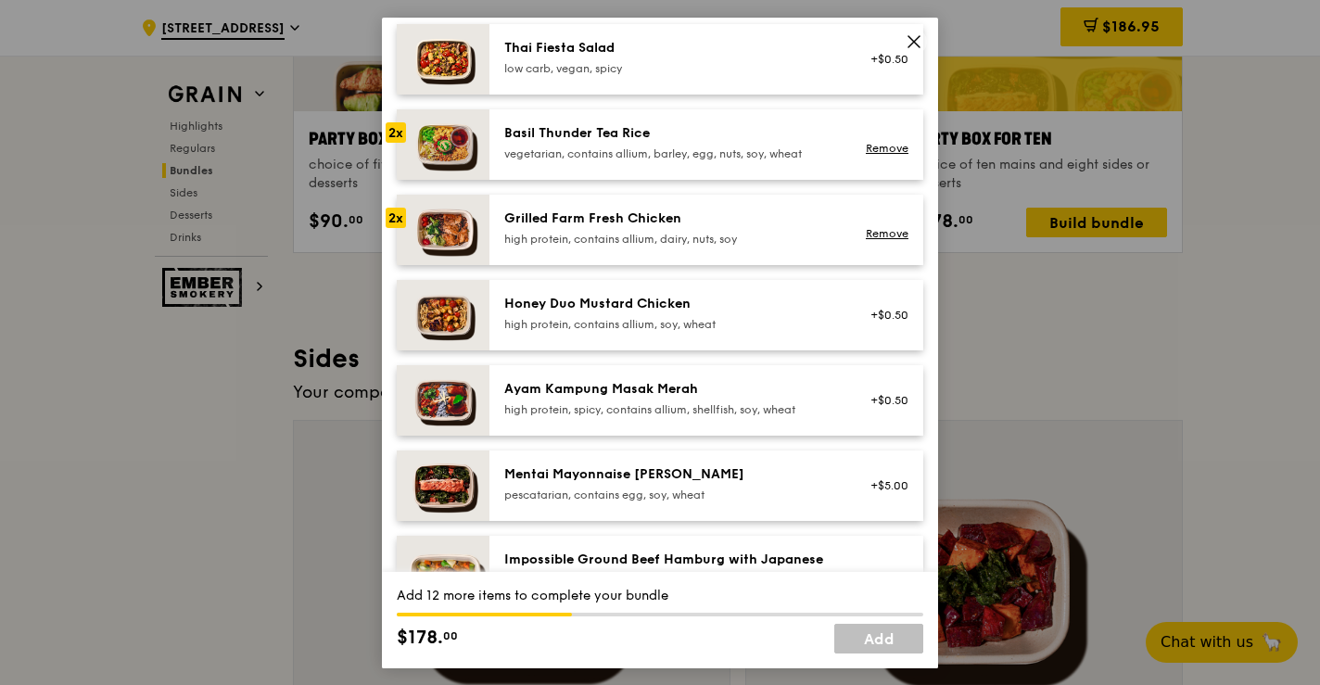
click at [706, 391] on div "Ayam Kampung Masak Merah" at bounding box center [670, 388] width 333 height 19
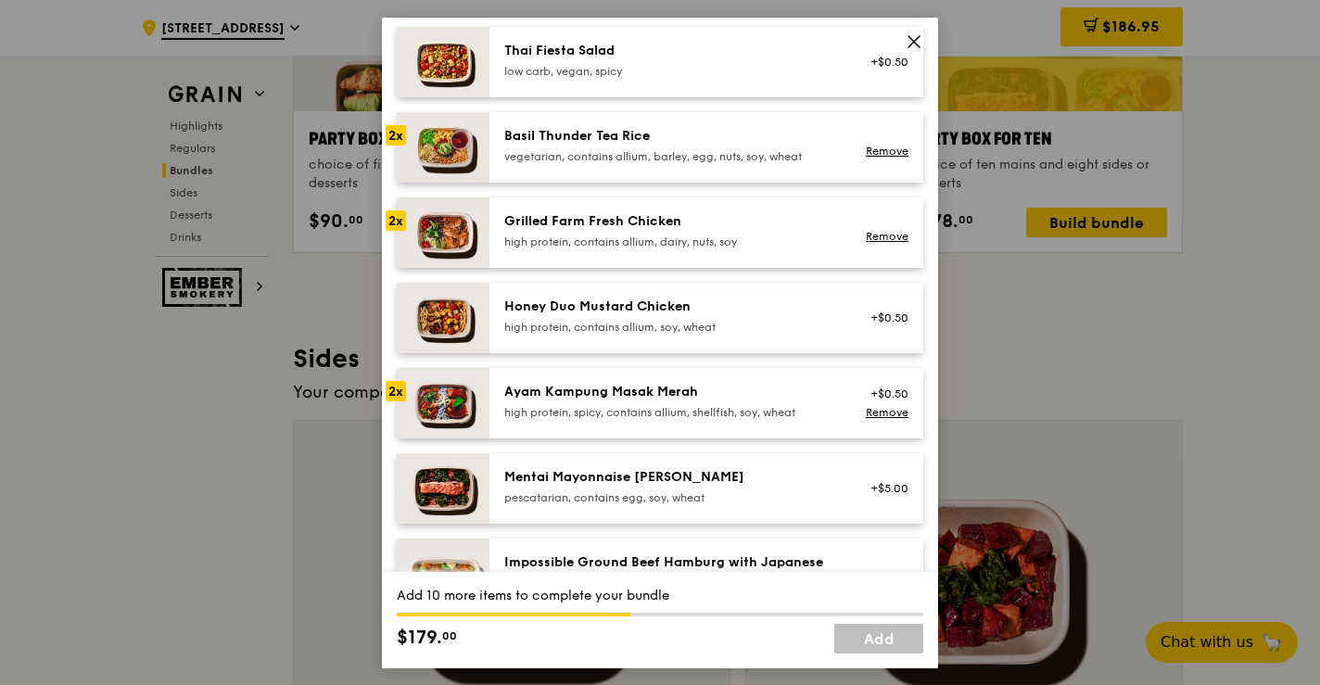
click at [692, 327] on div "high protein, contains allium, soy, wheat" at bounding box center [670, 326] width 333 height 15
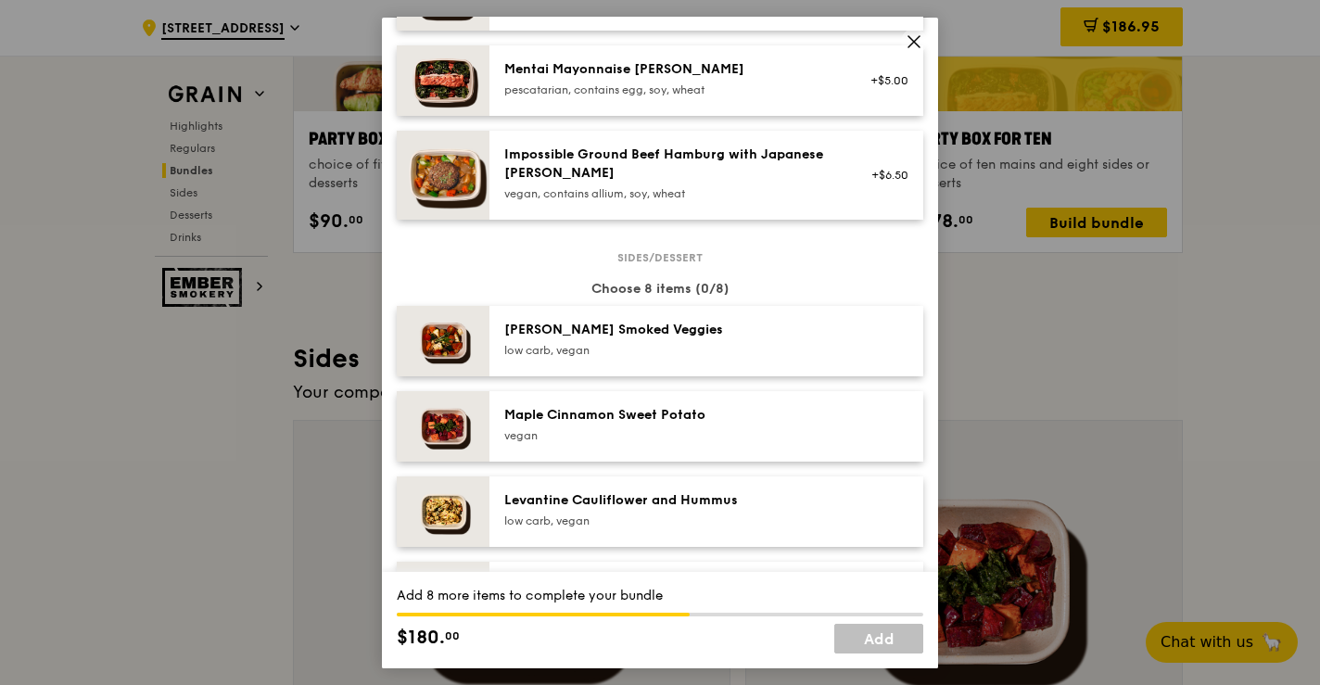
scroll to position [836, 0]
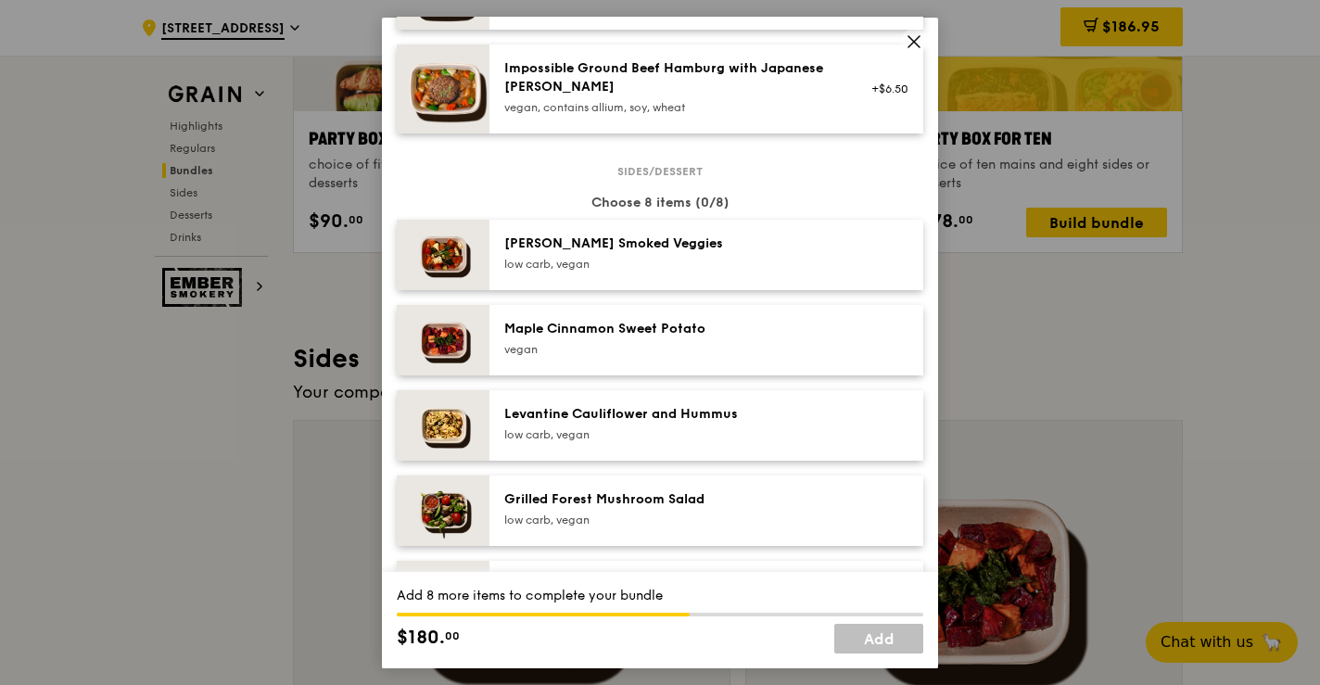
click at [678, 258] on div "low carb, vegan" at bounding box center [670, 263] width 333 height 15
click at [677, 333] on div "Maple Cinnamon Sweet Potato" at bounding box center [670, 328] width 333 height 19
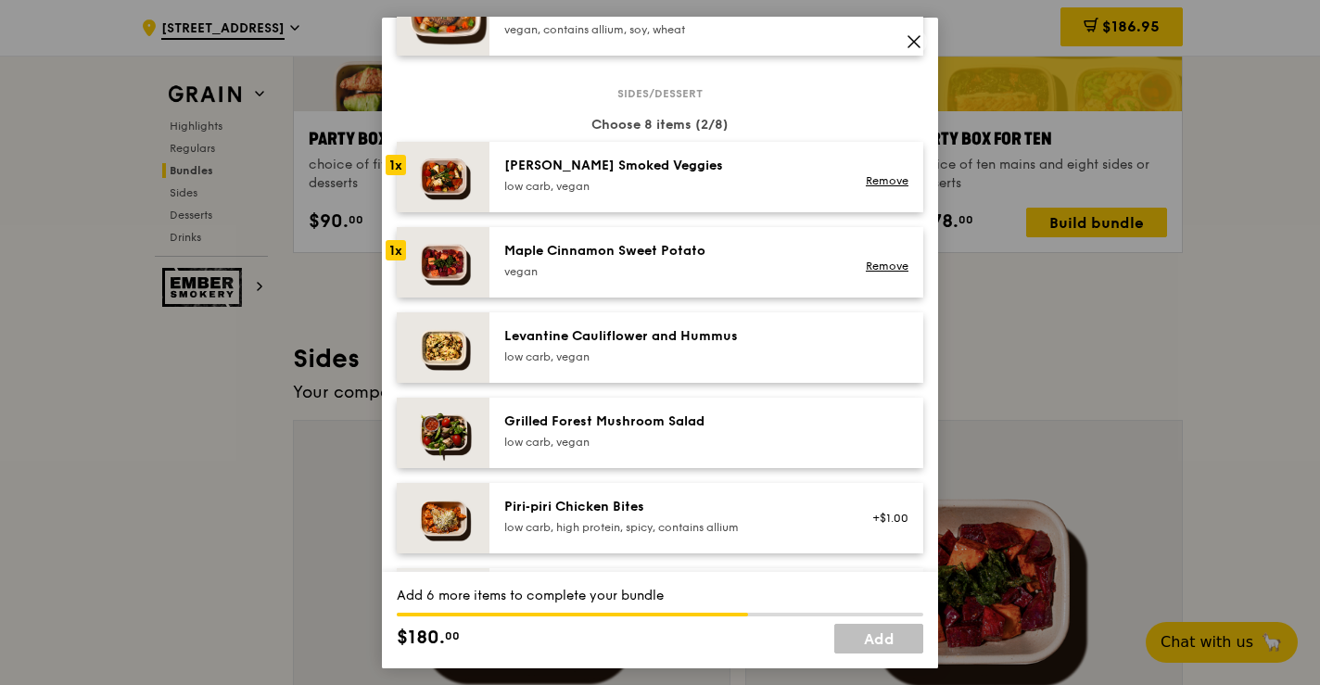
scroll to position [915, 0]
click at [677, 333] on div "Levantine Cauliflower and Hummus" at bounding box center [670, 334] width 333 height 19
click at [677, 435] on div "low carb, vegan" at bounding box center [670, 440] width 333 height 15
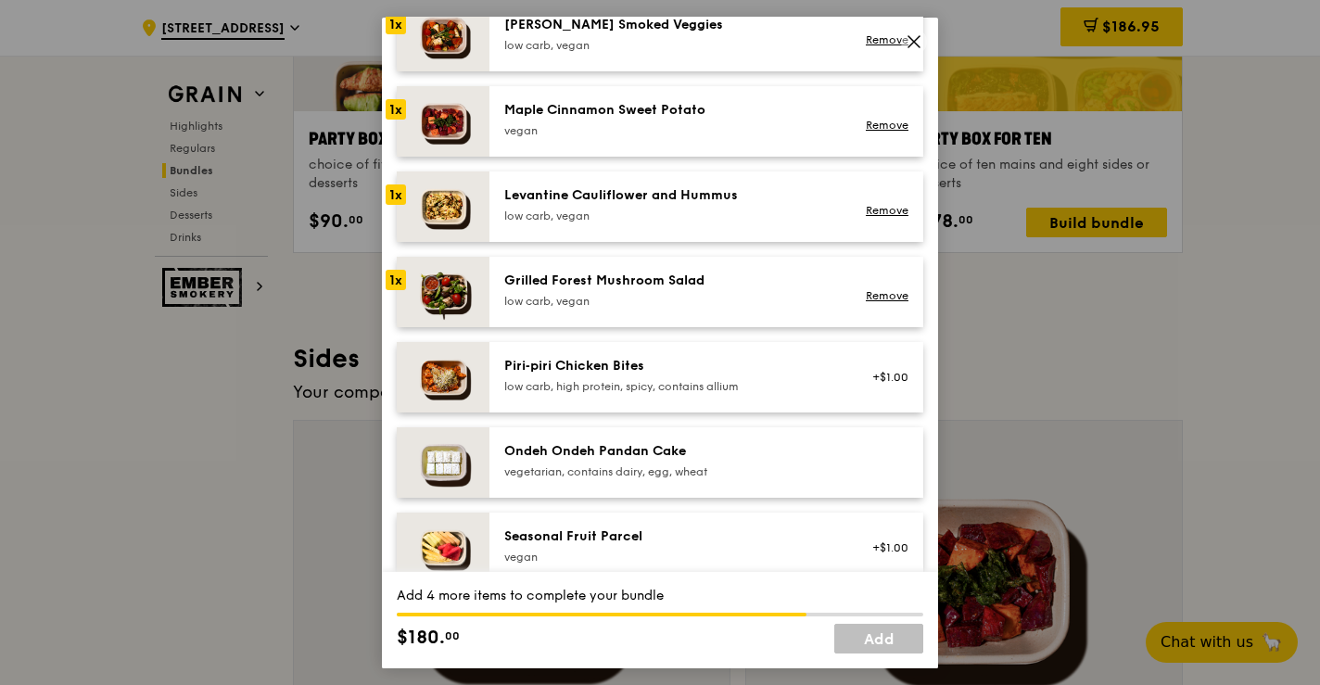
scroll to position [1122, 0]
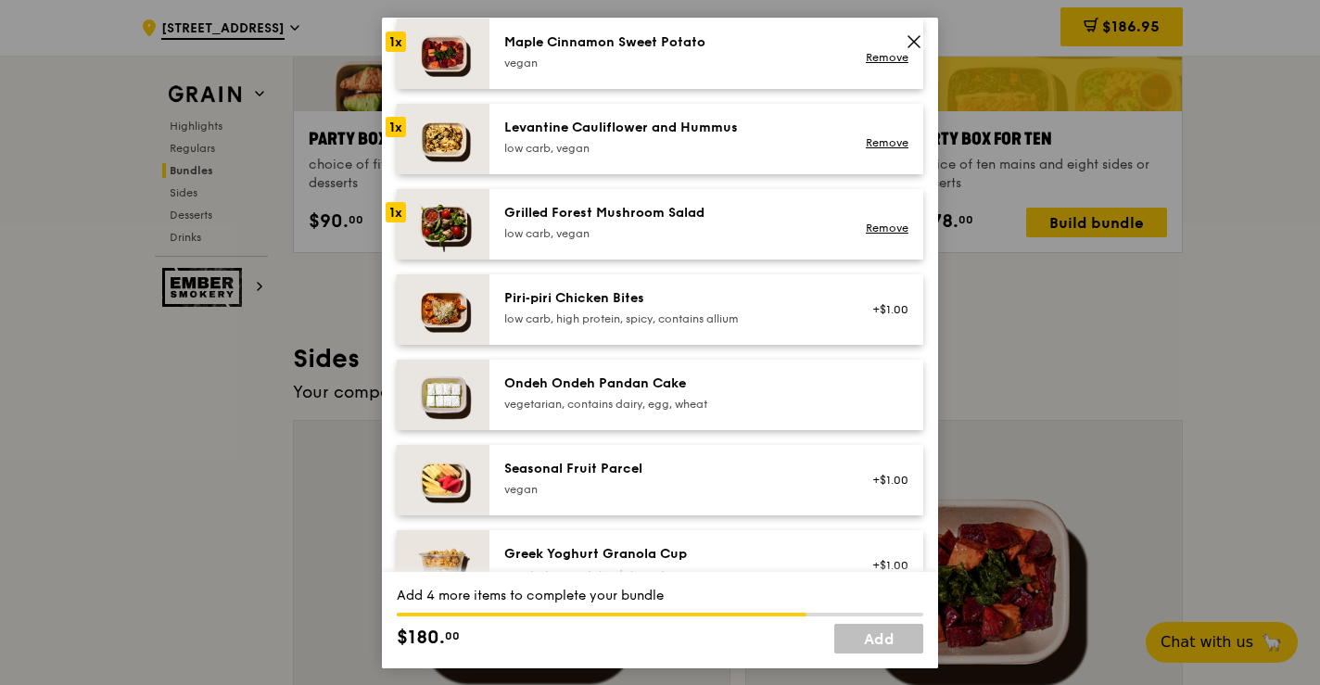
click at [671, 291] on div "Piri‑piri Chicken Bites" at bounding box center [670, 297] width 333 height 19
click at [665, 415] on div "Ondeh Ondeh Pandan Cake vegetarian, contains dairy, egg, wheat" at bounding box center [706, 394] width 434 height 70
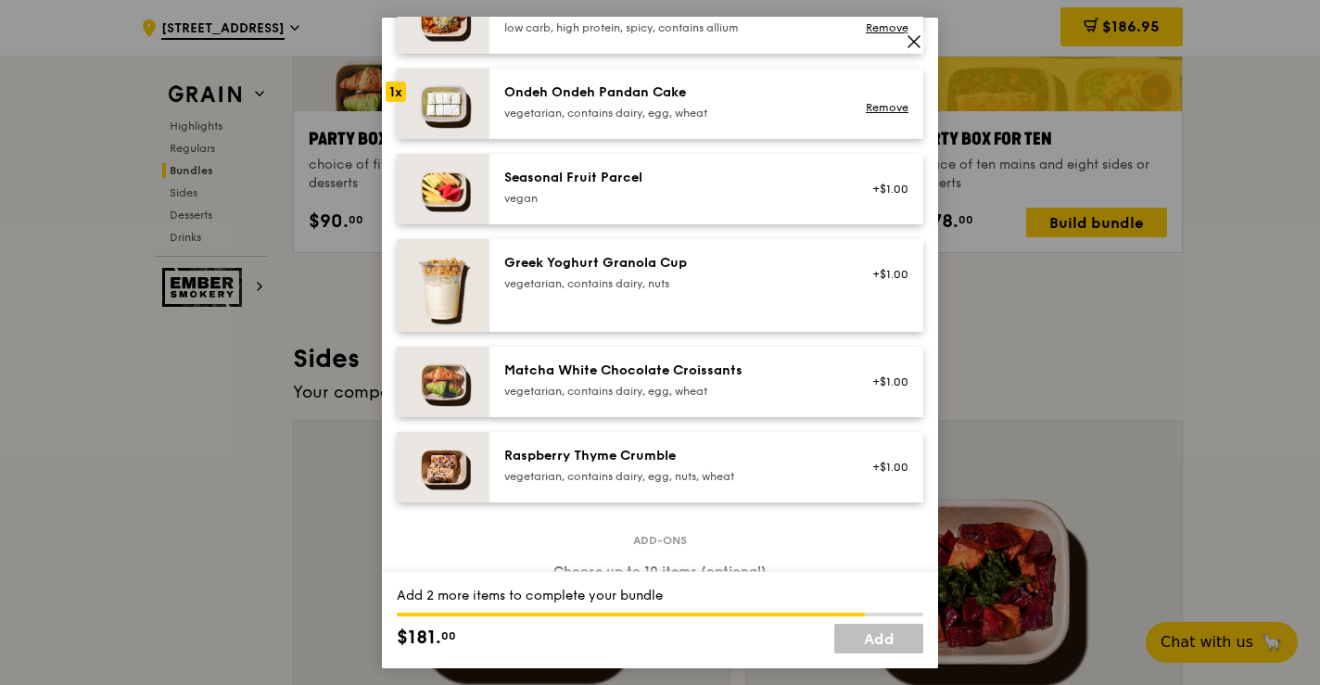
scroll to position [1460, 0]
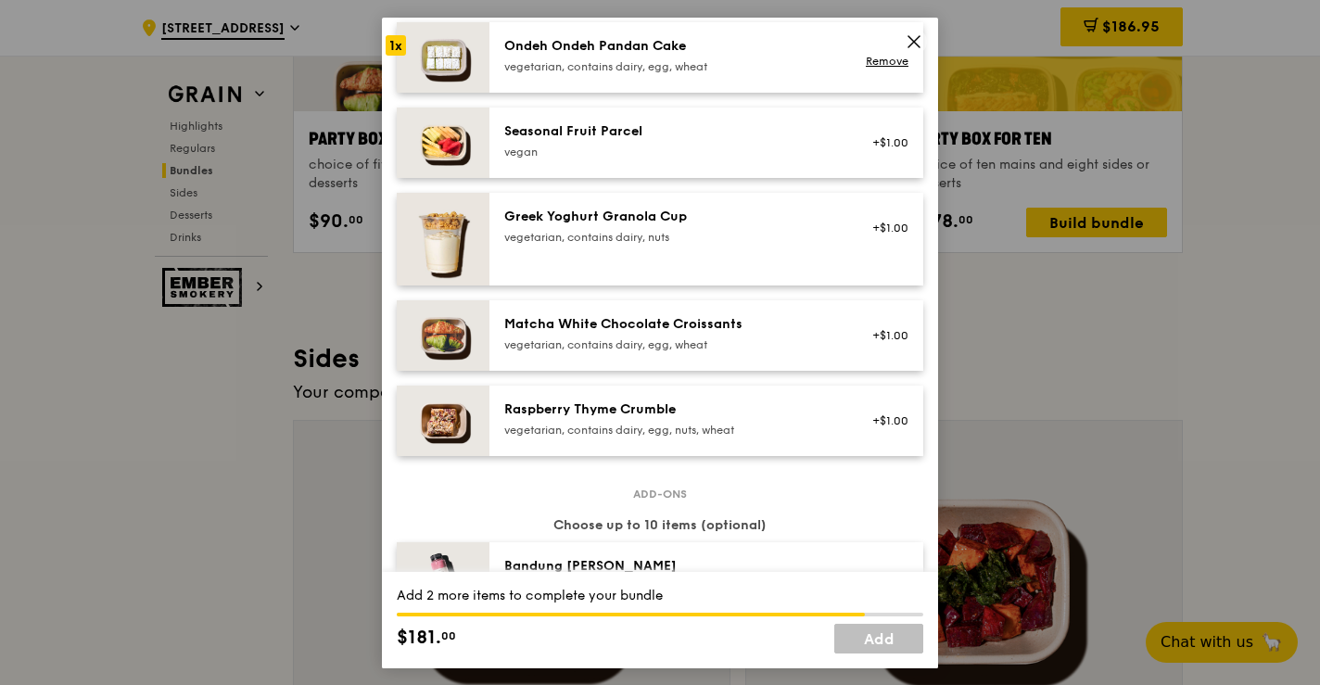
click at [660, 421] on div "Raspberry Thyme Crumble vegetarian, contains dairy, egg, nuts, wheat" at bounding box center [670, 417] width 333 height 37
click at [660, 347] on div "vegetarian, contains dairy, egg, wheat" at bounding box center [670, 343] width 333 height 15
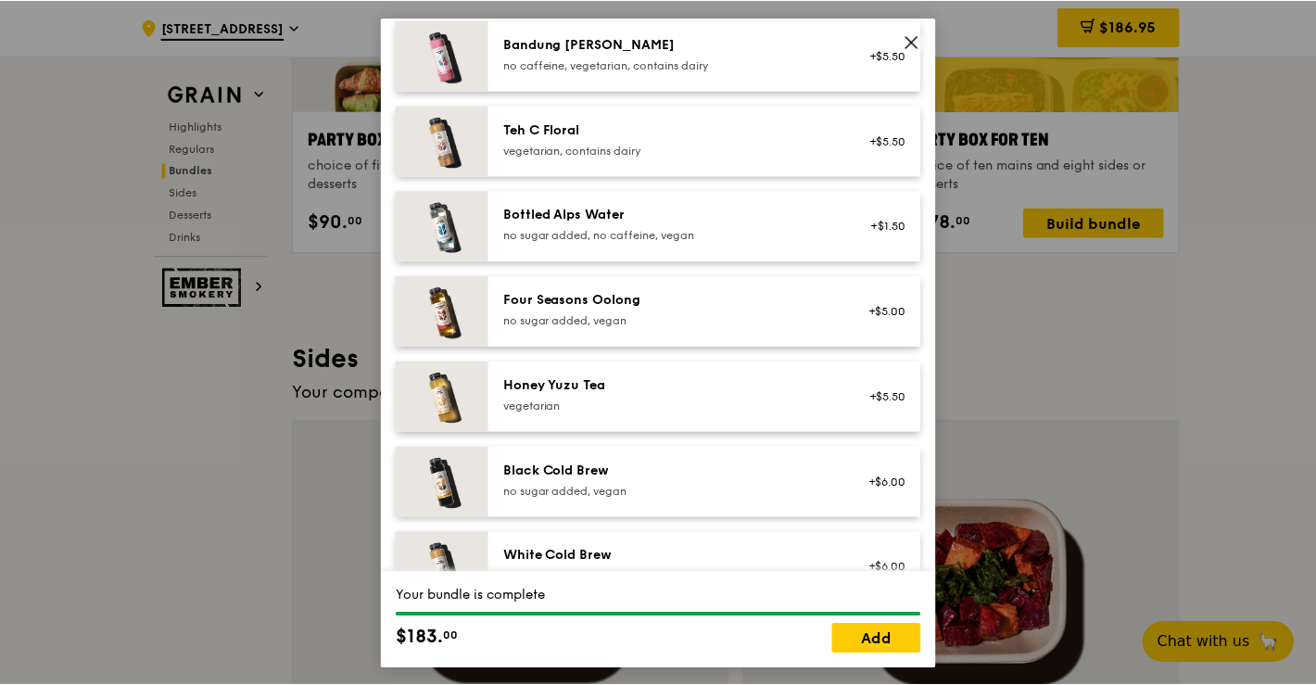
scroll to position [2198, 0]
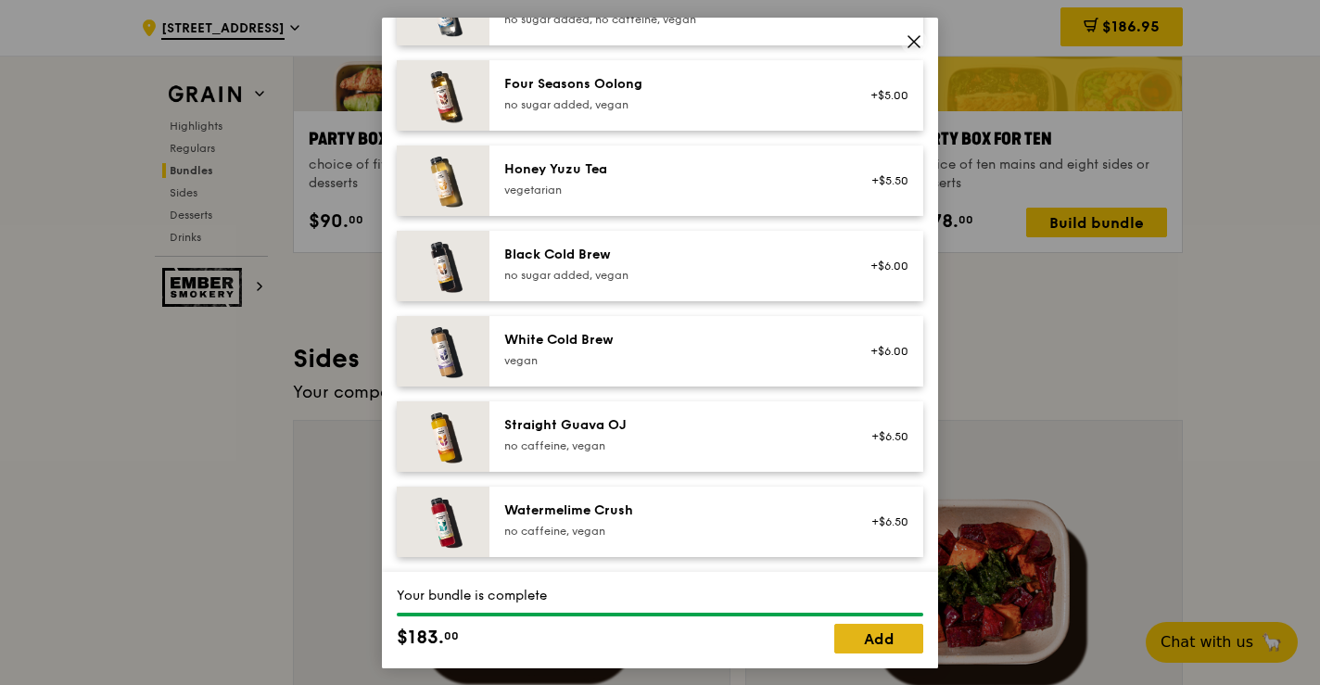
click at [886, 630] on link "Add" at bounding box center [878, 639] width 89 height 30
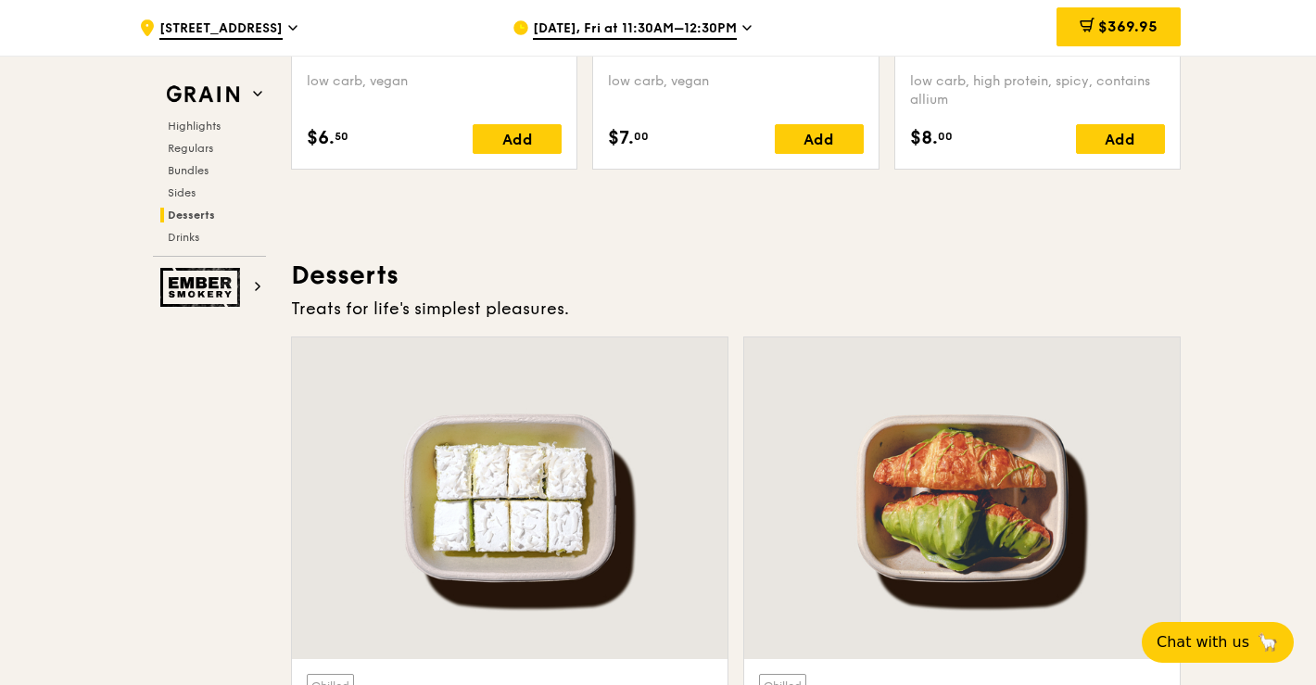
scroll to position [4814, 0]
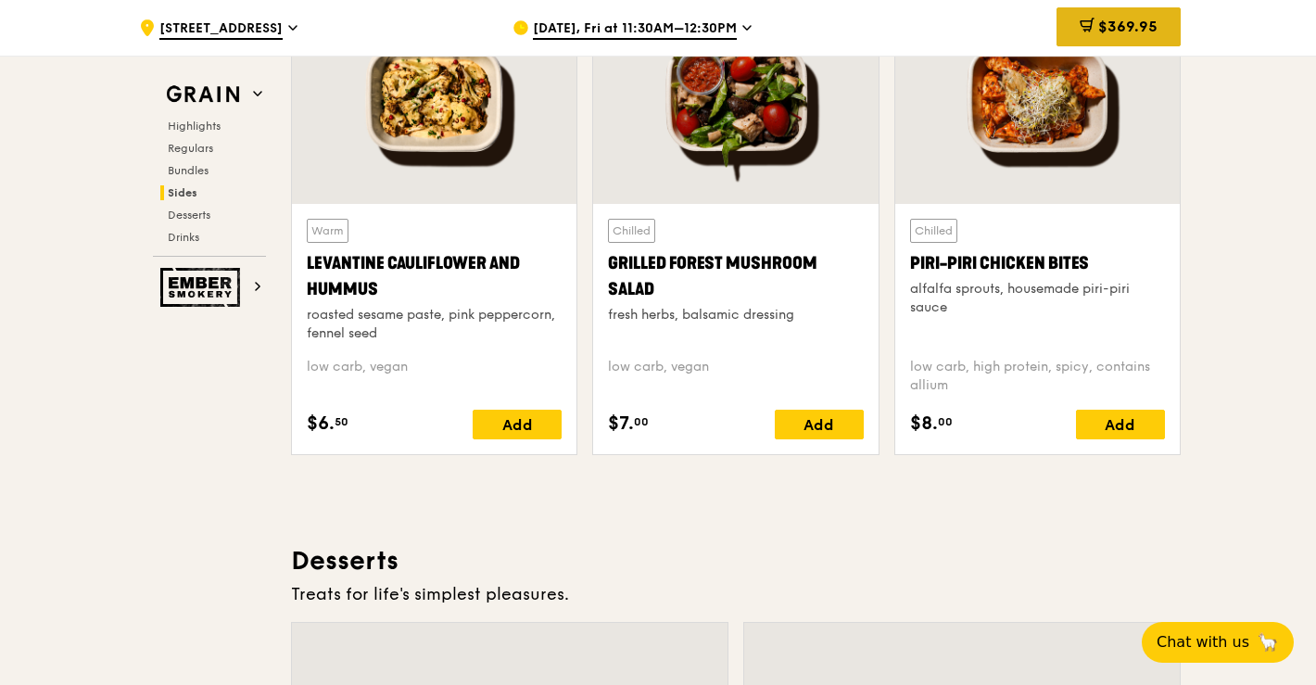
click at [1141, 24] on span "$369.95" at bounding box center [1127, 27] width 59 height 18
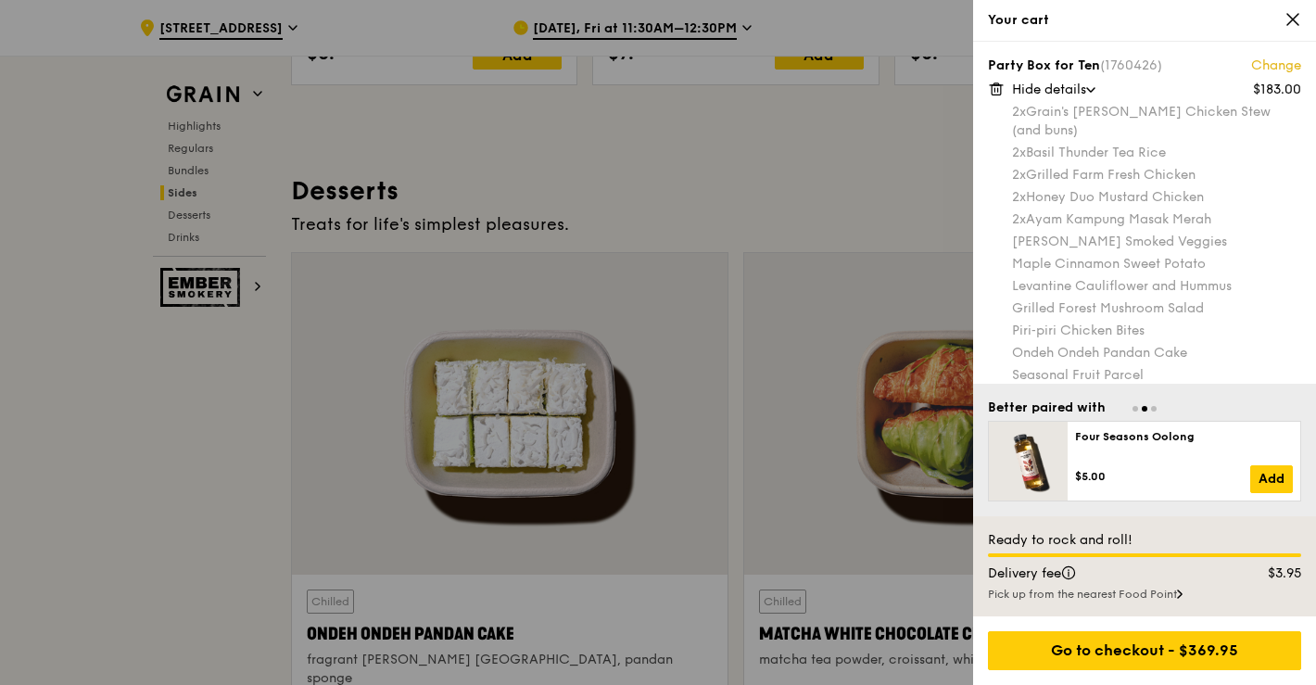
scroll to position [73, 0]
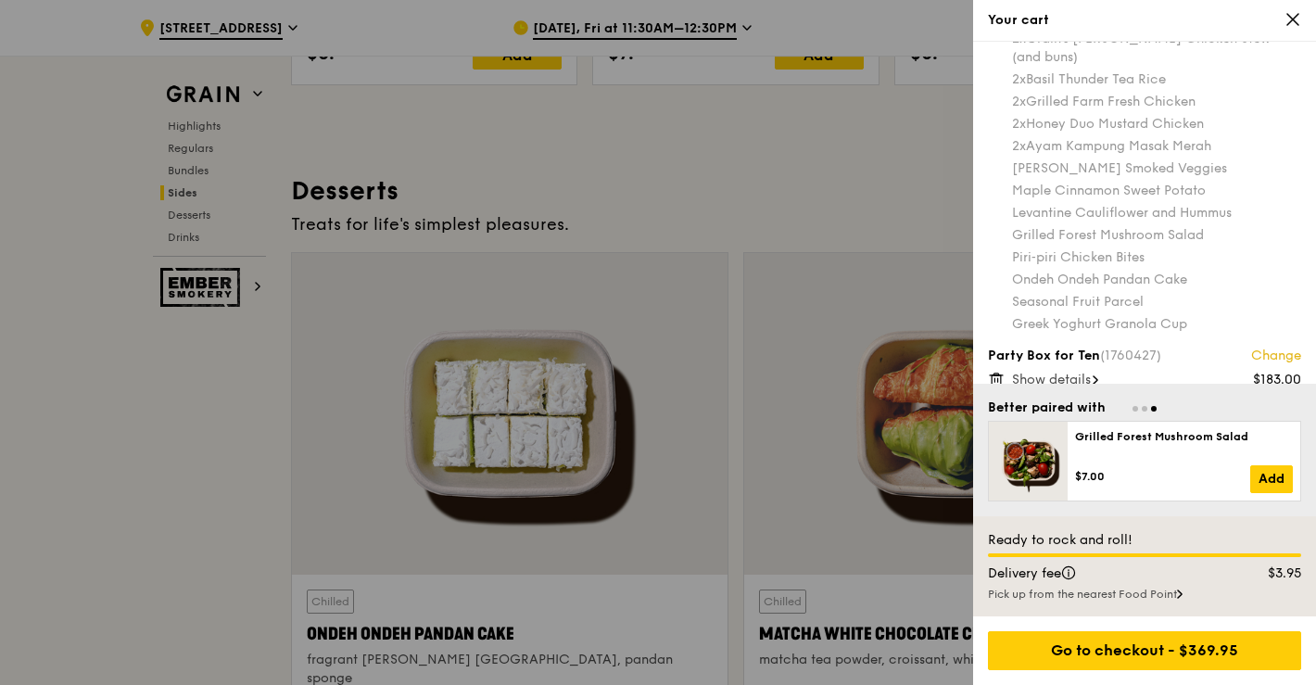
click at [1081, 372] on span "Show details" at bounding box center [1051, 380] width 79 height 16
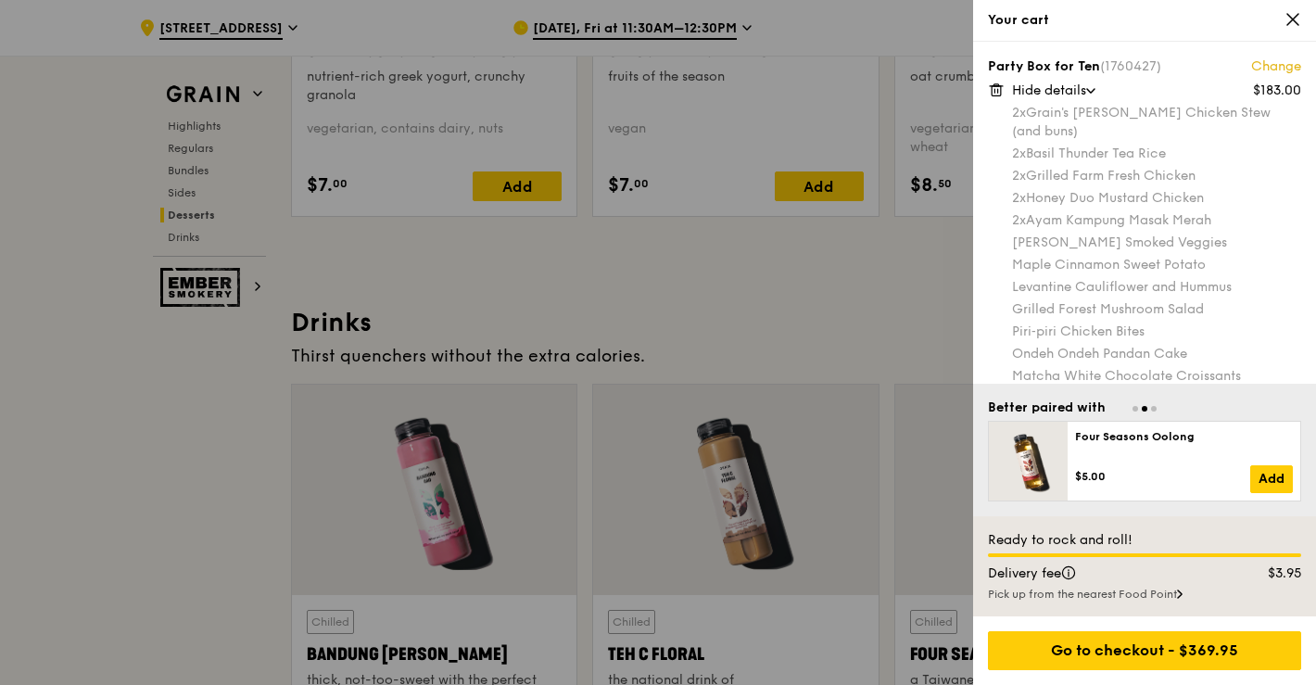
scroll to position [6209, 0]
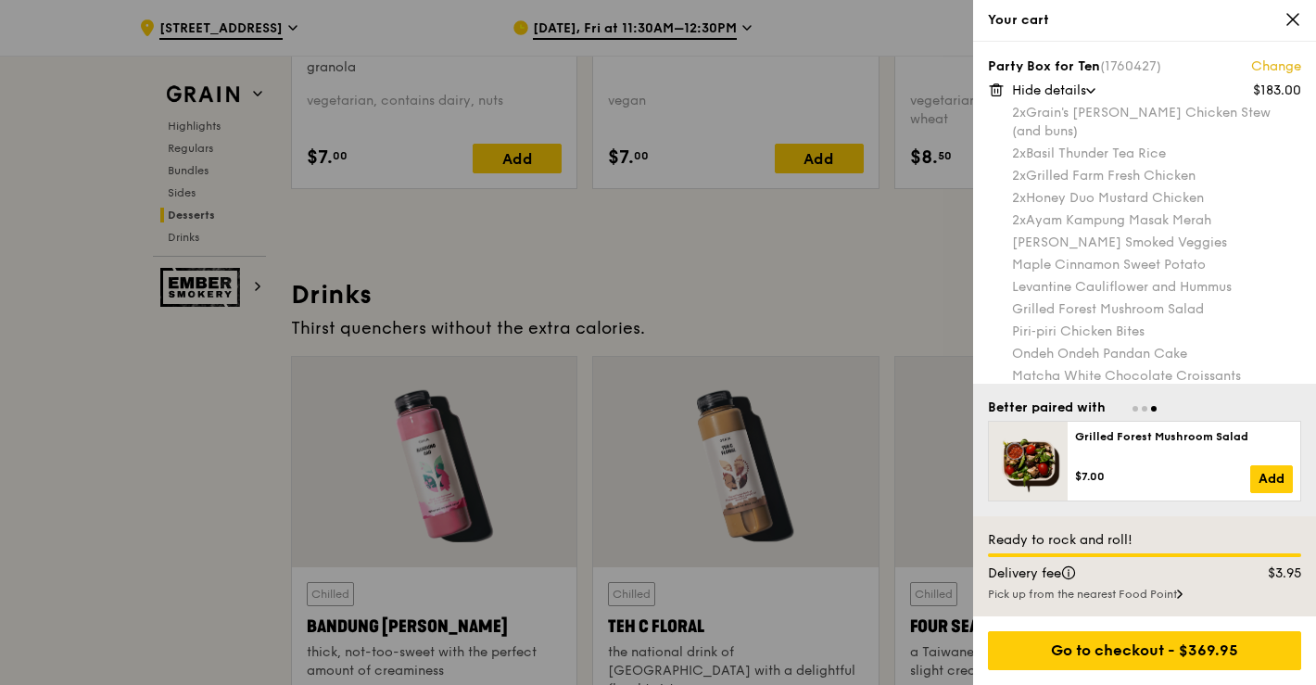
click at [1147, 590] on div "Pick up from the nearest Food Point" at bounding box center [1144, 594] width 313 height 15
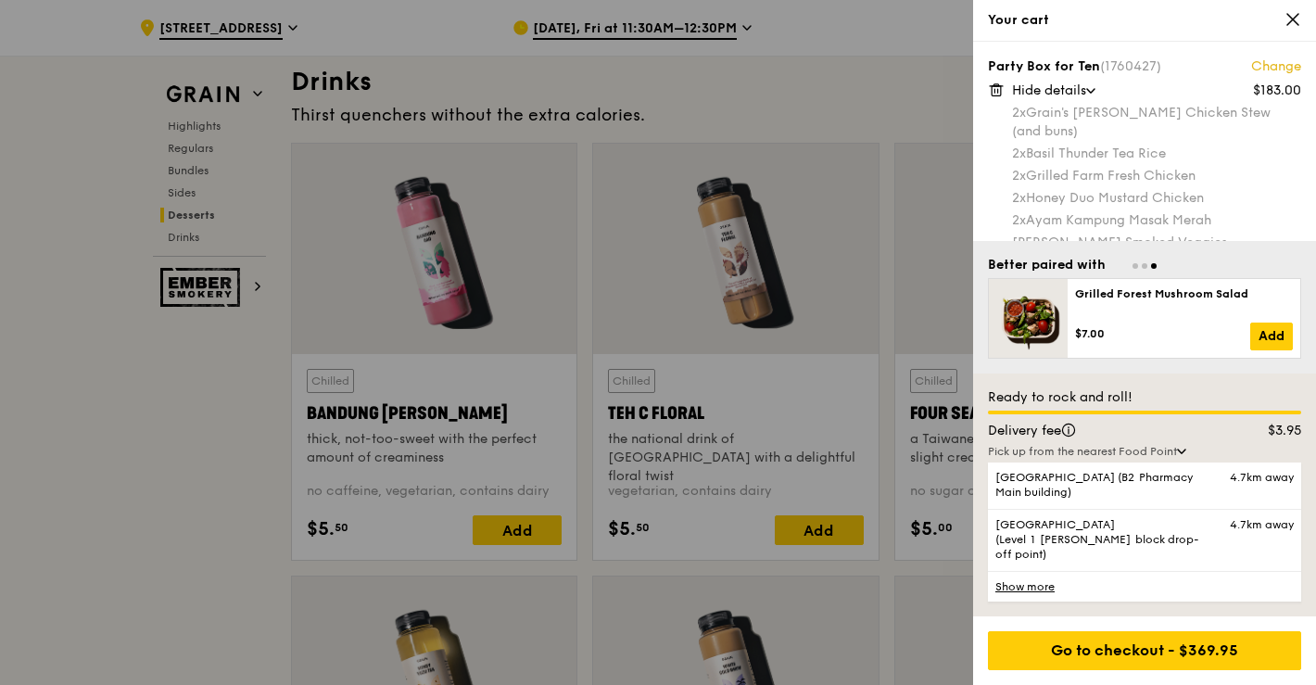
scroll to position [6425, 0]
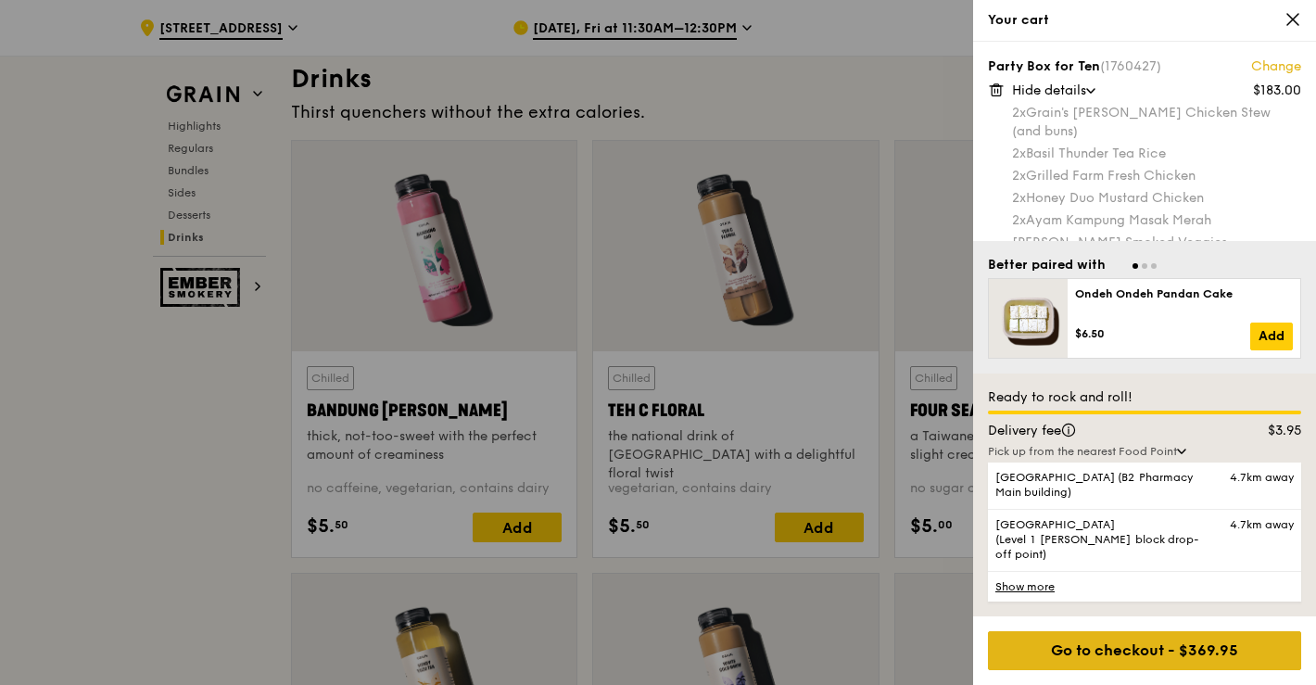
click at [1172, 638] on div "Go to checkout - $369.95" at bounding box center [1144, 650] width 313 height 39
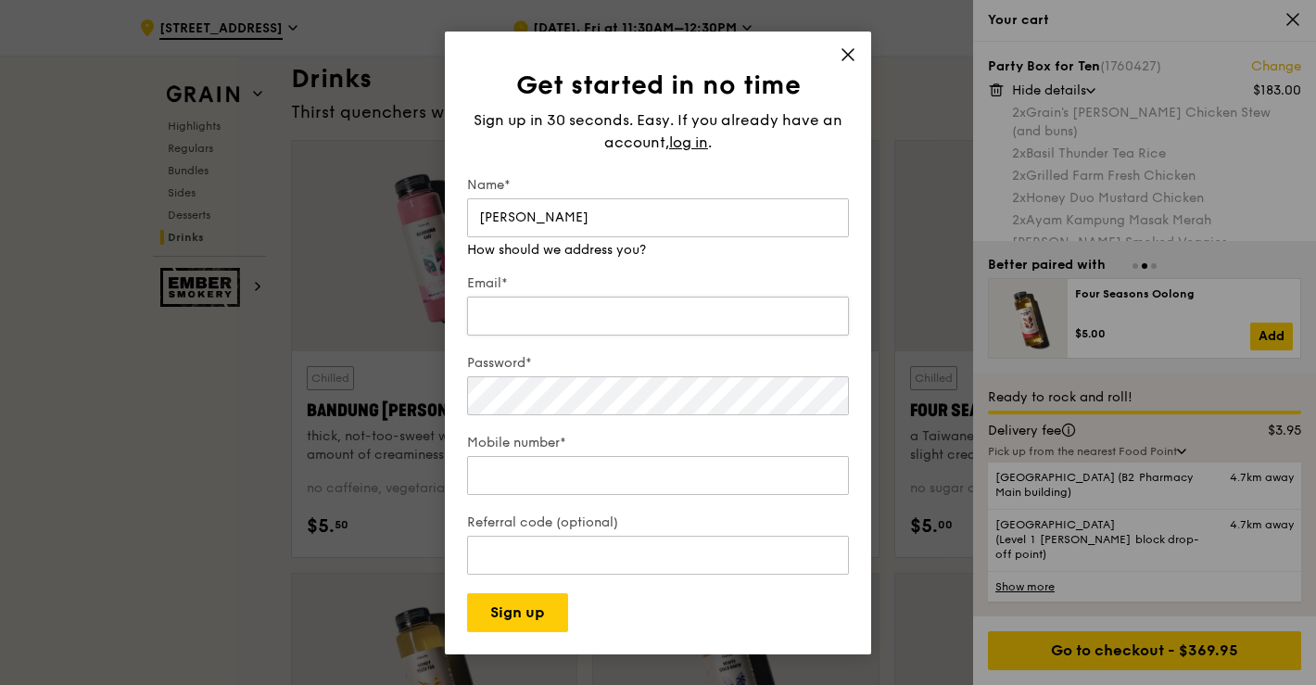
type input "Michelle"
click at [685, 307] on input "Email*" at bounding box center [658, 297] width 382 height 39
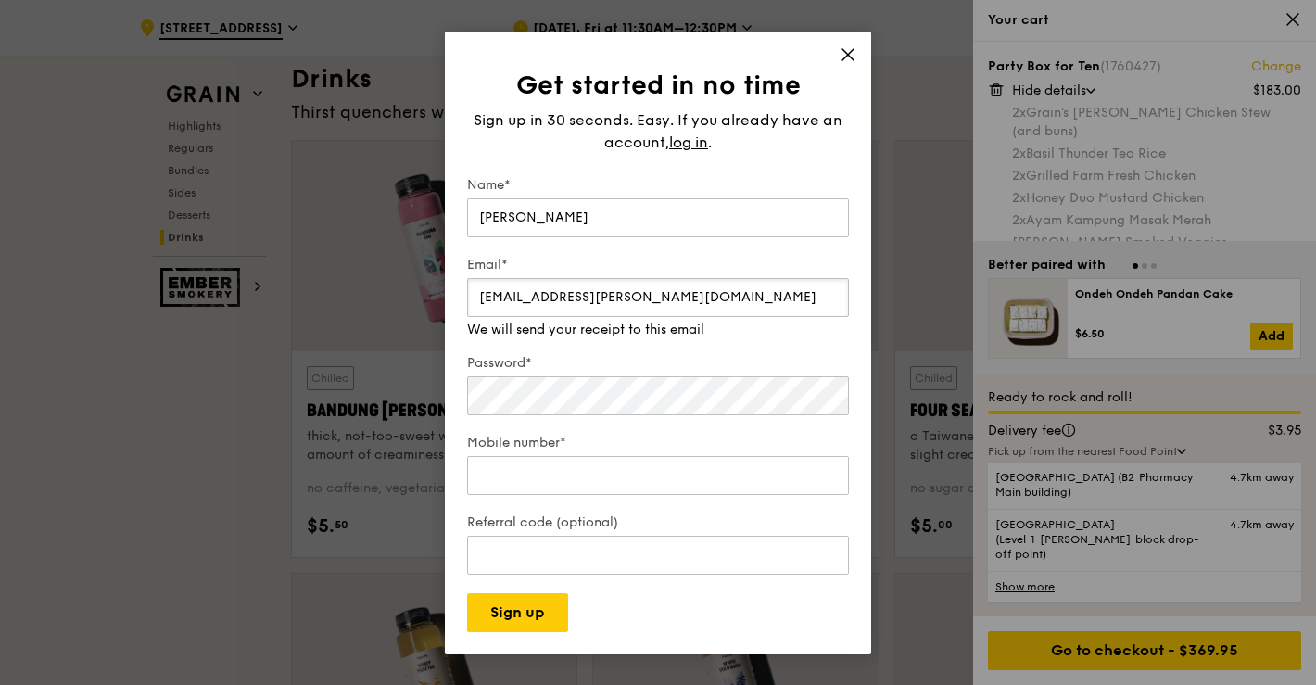
type input "tansuyu.michelle@gmail.com"
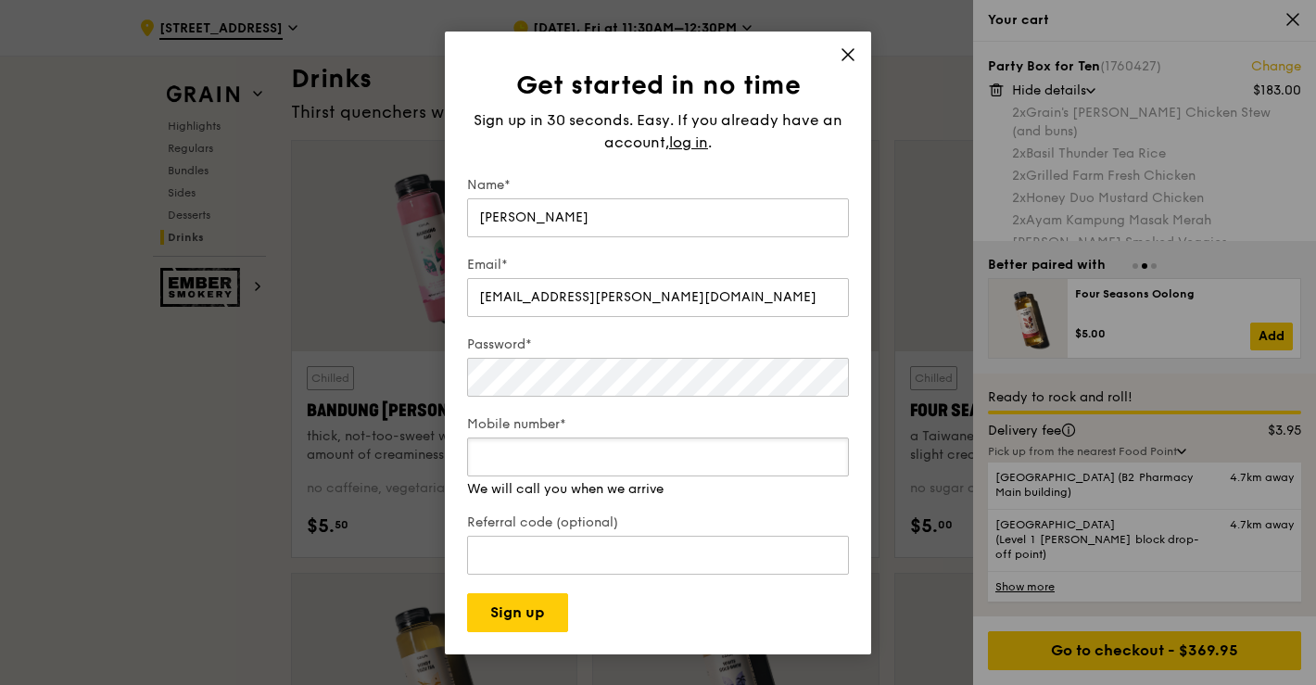
click at [642, 462] on input "Mobile number*" at bounding box center [658, 456] width 382 height 39
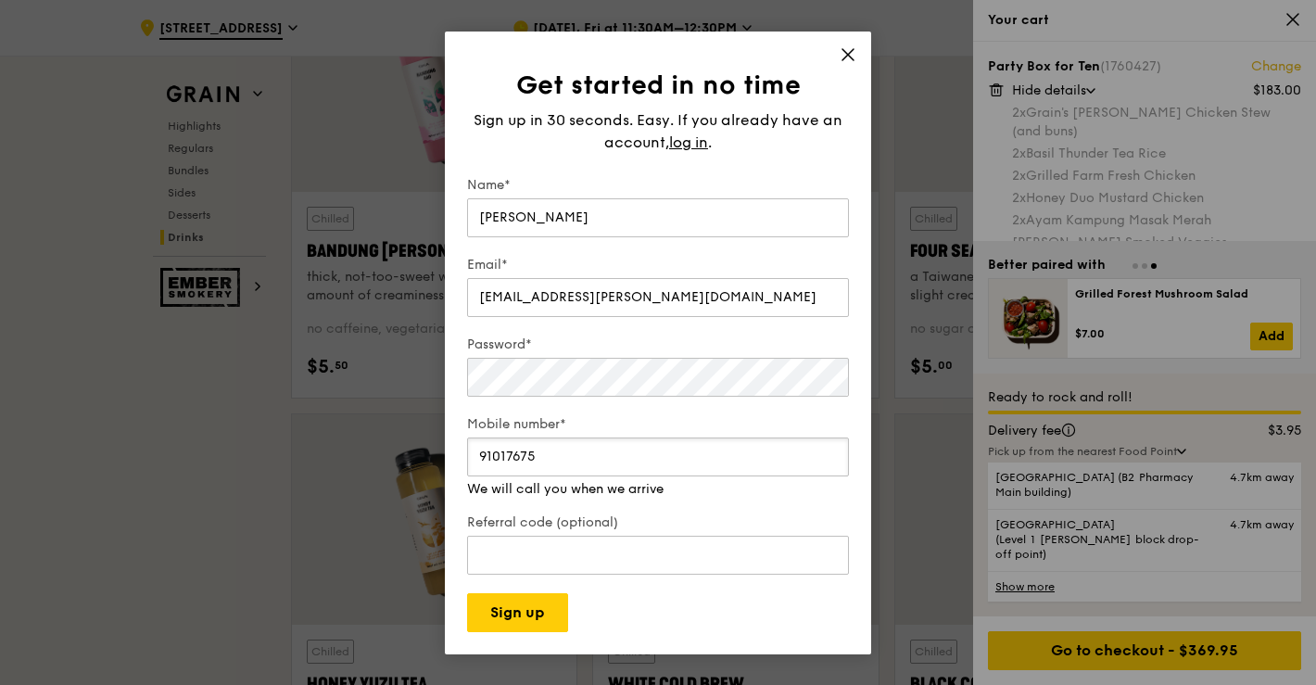
scroll to position [6604, 0]
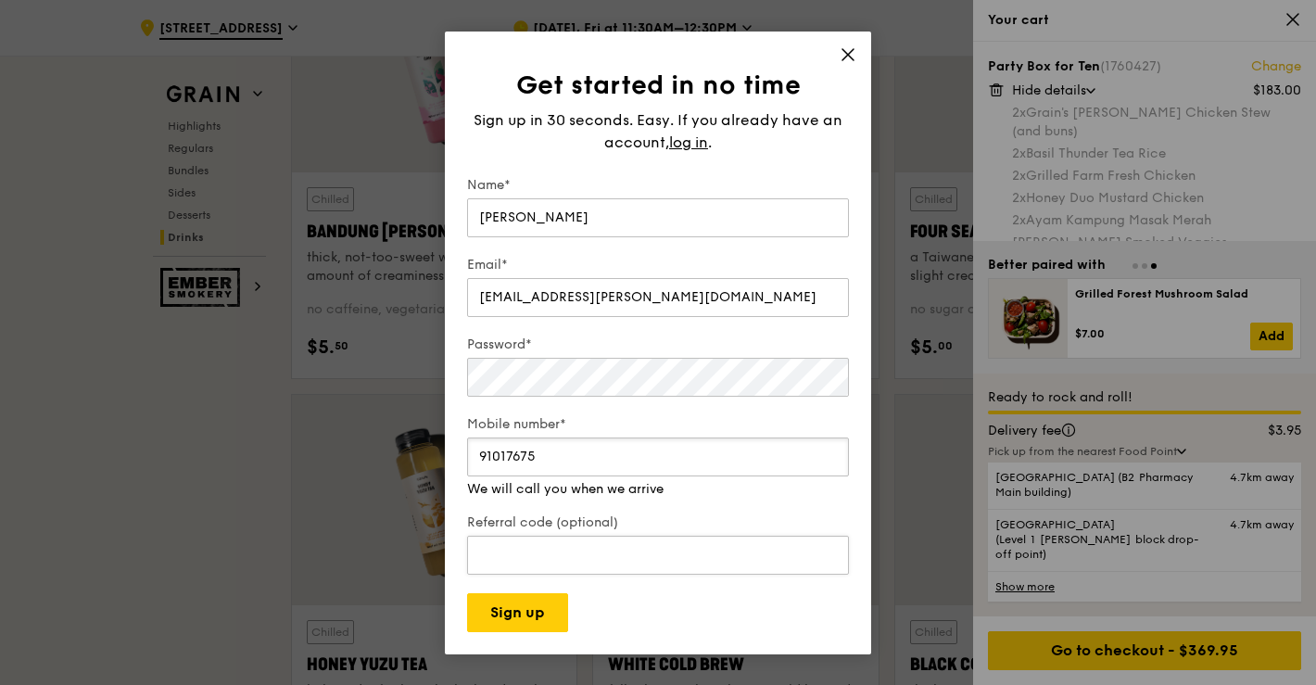
type input "91017675"
click at [625, 551] on input "Referral code (optional)" at bounding box center [658, 536] width 382 height 39
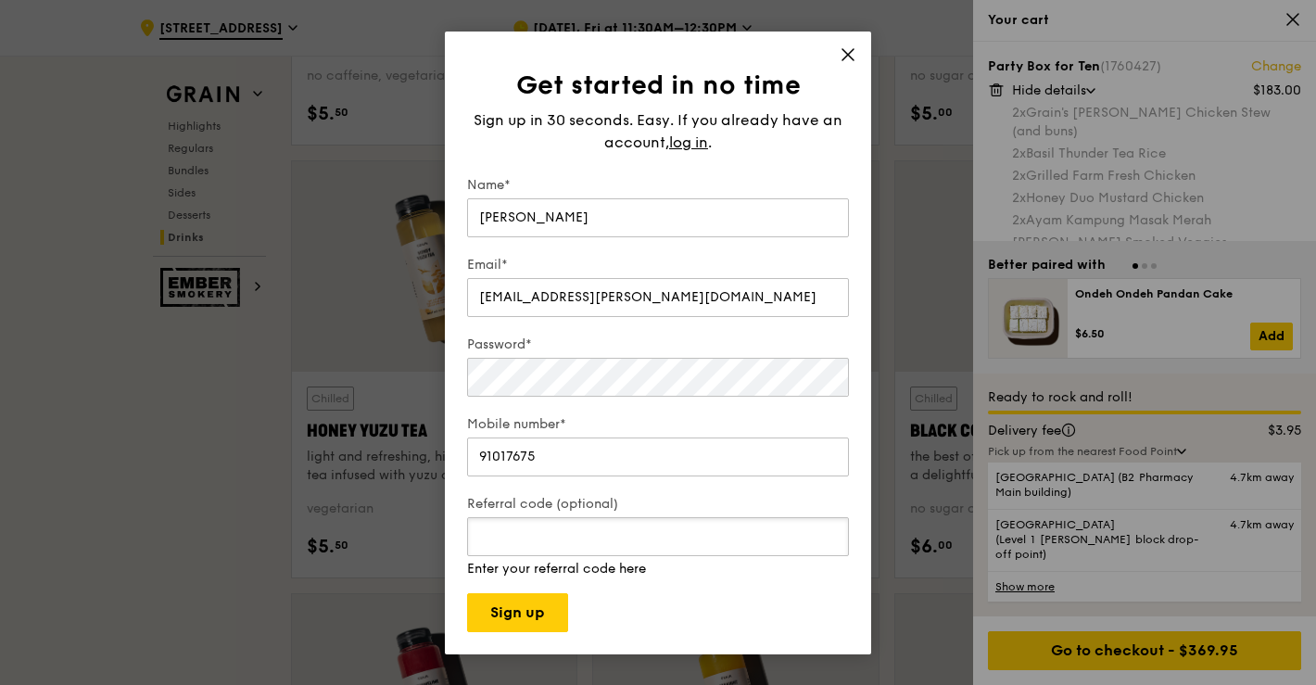
scroll to position [6839, 0]
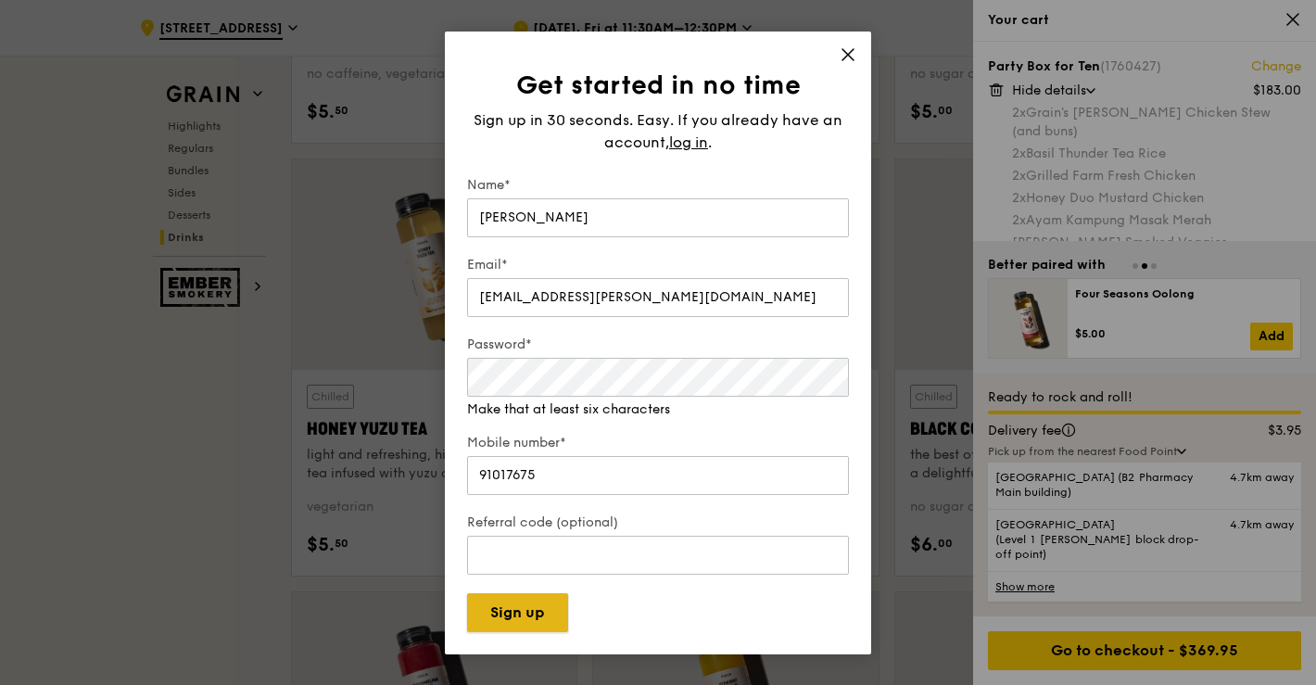
click at [532, 601] on button "Sign up" at bounding box center [517, 612] width 101 height 39
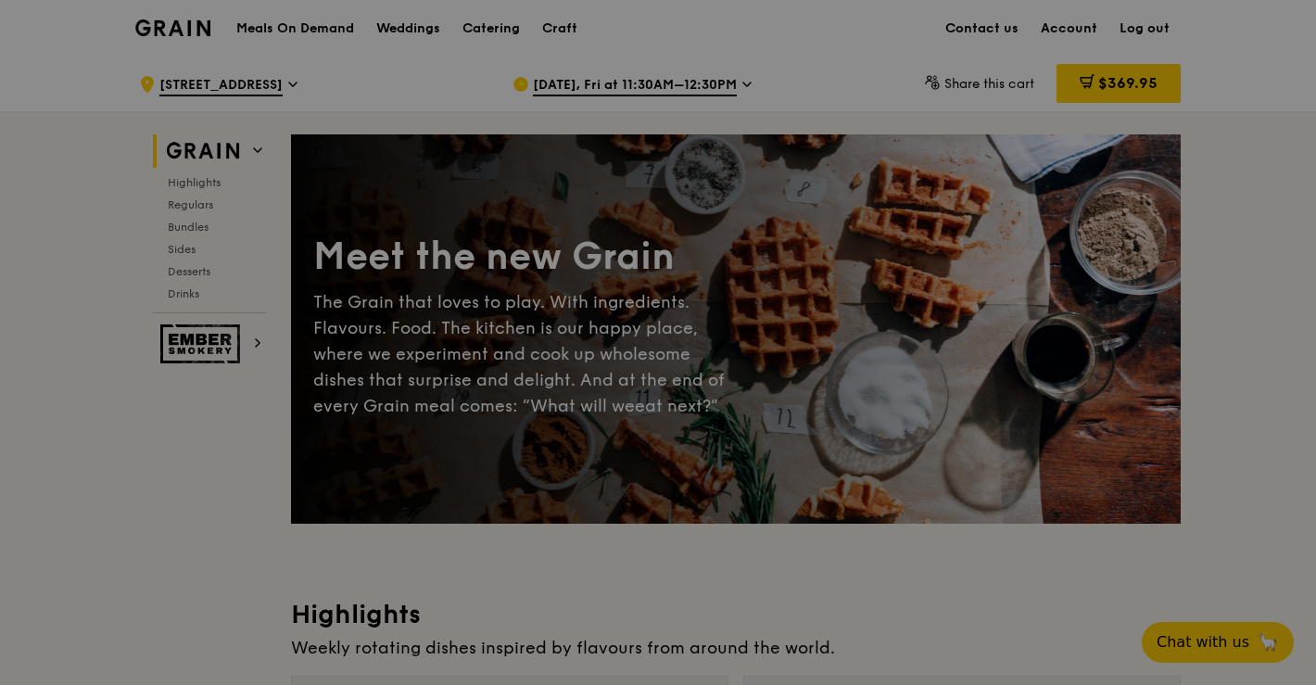
click at [1075, 31] on div at bounding box center [658, 342] width 1316 height 685
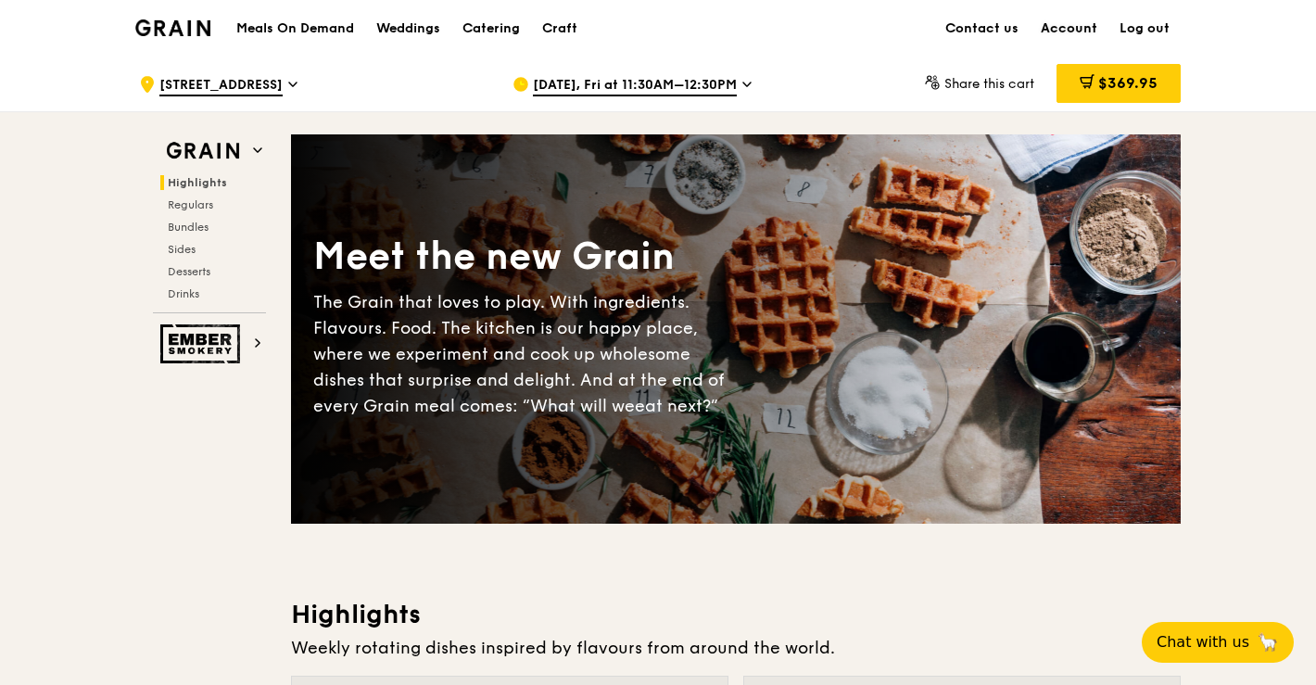
click at [1080, 28] on link "Account" at bounding box center [1069, 29] width 79 height 56
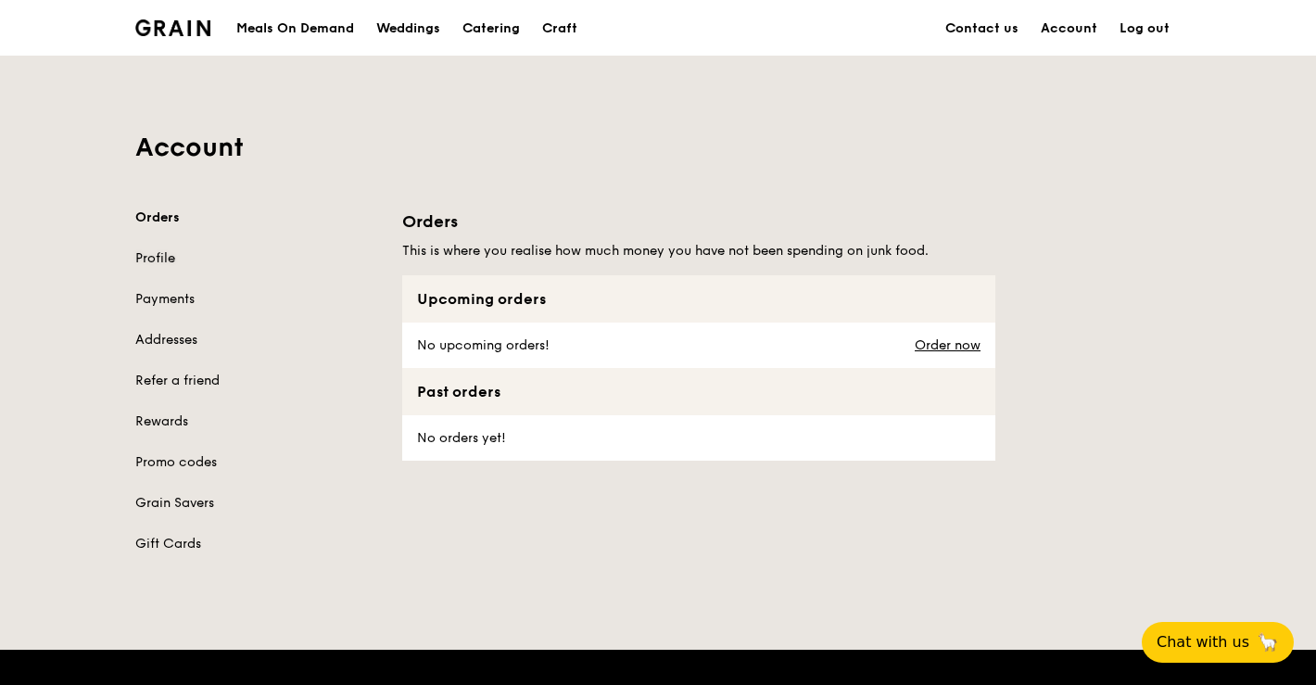
click at [162, 251] on link "Profile" at bounding box center [257, 258] width 245 height 19
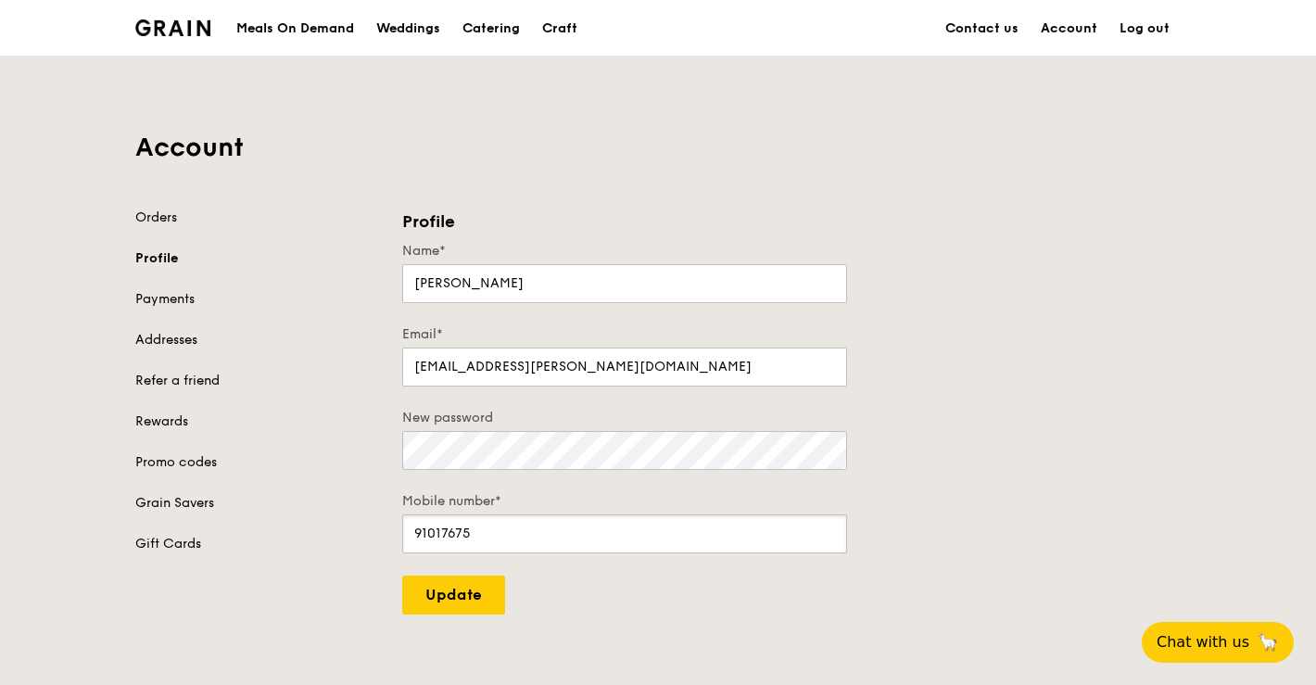
click at [518, 527] on input "91017675" at bounding box center [624, 533] width 445 height 39
type input "91017692"
click at [437, 593] on input "Update" at bounding box center [453, 595] width 103 height 39
type input "Update"
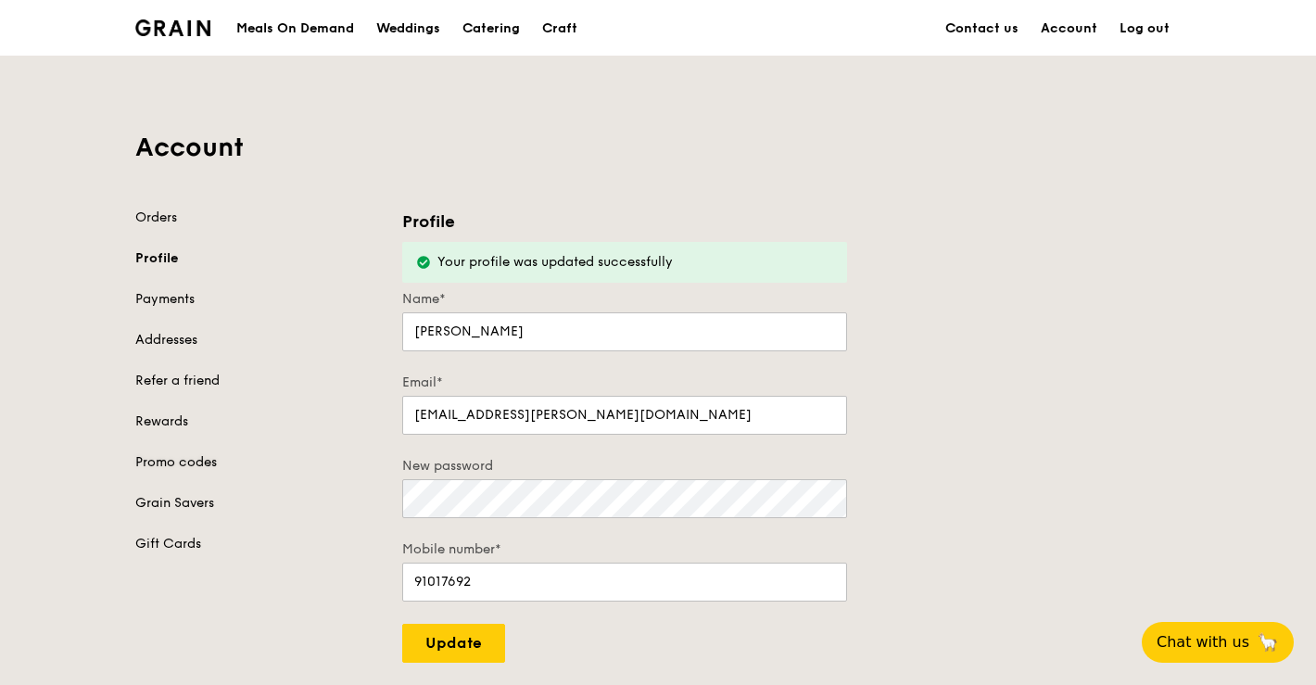
click at [163, 463] on link "Promo codes" at bounding box center [257, 462] width 245 height 19
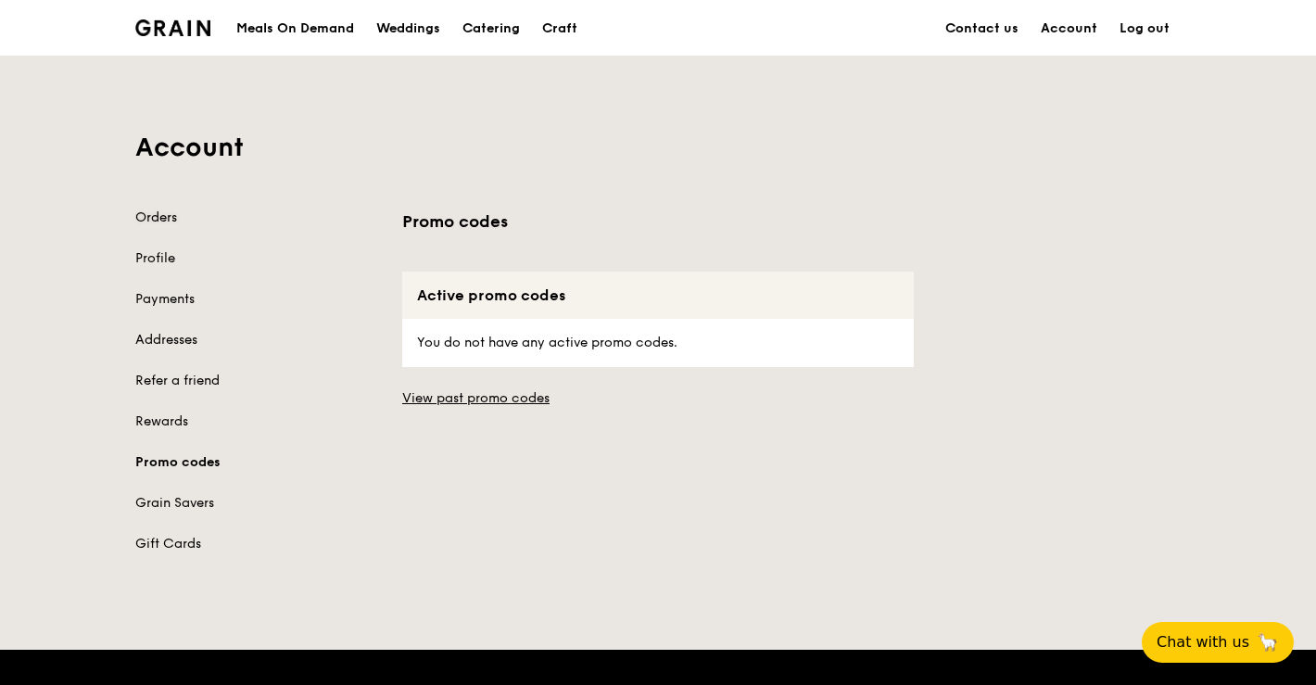
click at [154, 222] on link "Orders" at bounding box center [257, 218] width 245 height 19
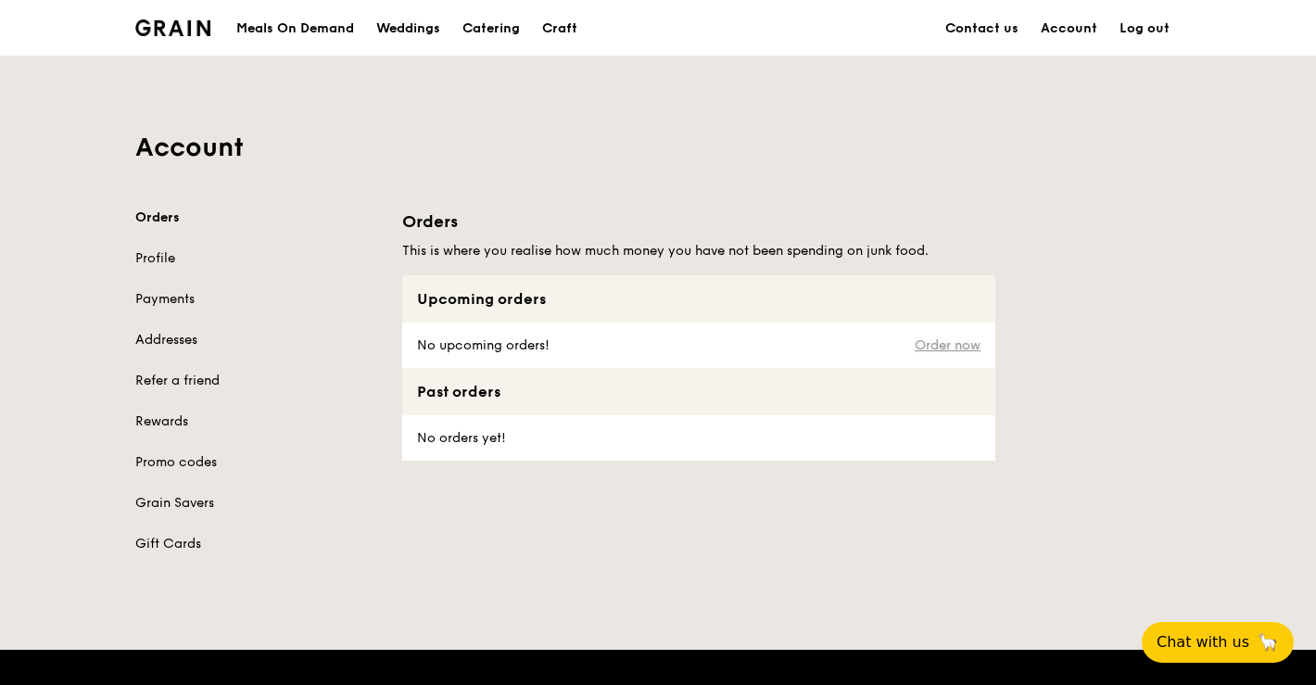
click at [954, 350] on link "Order now" at bounding box center [948, 345] width 66 height 15
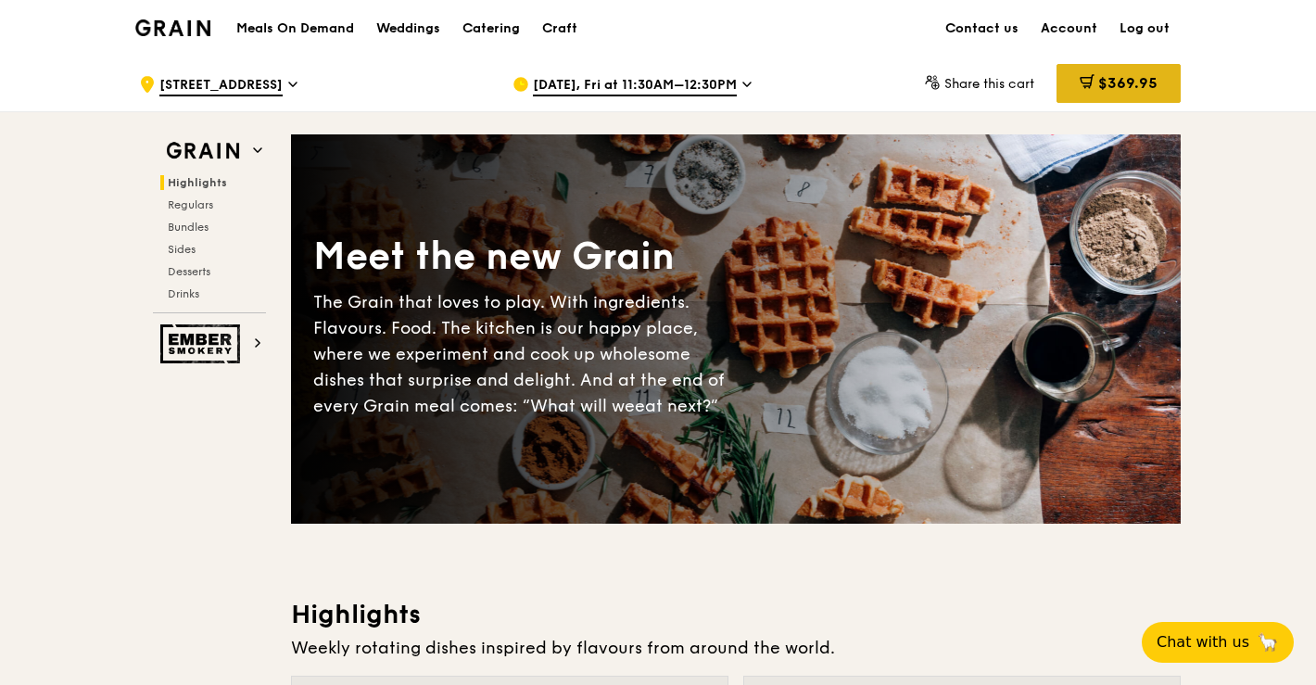
click at [1073, 82] on div "$369.95" at bounding box center [1119, 83] width 124 height 39
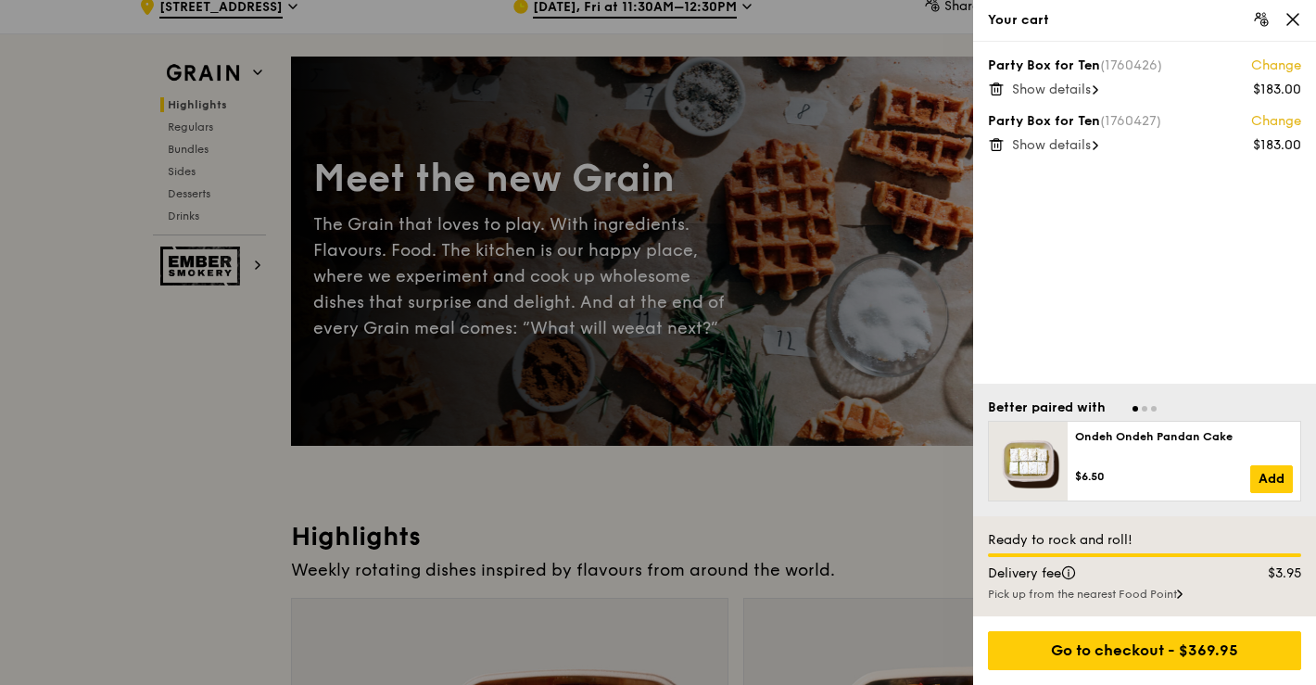
scroll to position [122, 0]
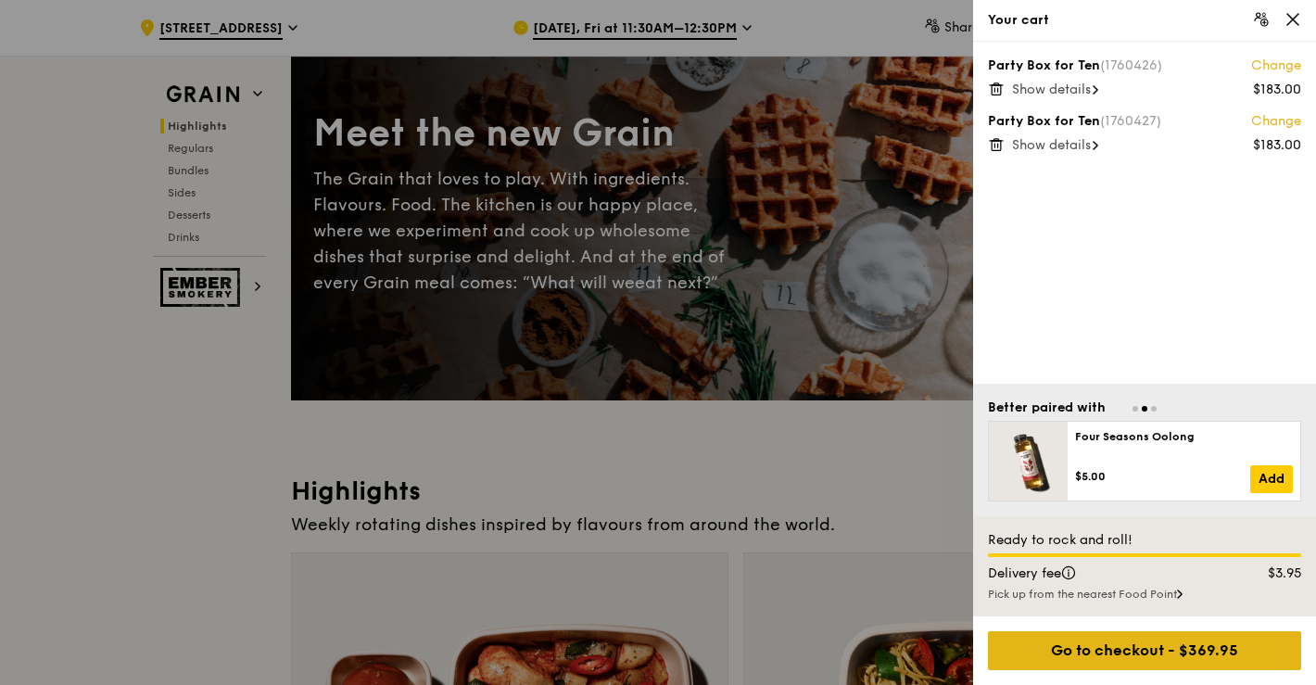
click at [1198, 657] on div "Go to checkout - $369.95" at bounding box center [1144, 650] width 313 height 39
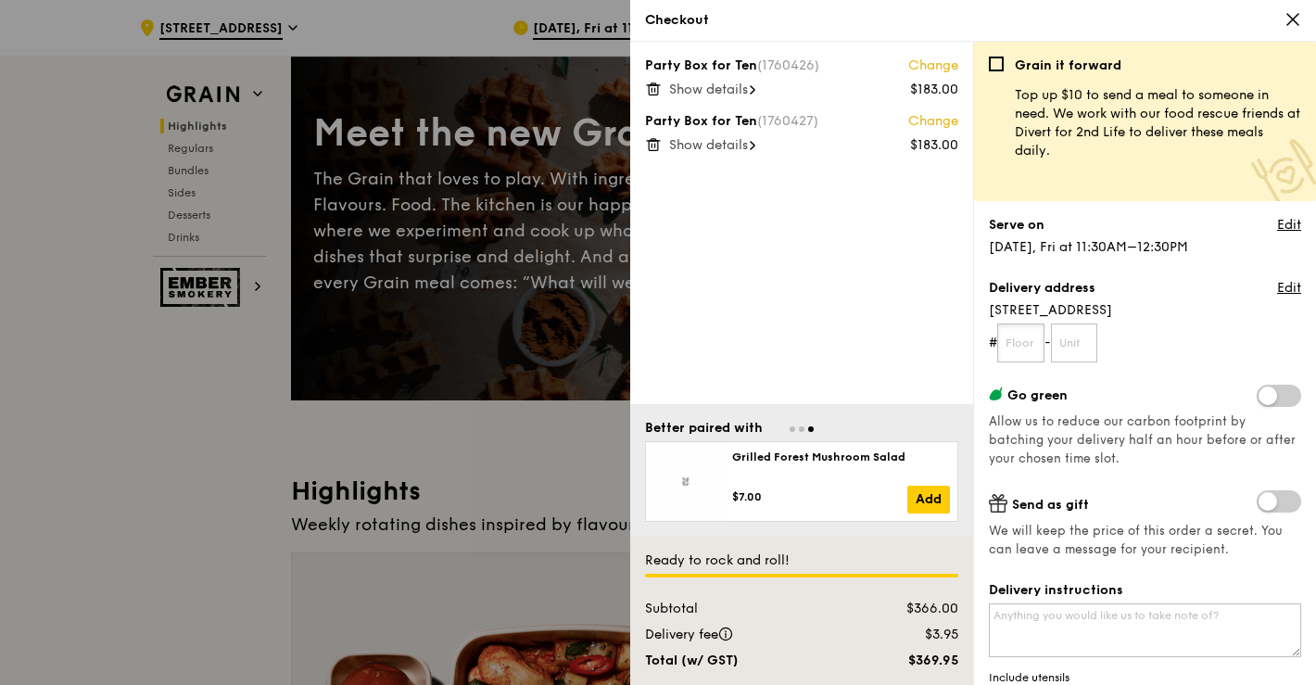
click at [1017, 344] on input "text" at bounding box center [1020, 342] width 47 height 39
type input "02"
click at [1080, 342] on input "text" at bounding box center [1074, 342] width 47 height 39
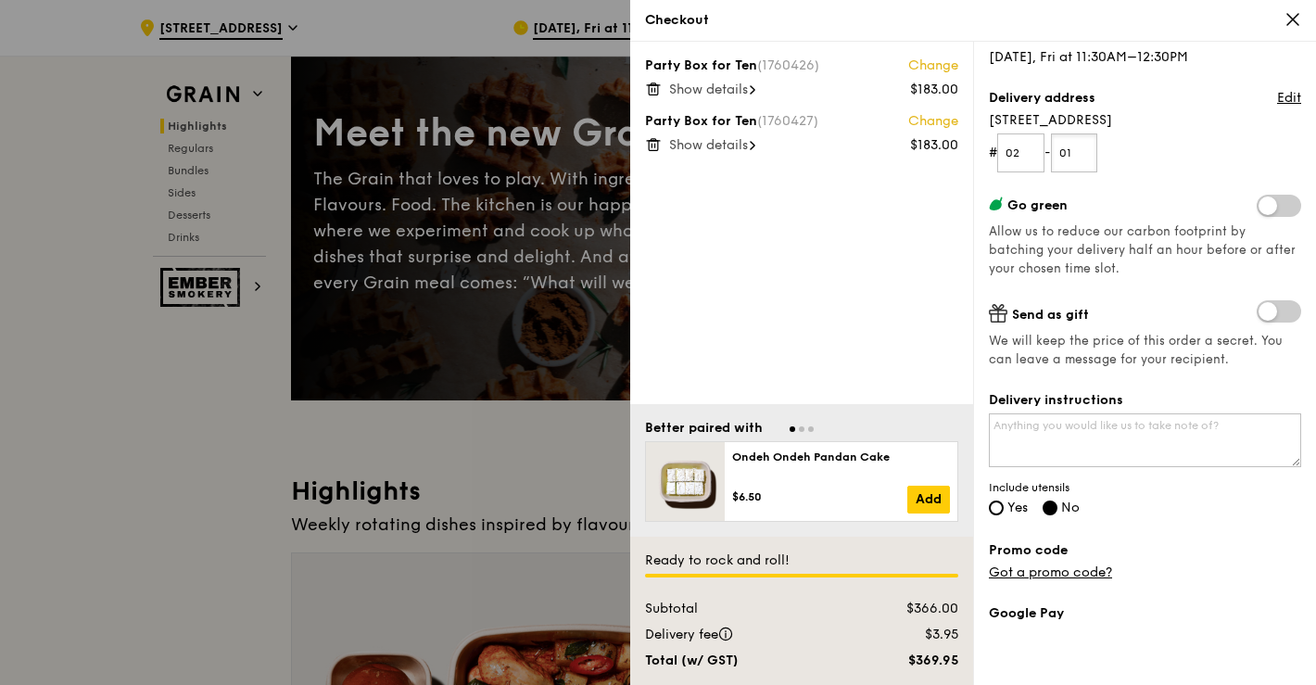
scroll to position [230, 0]
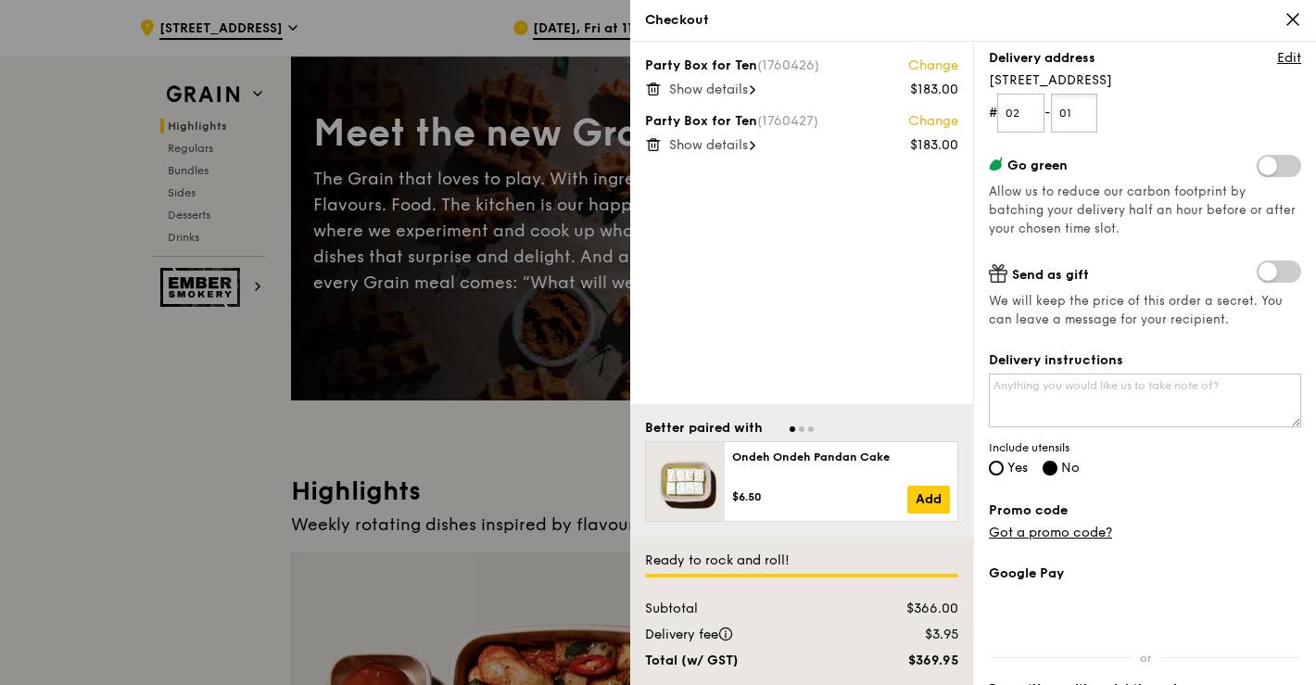
type input "01"
click at [1121, 399] on textarea "Delivery instructions" at bounding box center [1145, 401] width 312 height 54
type textarea "C"
type textarea "t"
click at [1081, 401] on textarea "t" at bounding box center [1145, 401] width 312 height 54
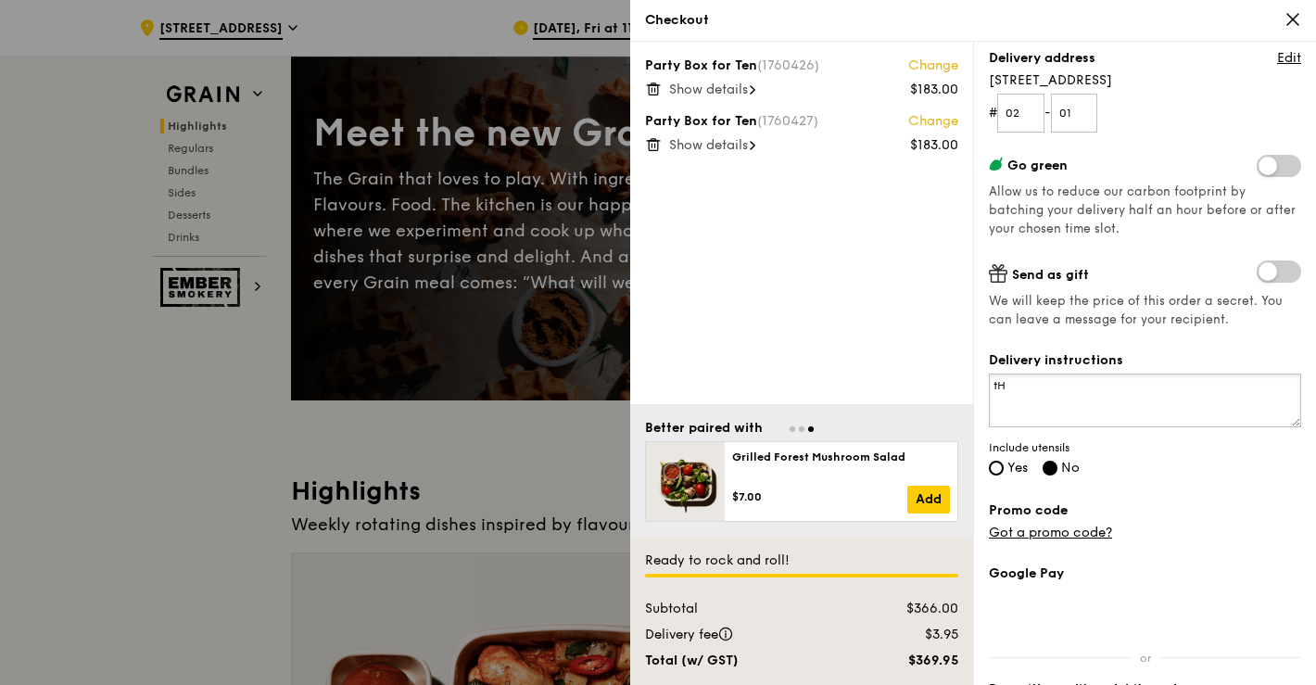
type textarea "t"
type textarea "This order is a gift for preschool teachers. Could we arrange for a 12pm delive…"
click at [1001, 466] on input "Yes" at bounding box center [996, 468] width 15 height 15
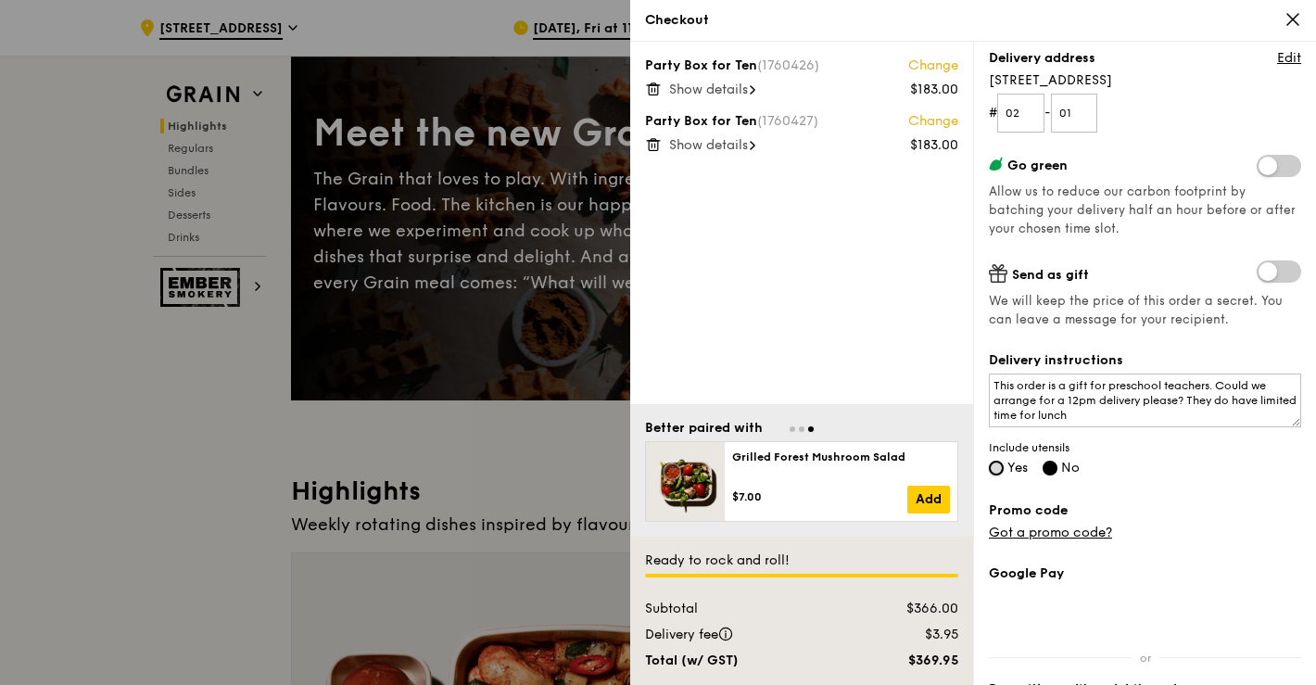
radio input "true"
radio input "false"
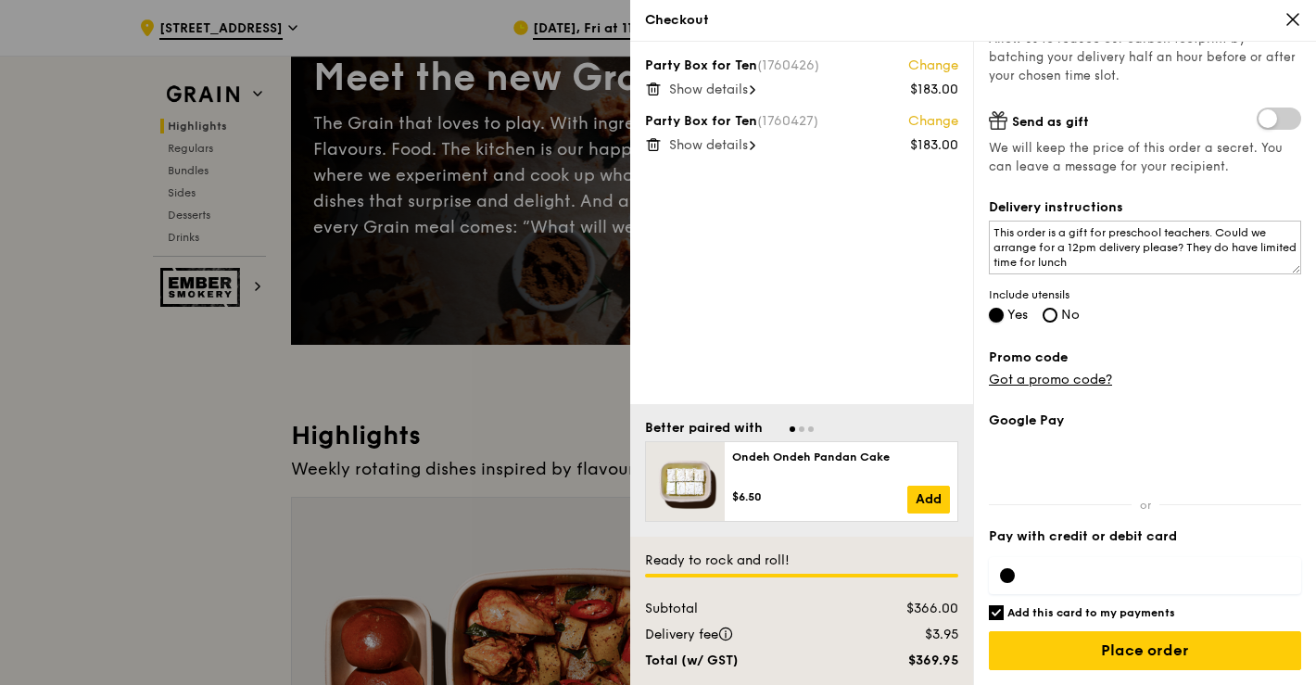
scroll to position [179, 0]
click at [1267, 112] on span at bounding box center [1279, 119] width 44 height 22
click at [1261, 120] on input "checkbox" at bounding box center [1261, 120] width 0 height 0
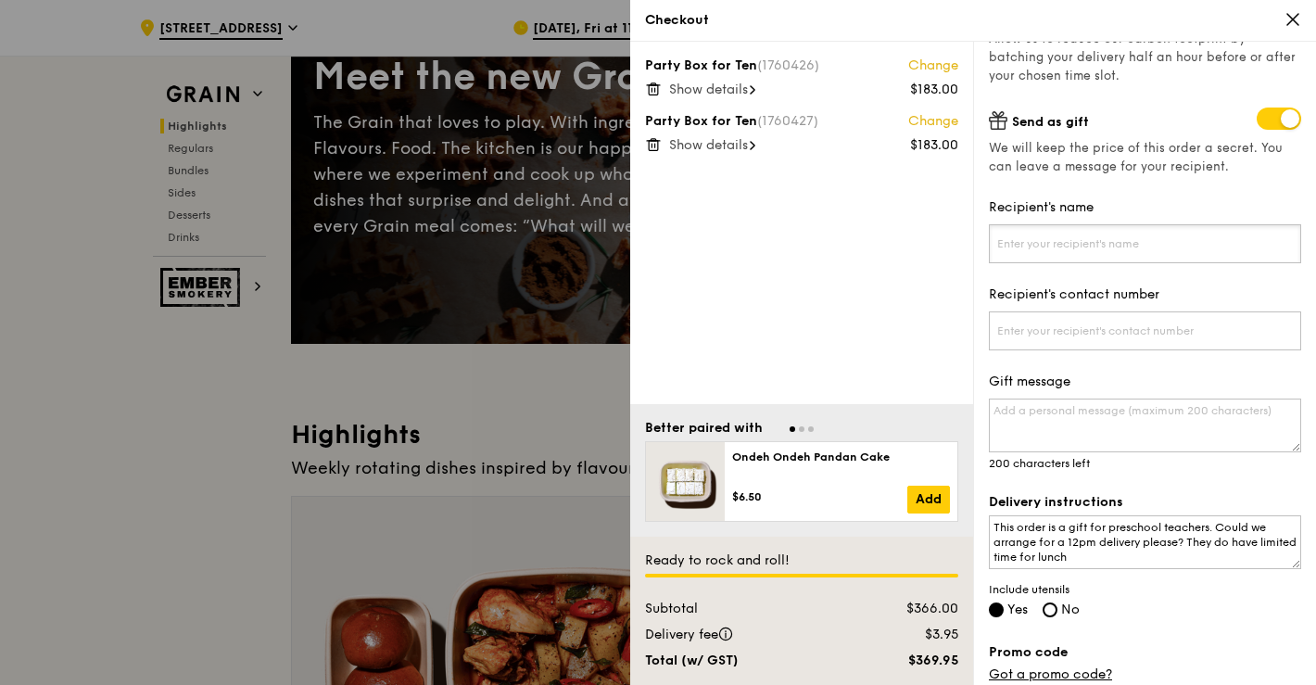
click at [1132, 237] on input "Recipient's name" at bounding box center [1145, 243] width 312 height 39
type input "M"
type input "Mulberry Teachers"
click at [1095, 338] on input "Recipient's contact number" at bounding box center [1145, 330] width 312 height 39
type input "66538082"
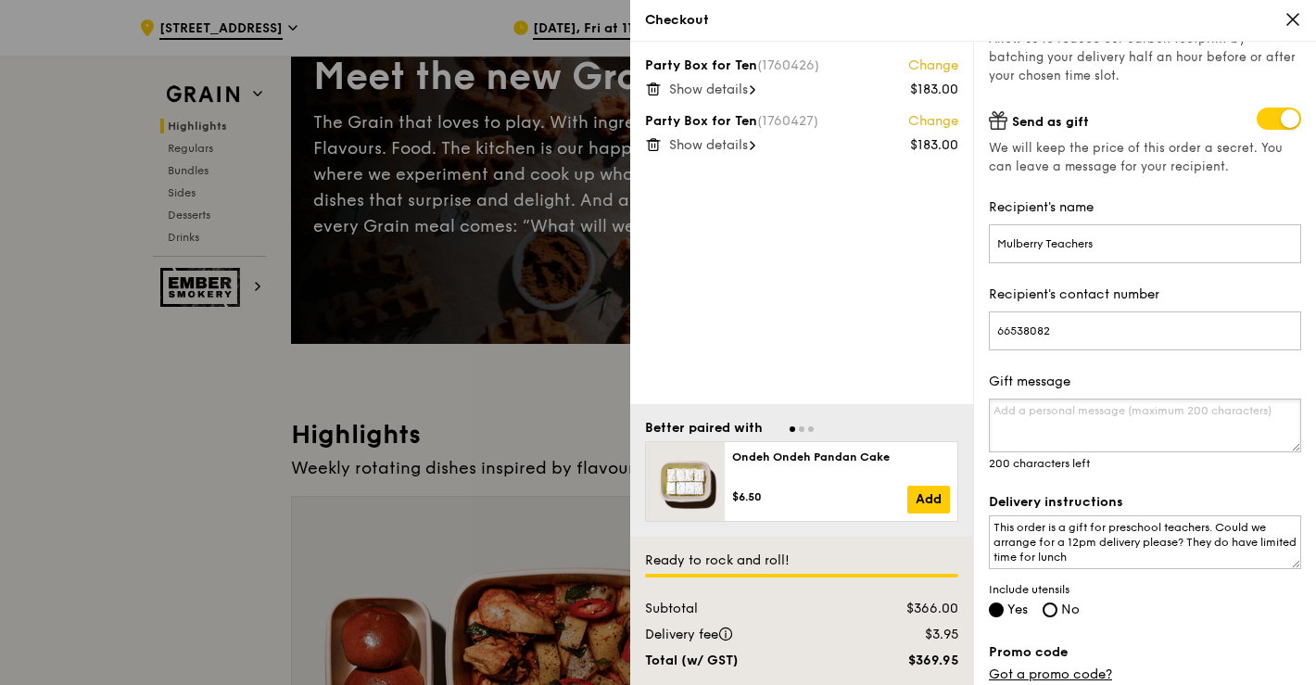
click at [1127, 434] on textarea "Gift message" at bounding box center [1145, 426] width 312 height 54
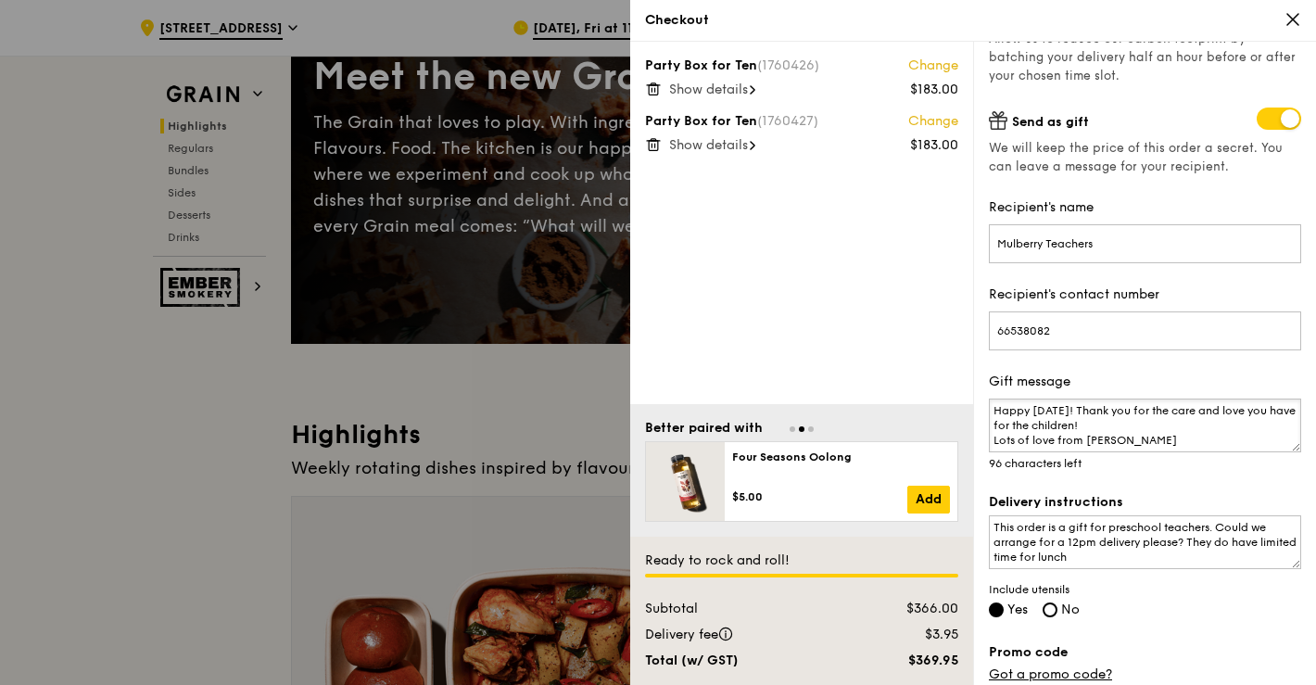
click at [1134, 419] on textarea "Happy Teachers' Day! Thank you for the care and love you have for the children!…" at bounding box center [1145, 426] width 312 height 54
click at [1146, 438] on textarea "Happy Teachers' Day! Thank you for the care and love you have for my classmates…" at bounding box center [1145, 426] width 312 height 54
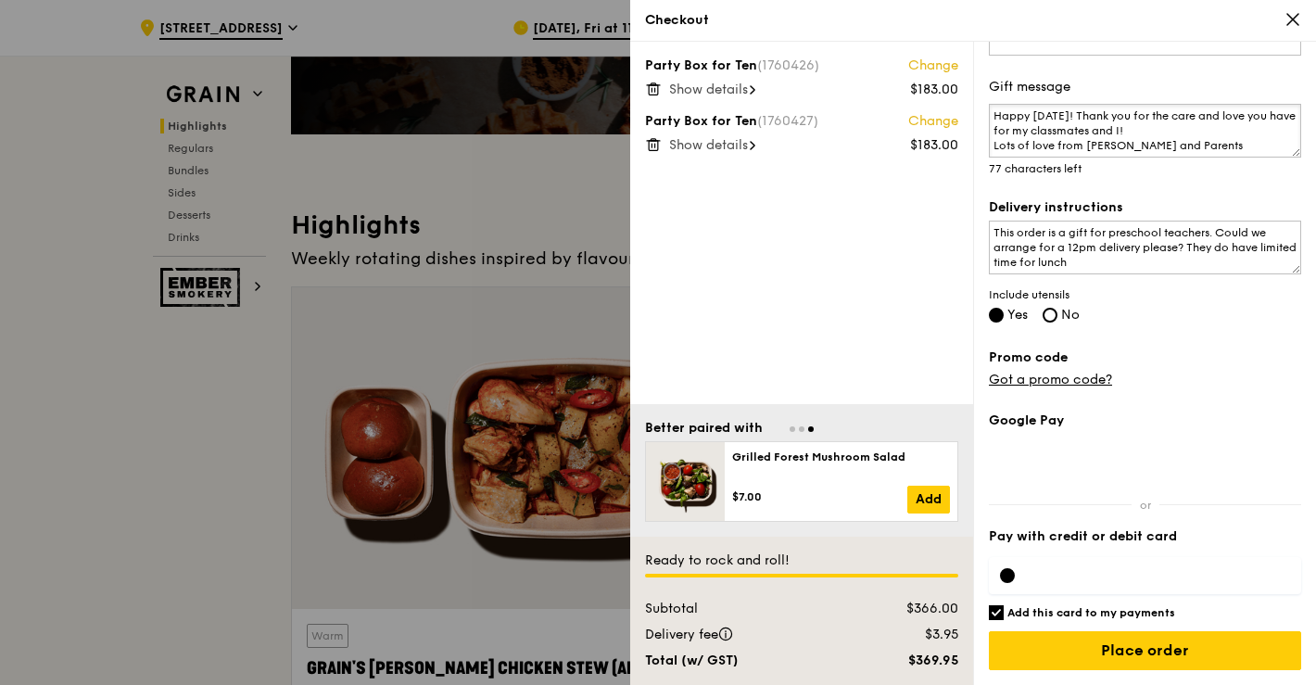
scroll to position [402, 0]
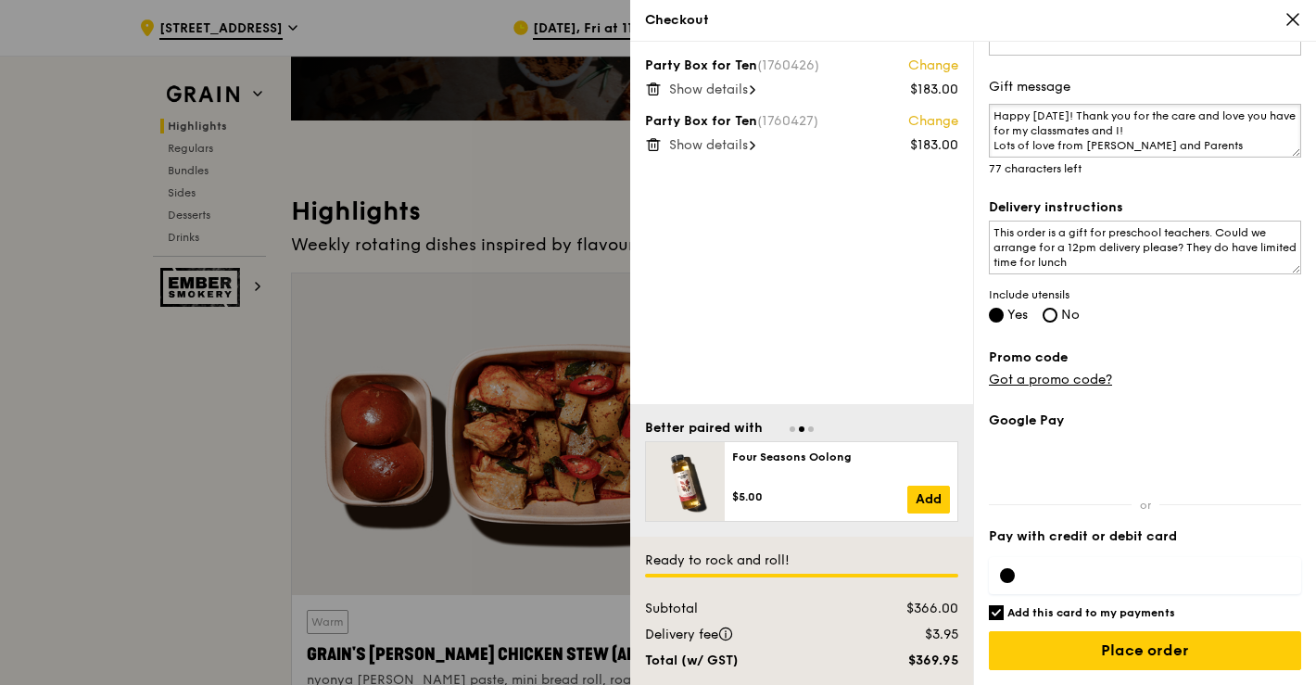
type textarea "Happy Teachers' Day! Thank you for the care and love you have for my classmates…"
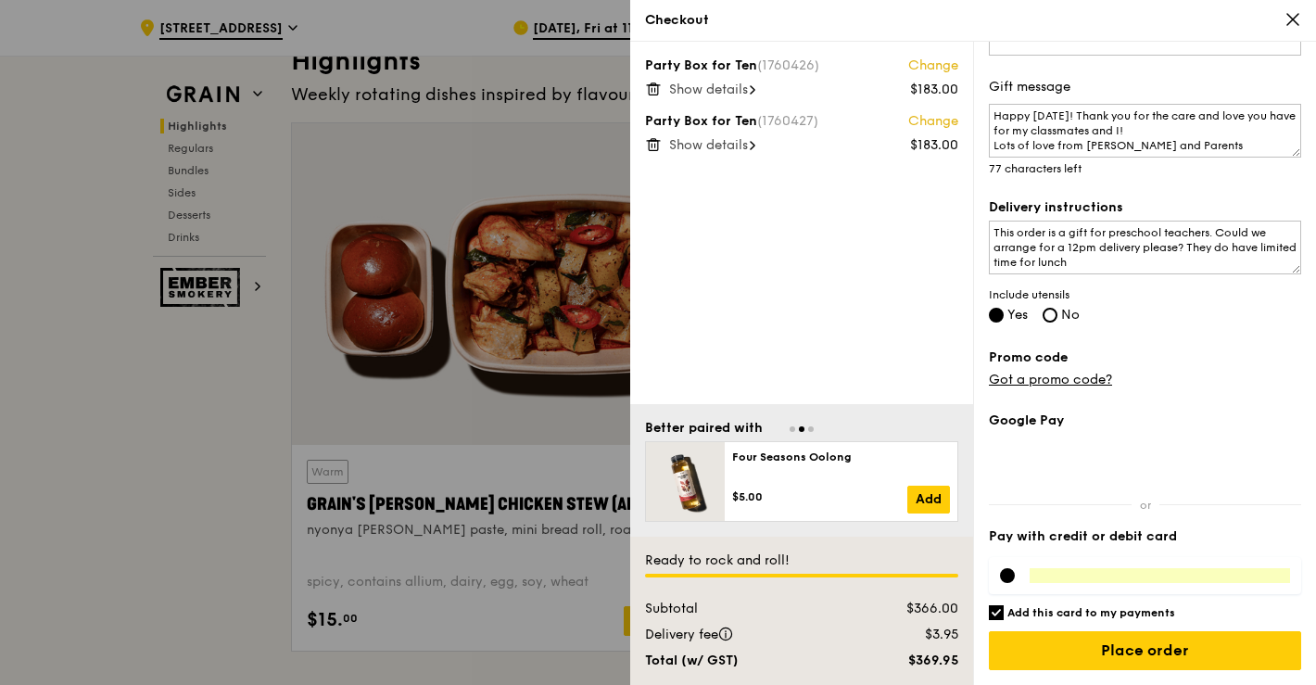
scroll to position [558, 0]
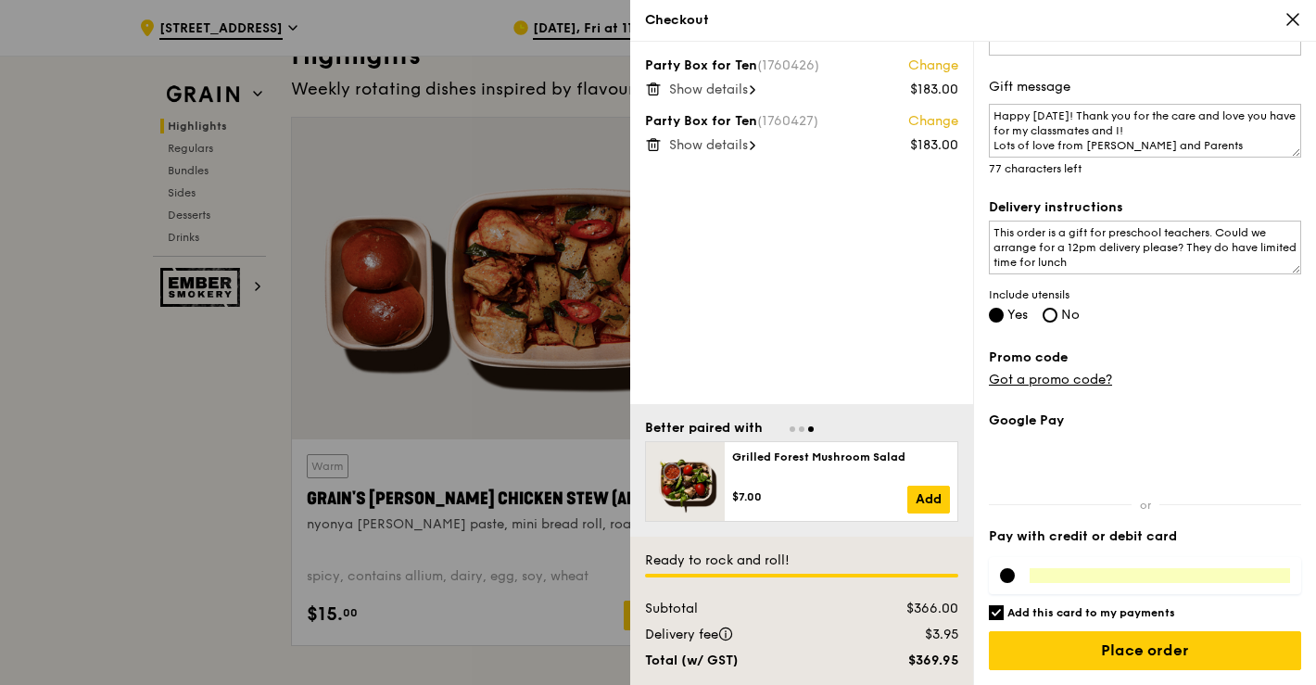
click at [998, 606] on input "Add this card to my payments" at bounding box center [996, 612] width 15 height 15
checkbox input "false"
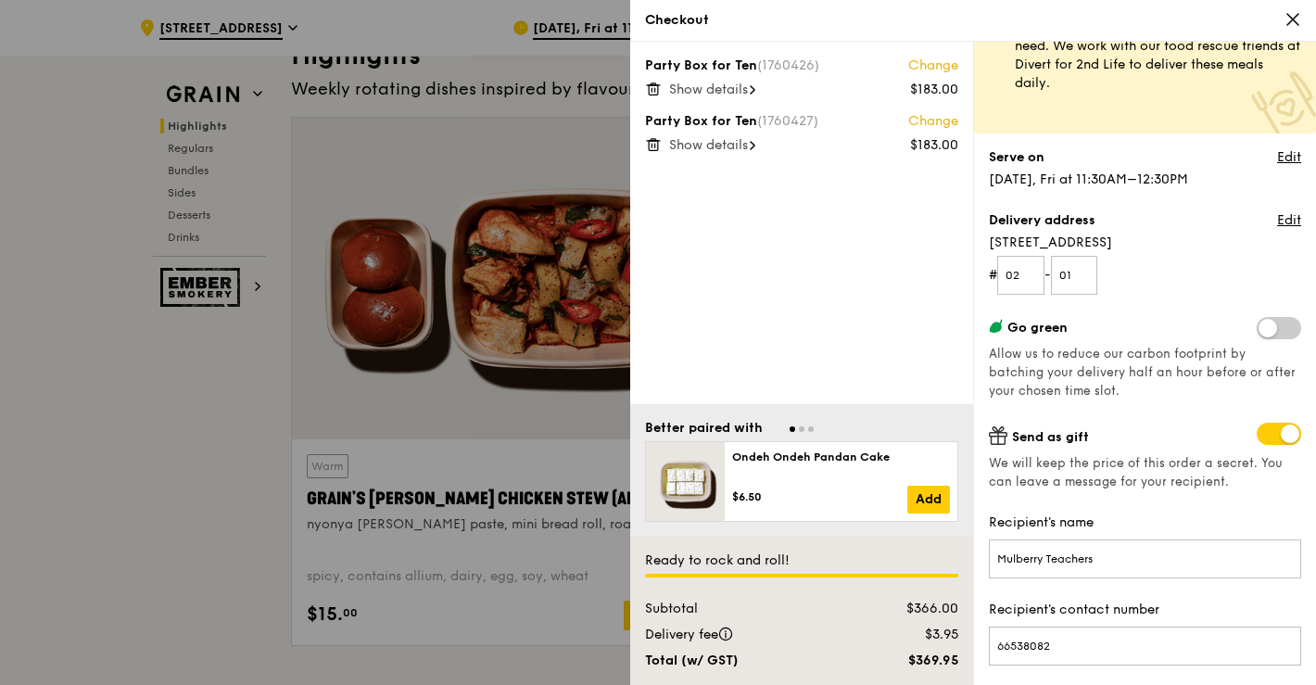
scroll to position [67, 0]
click at [1289, 217] on link "Edit" at bounding box center [1289, 221] width 24 height 19
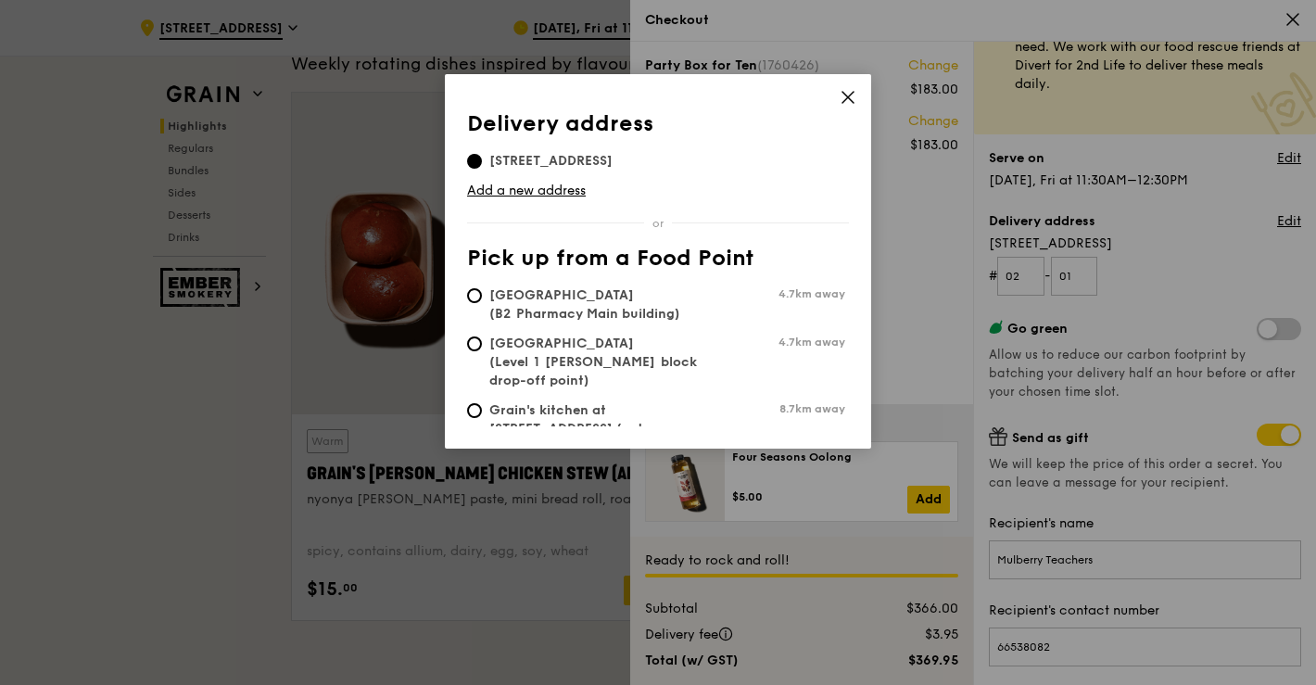
scroll to position [585, 0]
click at [844, 89] on icon at bounding box center [848, 97] width 17 height 17
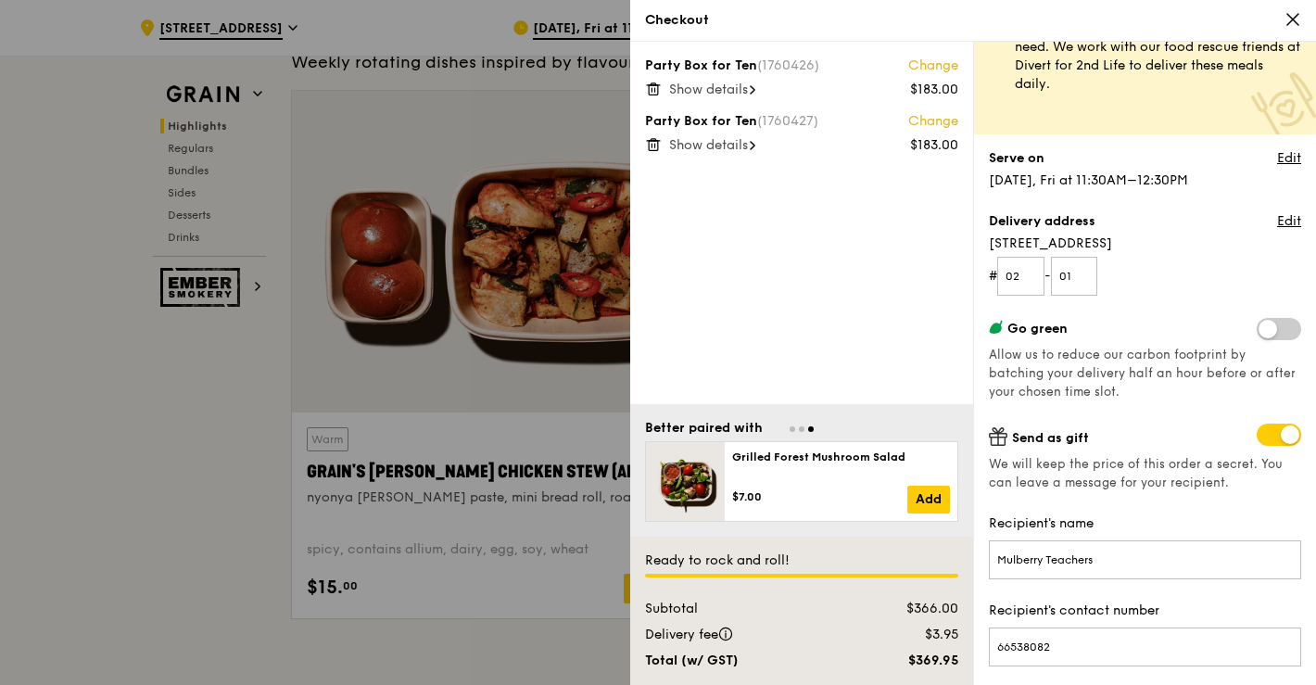
scroll to position [678, 0]
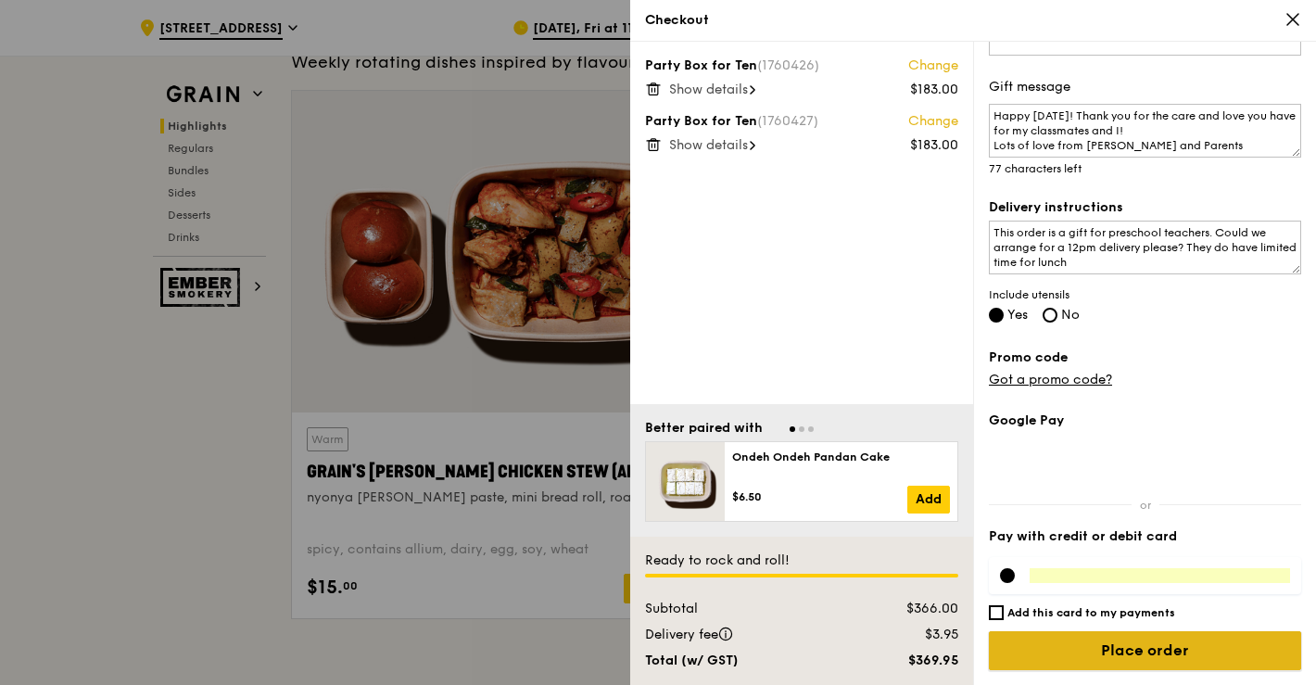
click at [1118, 650] on input "Place order" at bounding box center [1145, 650] width 312 height 39
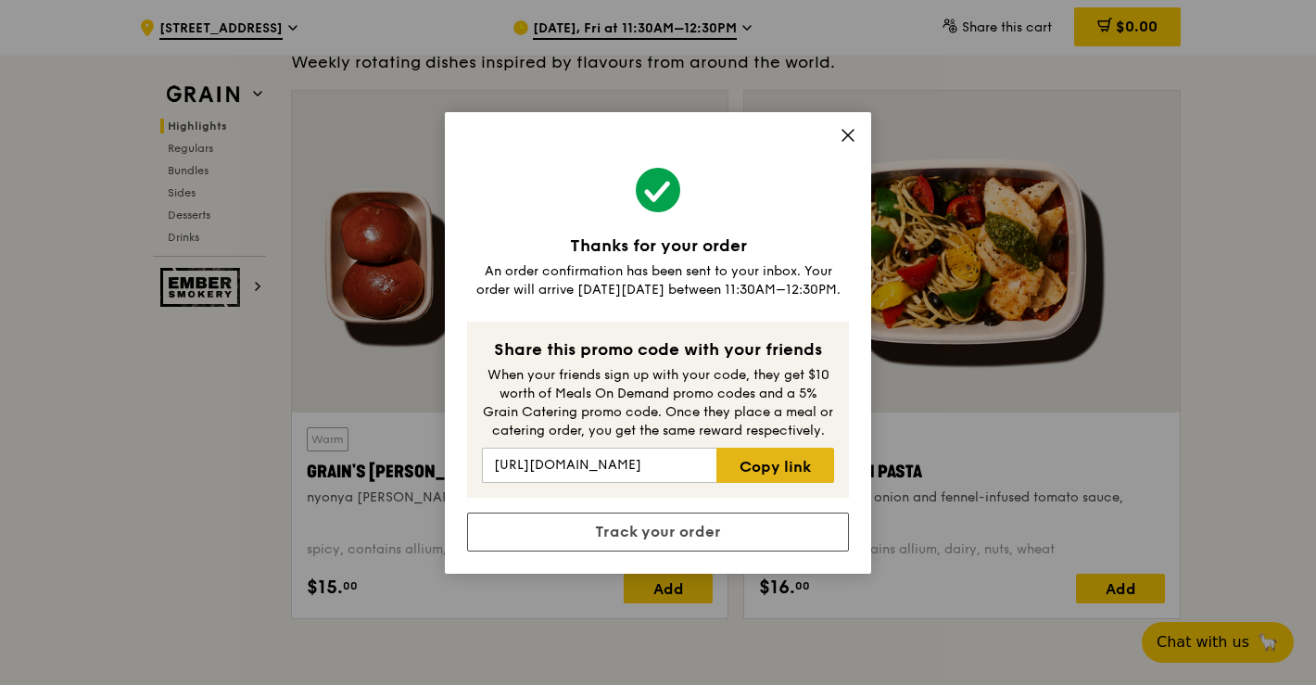
click at [803, 456] on link "Copy link" at bounding box center [775, 465] width 118 height 35
click at [849, 128] on icon at bounding box center [848, 135] width 17 height 17
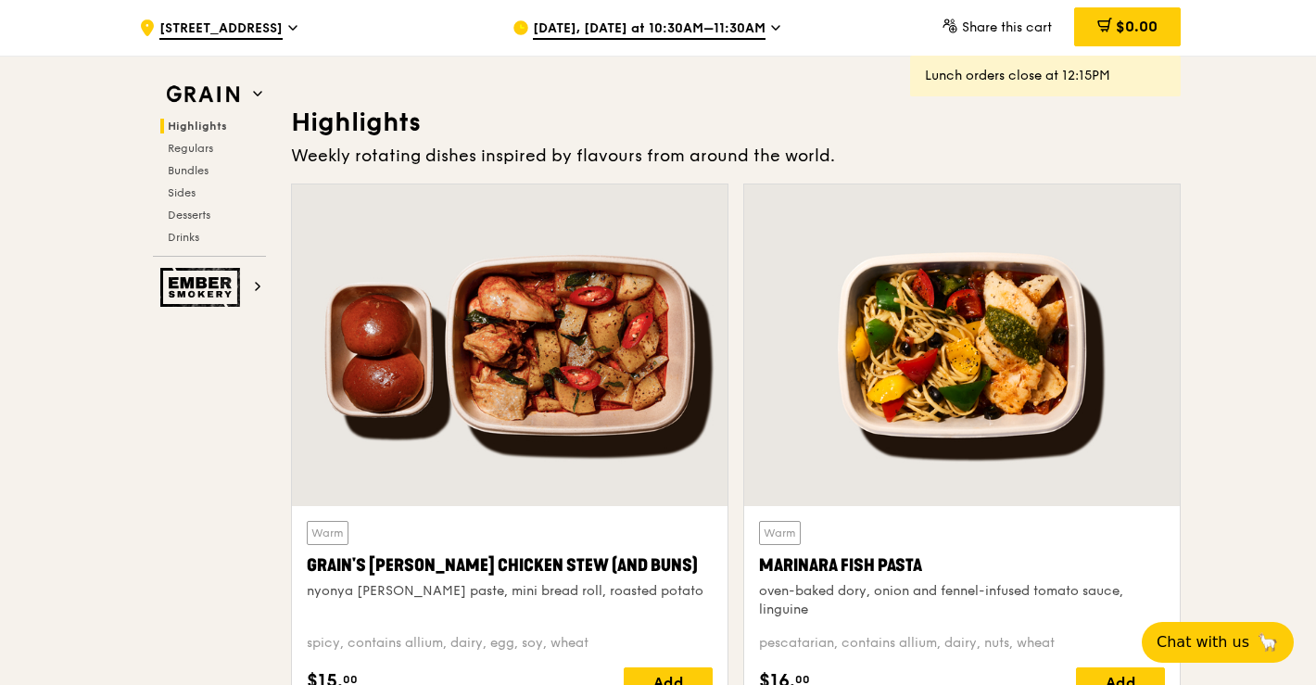
scroll to position [489, 0]
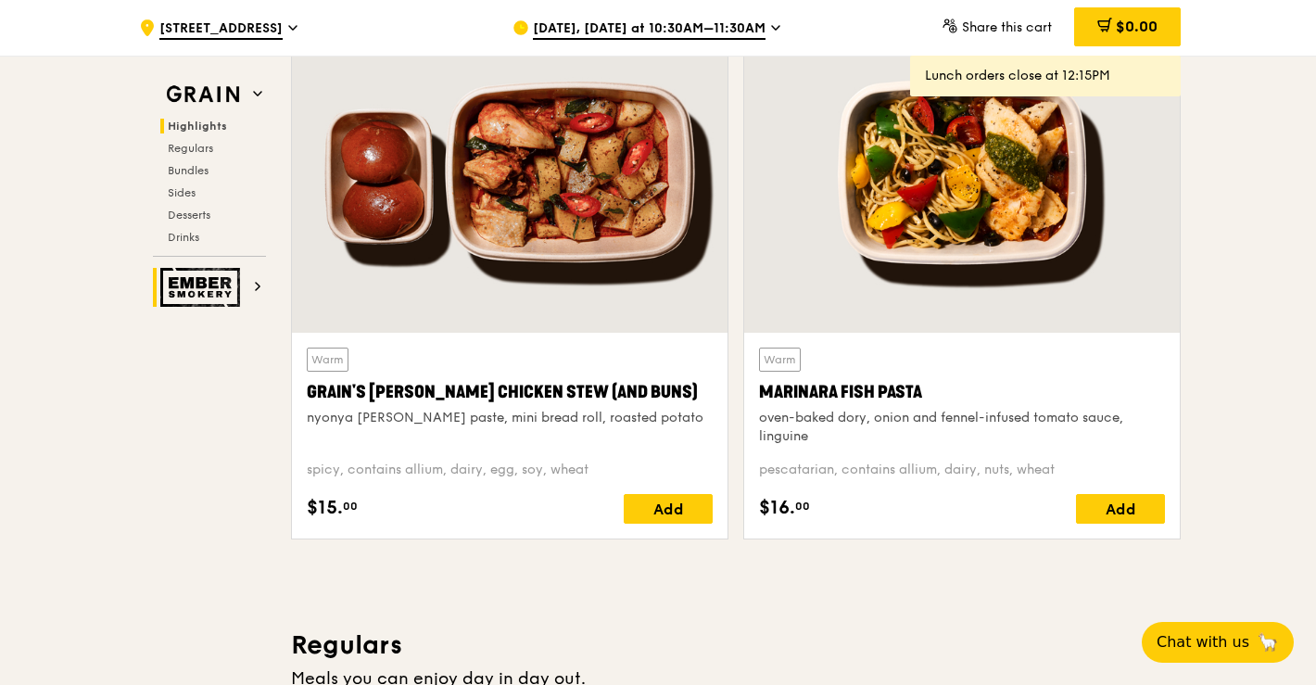
click at [211, 297] on img at bounding box center [202, 287] width 85 height 39
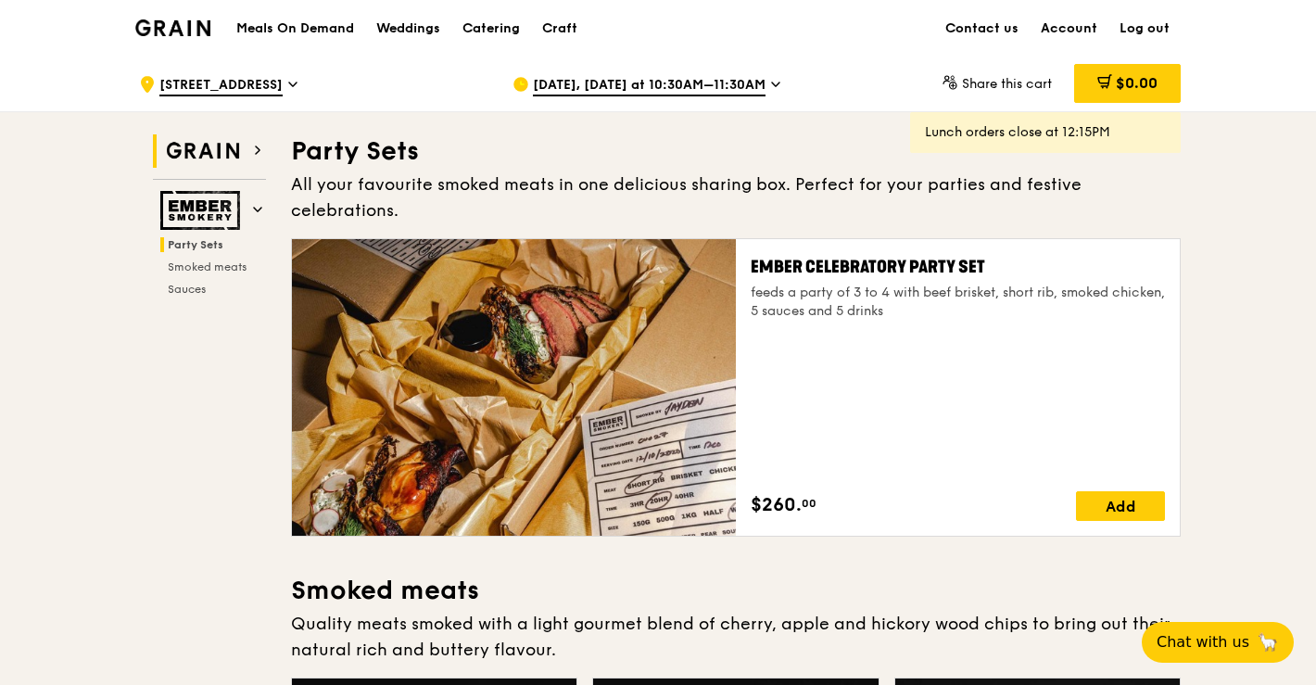
click at [256, 148] on icon at bounding box center [257, 150] width 9 height 9
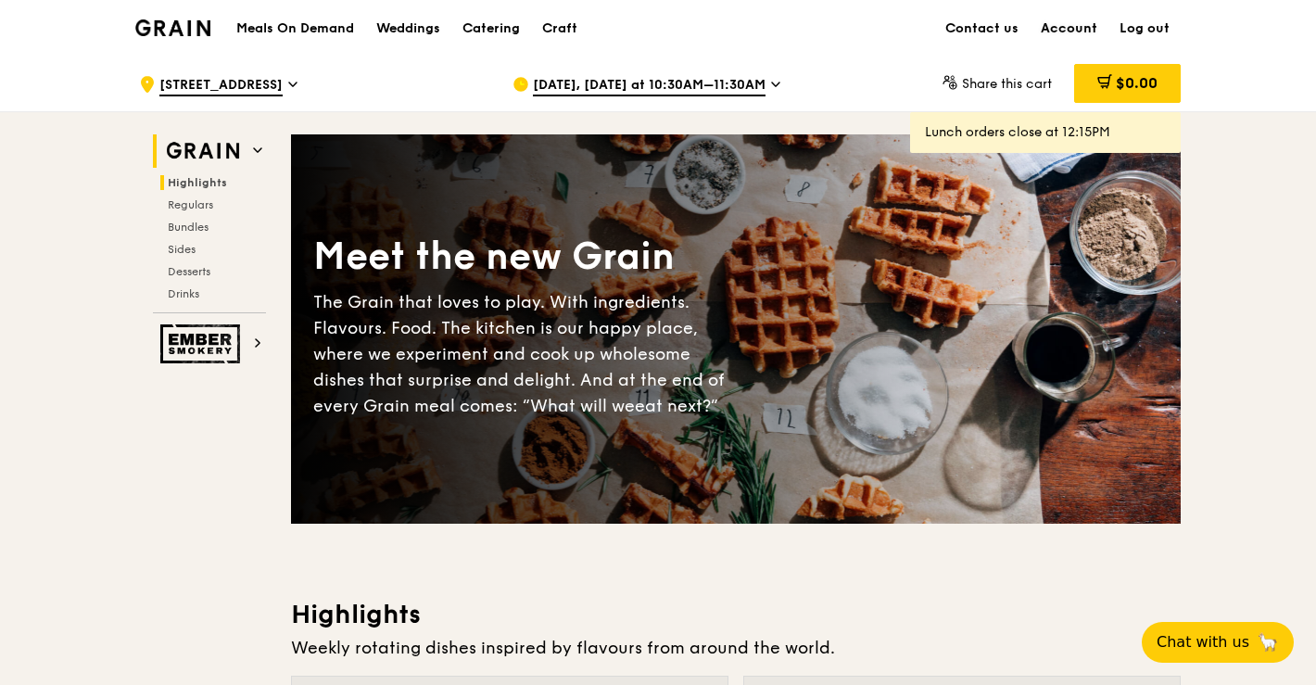
click at [1070, 33] on link "Account" at bounding box center [1069, 29] width 79 height 56
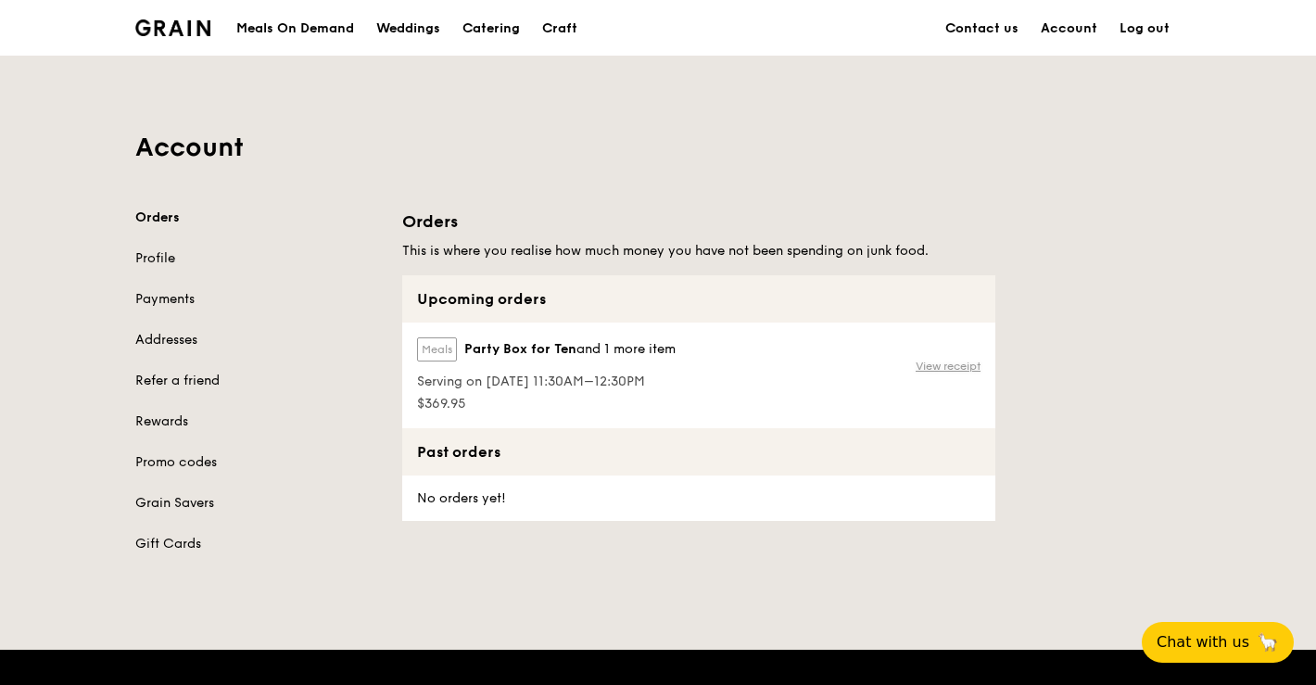
click at [942, 366] on link "View receipt" at bounding box center [948, 366] width 65 height 15
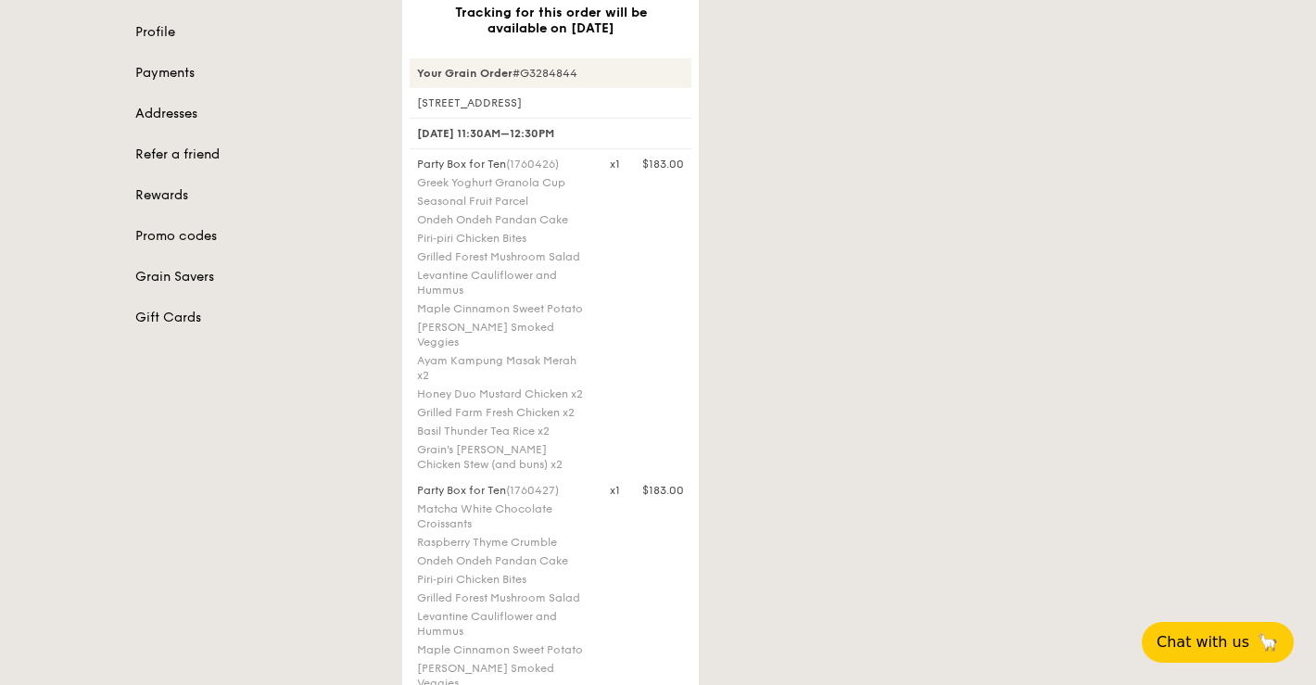
scroll to position [254, 0]
